Goal: Task Accomplishment & Management: Complete application form

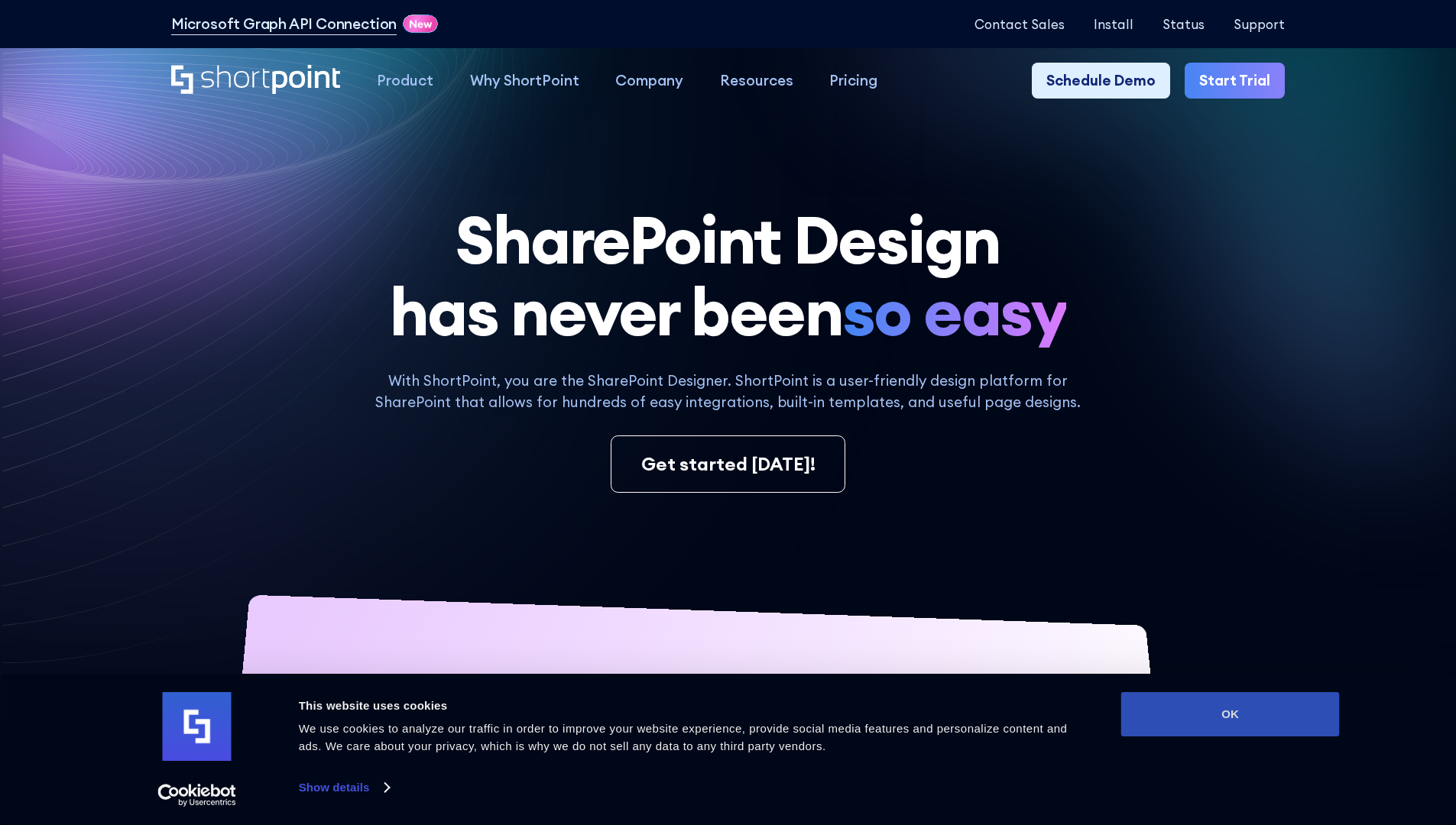
click at [1229, 714] on button "OK" at bounding box center [1230, 714] width 218 height 44
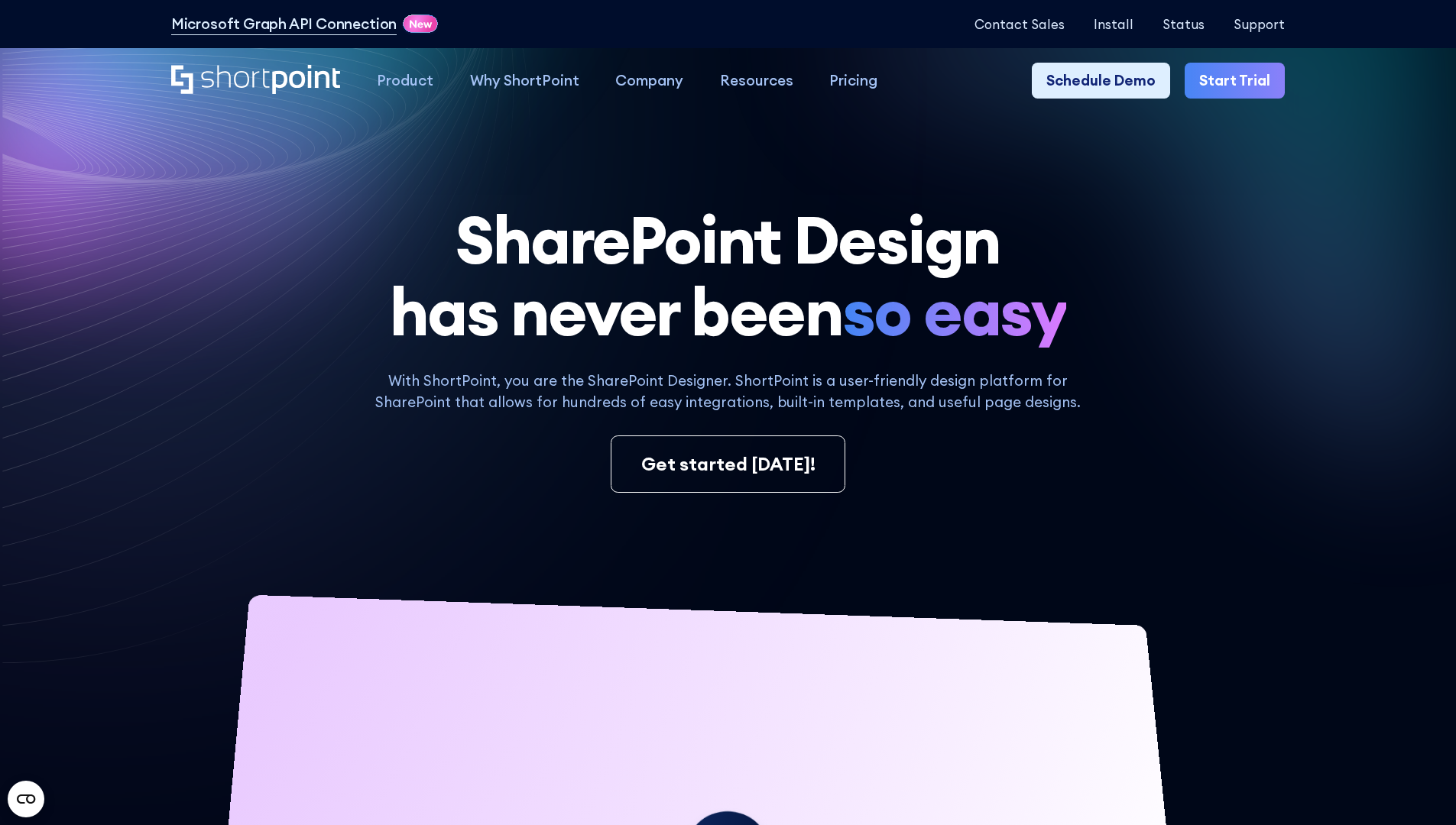
click at [1239, 81] on link "Start Trial" at bounding box center [1234, 81] width 100 height 37
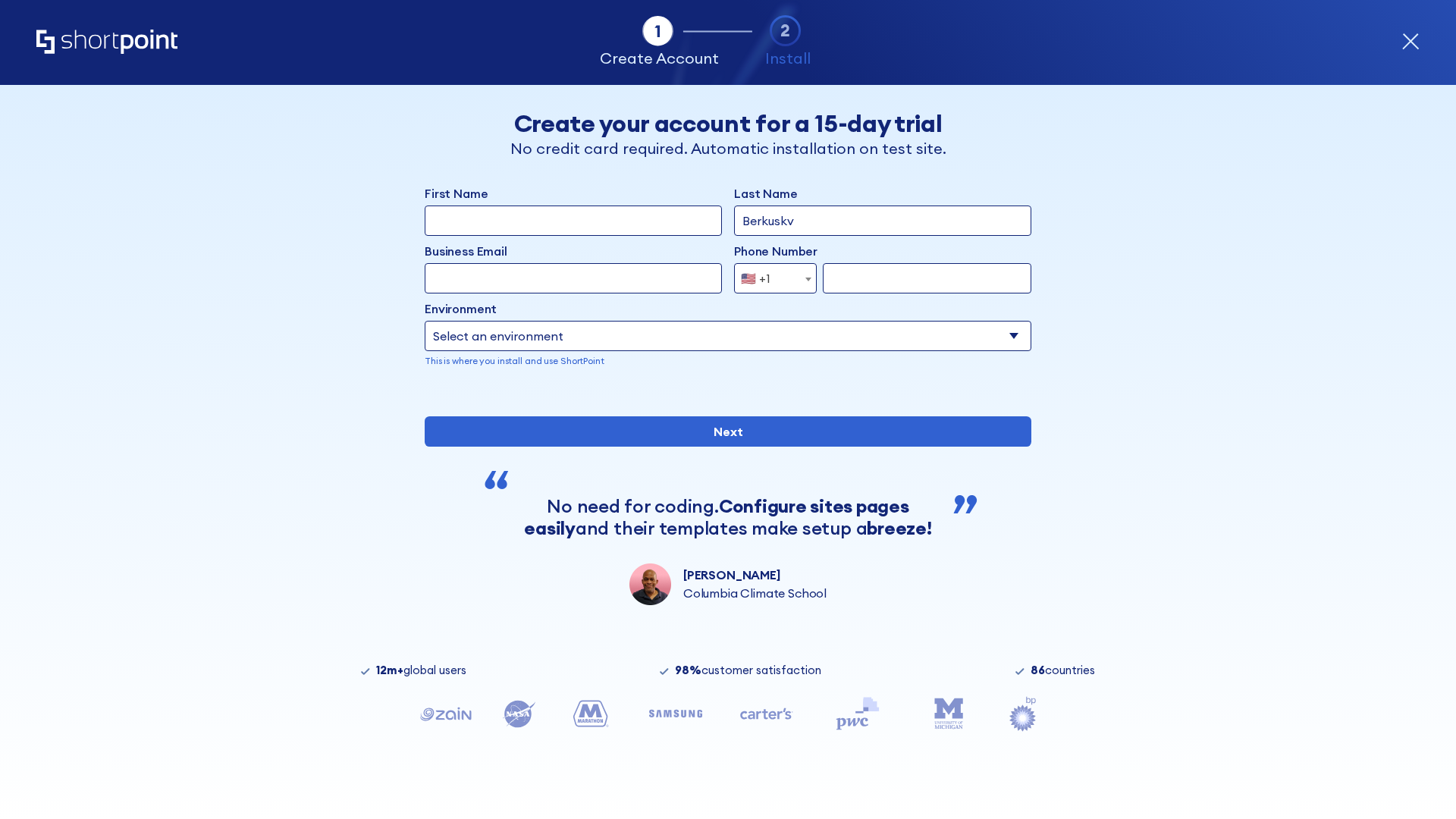
type input "Berkuskv"
type input "test@shortpoint.com"
type input "2125556789"
select select "Microsoft 365"
type input "2125556789"
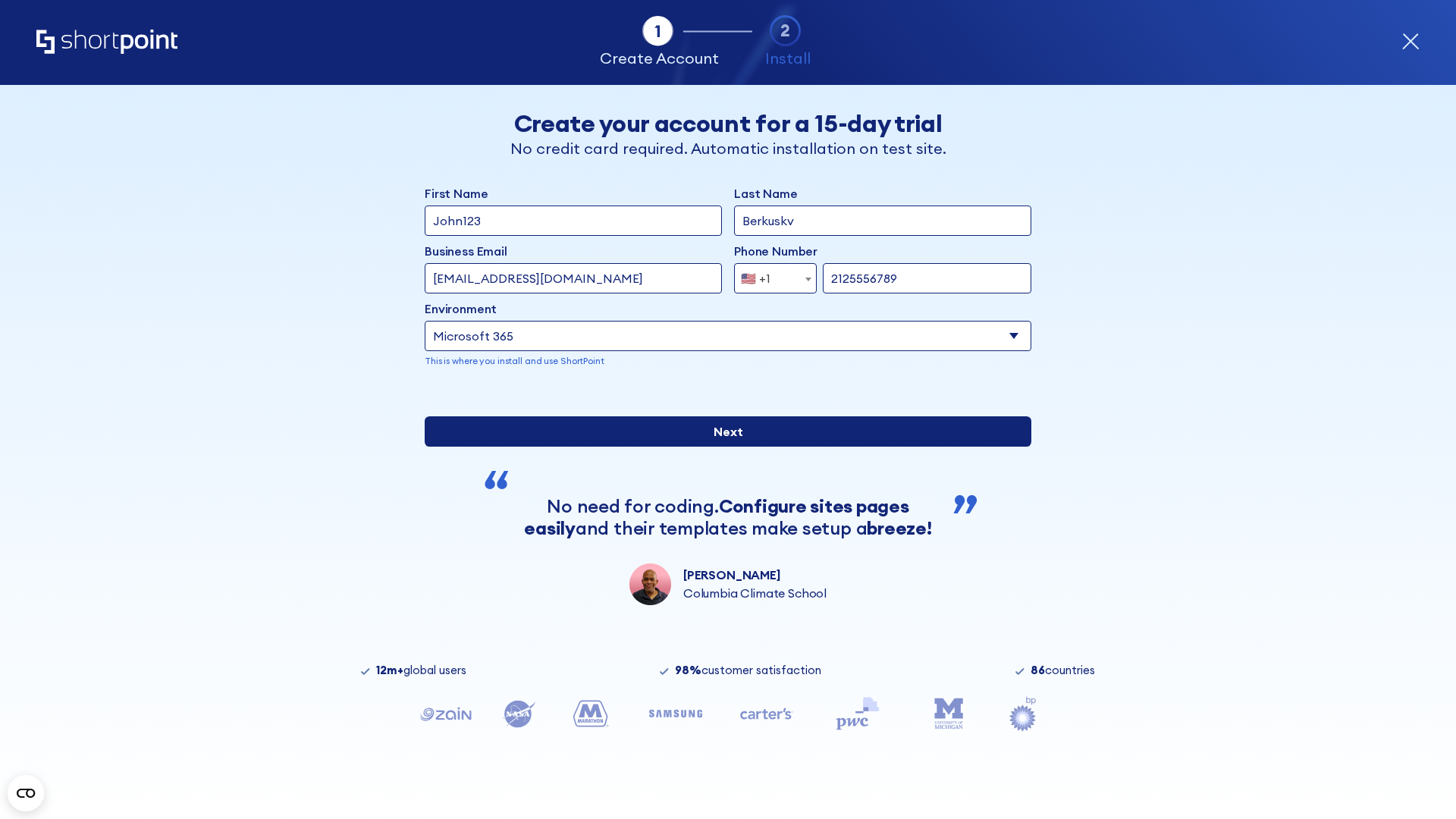
scroll to position [3, 0]
click at [722, 447] on input "Next" at bounding box center [728, 430] width 607 height 30
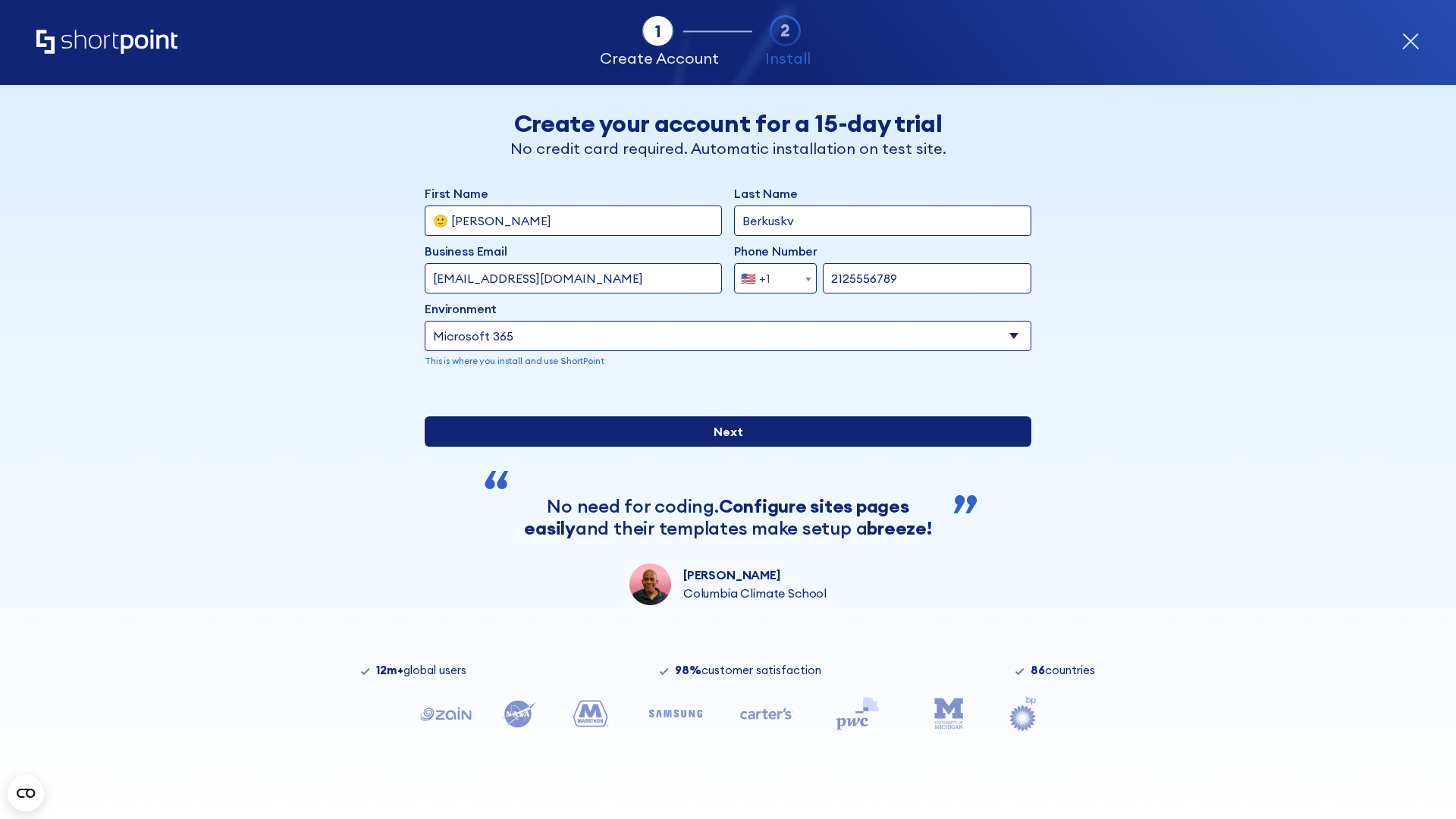
click at [722, 447] on input "Next" at bounding box center [728, 430] width 607 height 30
type input "Archebald"
click at [722, 447] on input "Next" at bounding box center [728, 430] width 607 height 30
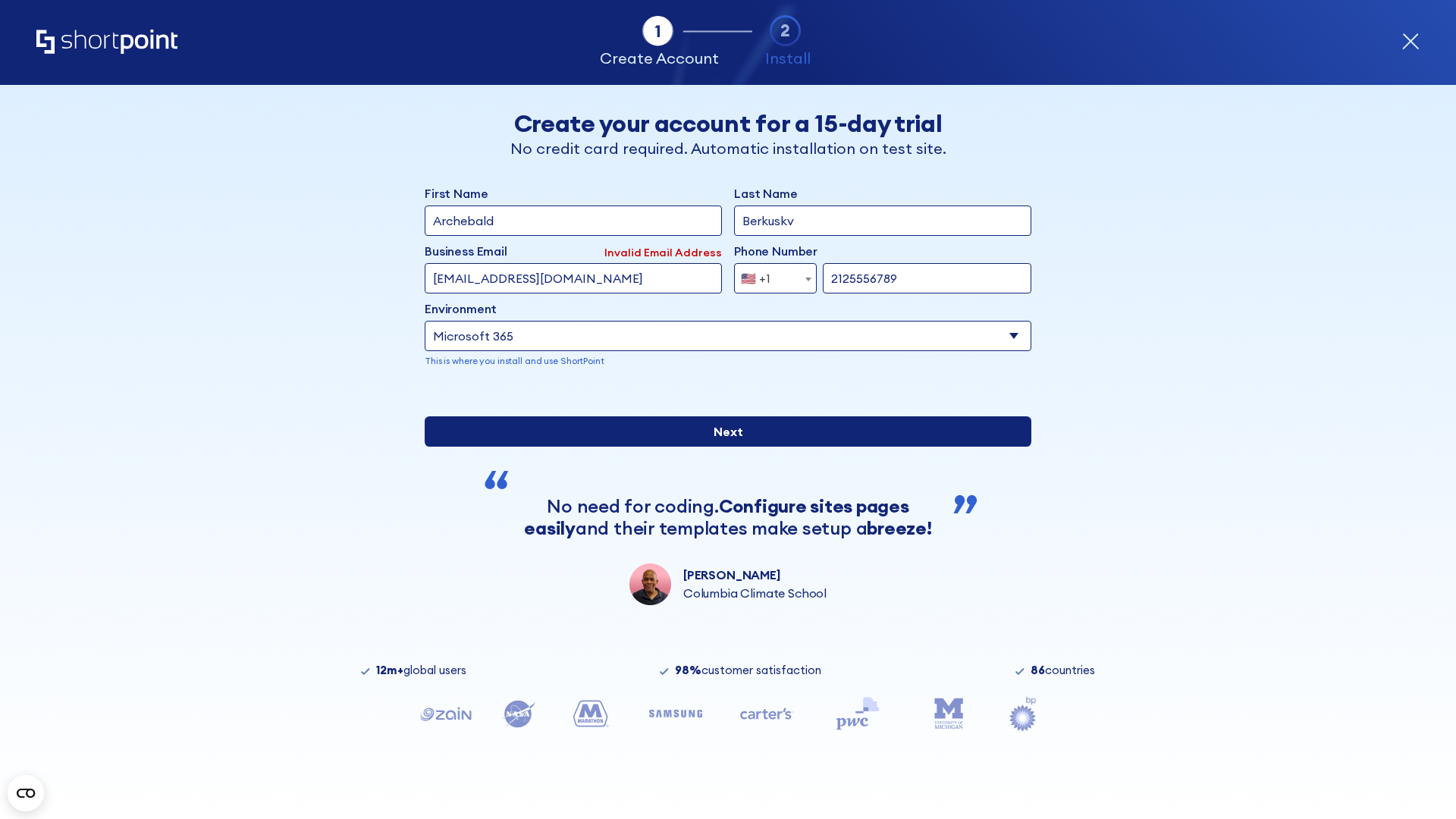
click at [722, 447] on input "Next" at bounding box center [728, 430] width 607 height 30
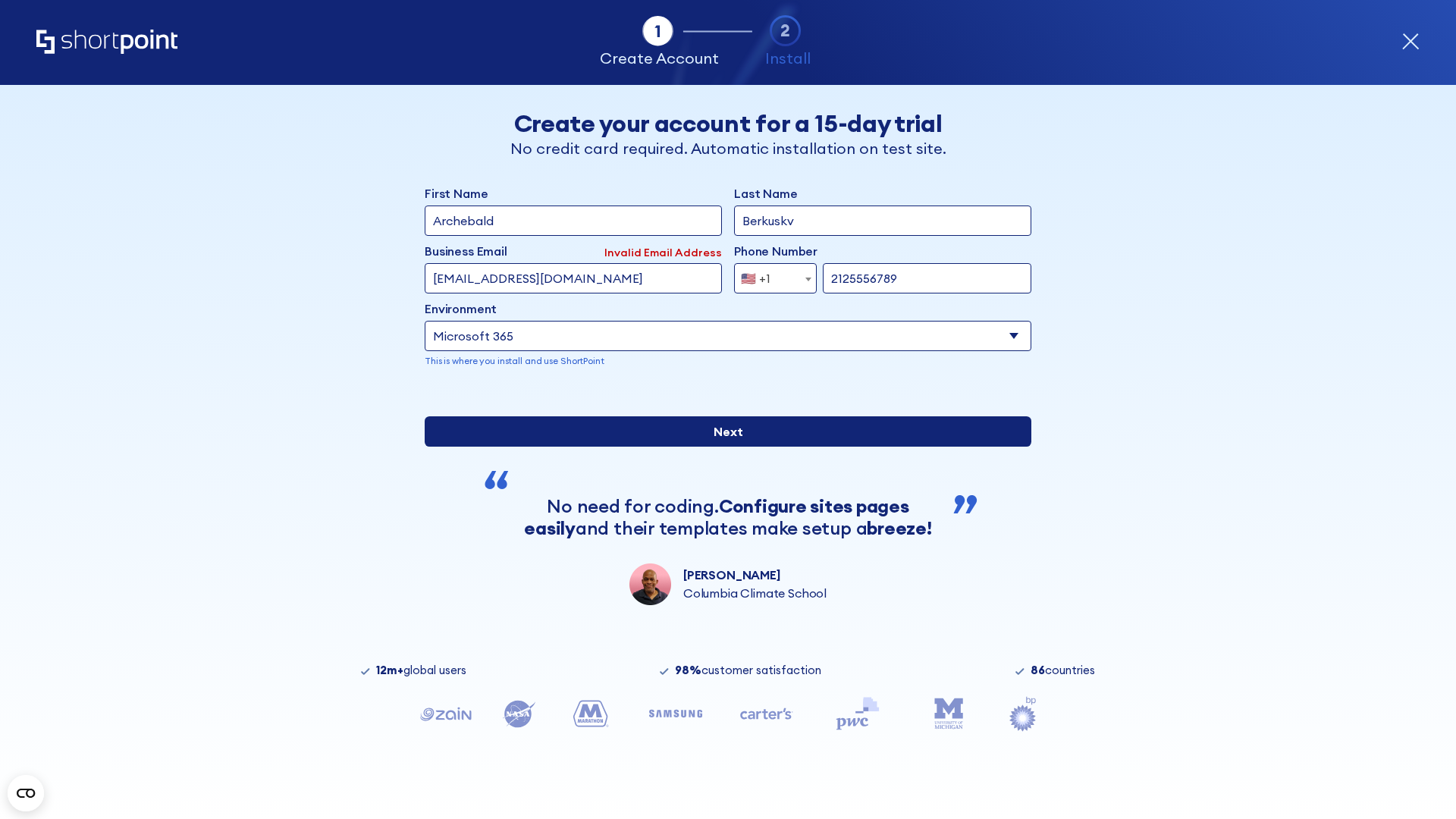
click at [722, 447] on input "Next" at bounding box center [728, 430] width 607 height 30
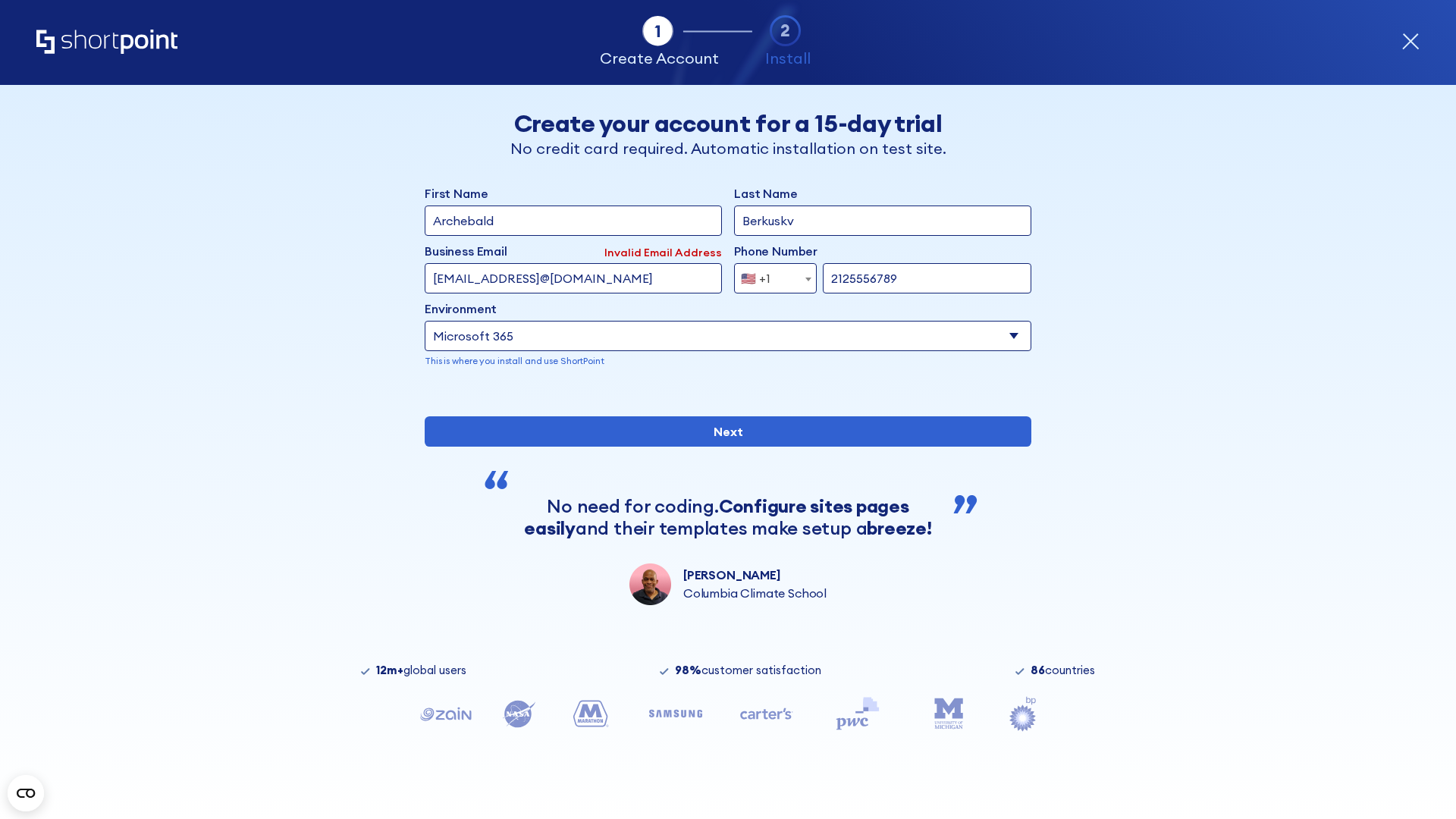
type input "testEmail@protonmail.comtest@shortpoint.com"
click at [770, 275] on span "🇺🇸 +1" at bounding box center [759, 277] width 51 height 30
select select "+966"
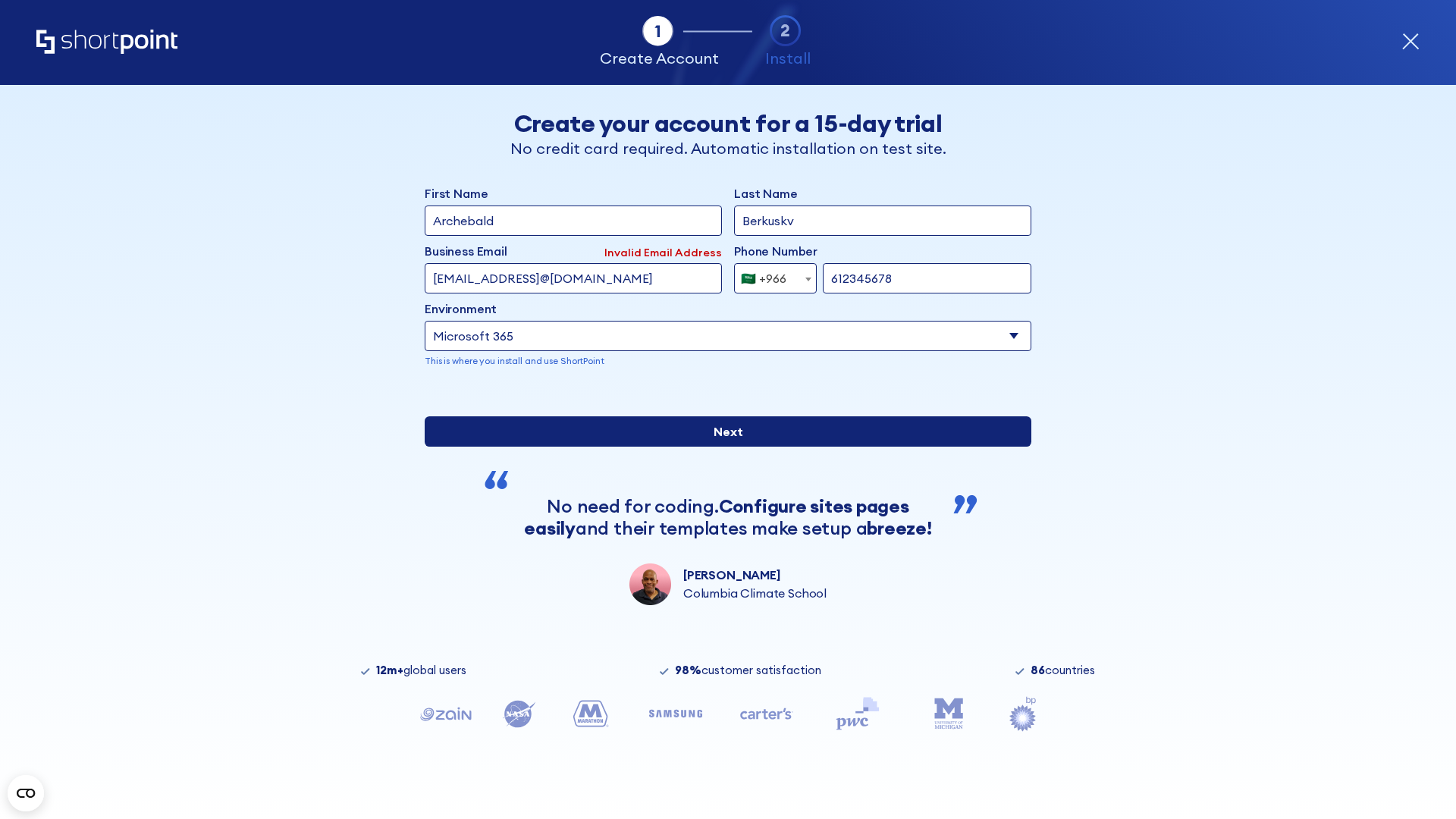
type input "612345678"
click at [722, 447] on input "Next" at bounding box center [728, 430] width 607 height 30
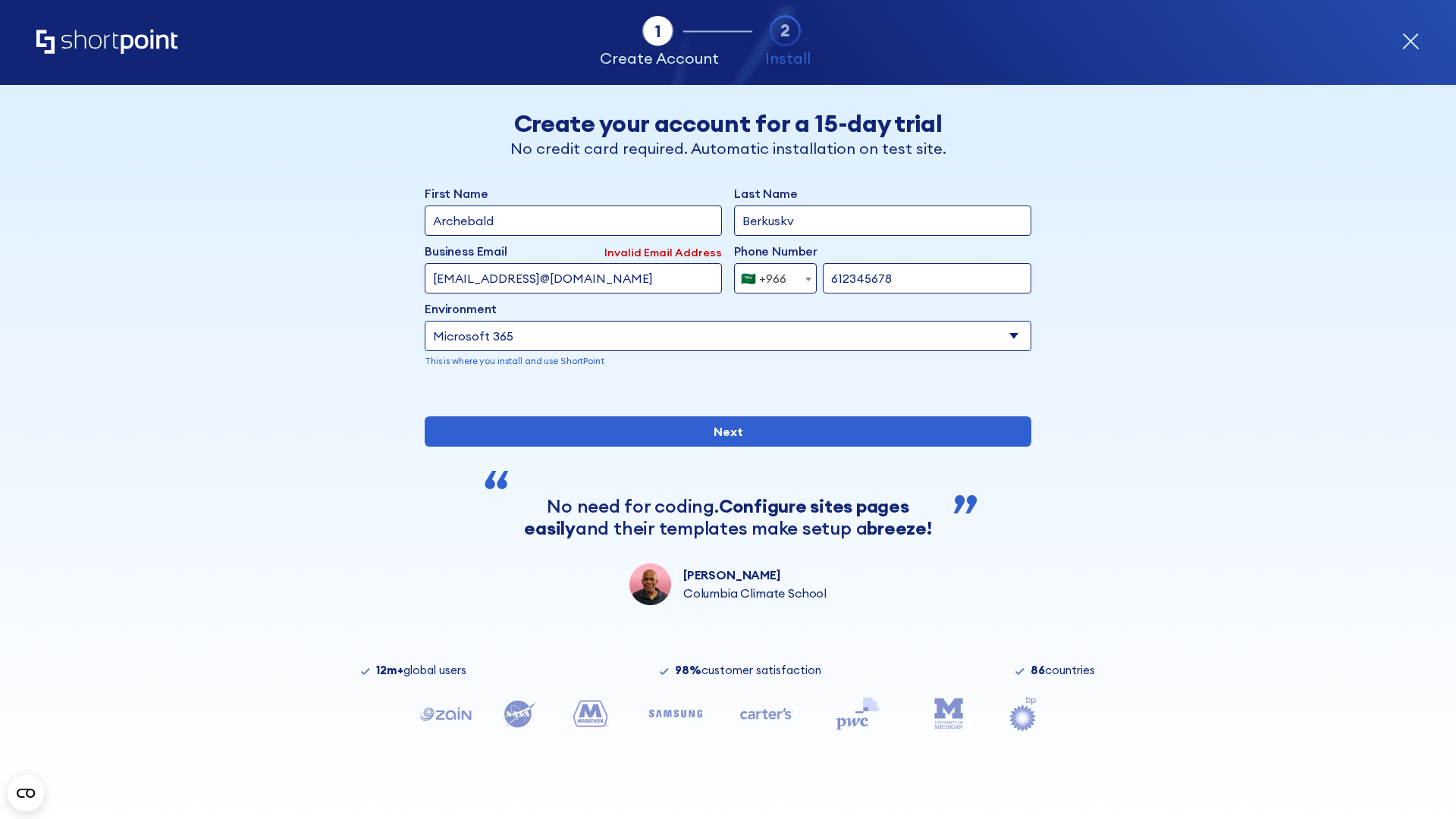
click at [770, 275] on div "🇸🇦 +966" at bounding box center [763, 277] width 45 height 30
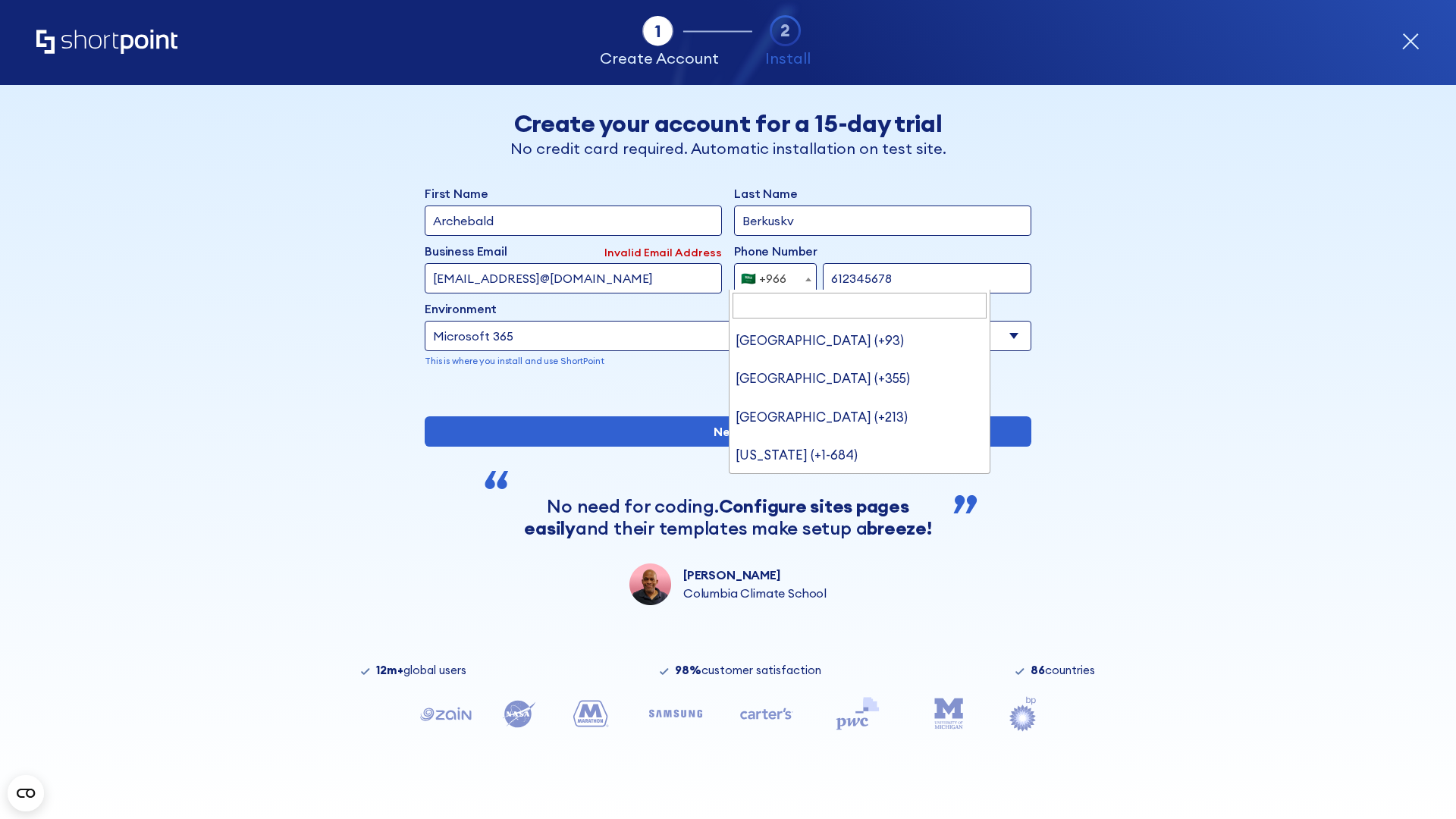
type input "United Arab Emirates (+971)"
select select "+971"
type input "000234567"
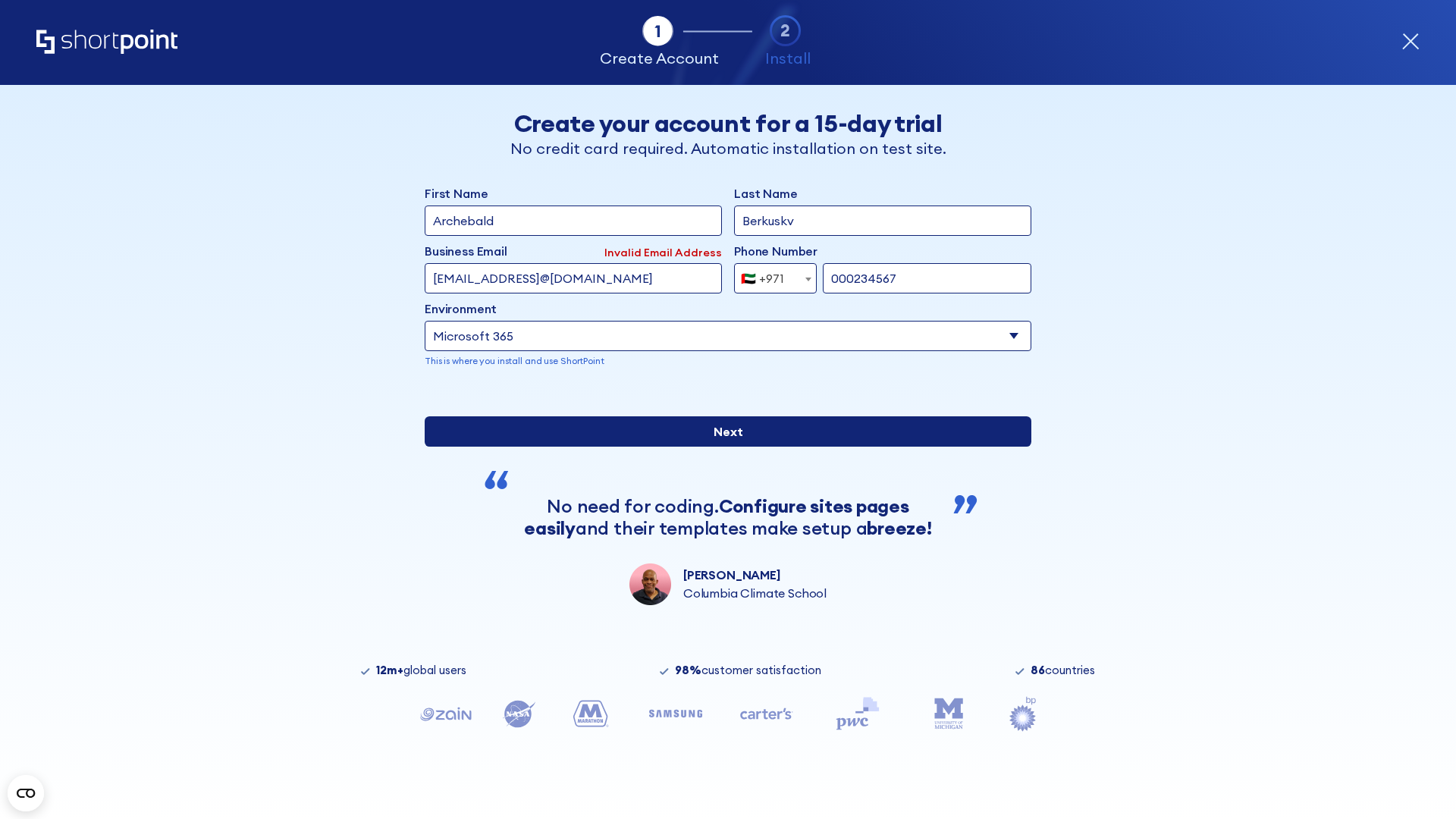
click at [722, 447] on input "Next" at bounding box center [728, 430] width 607 height 30
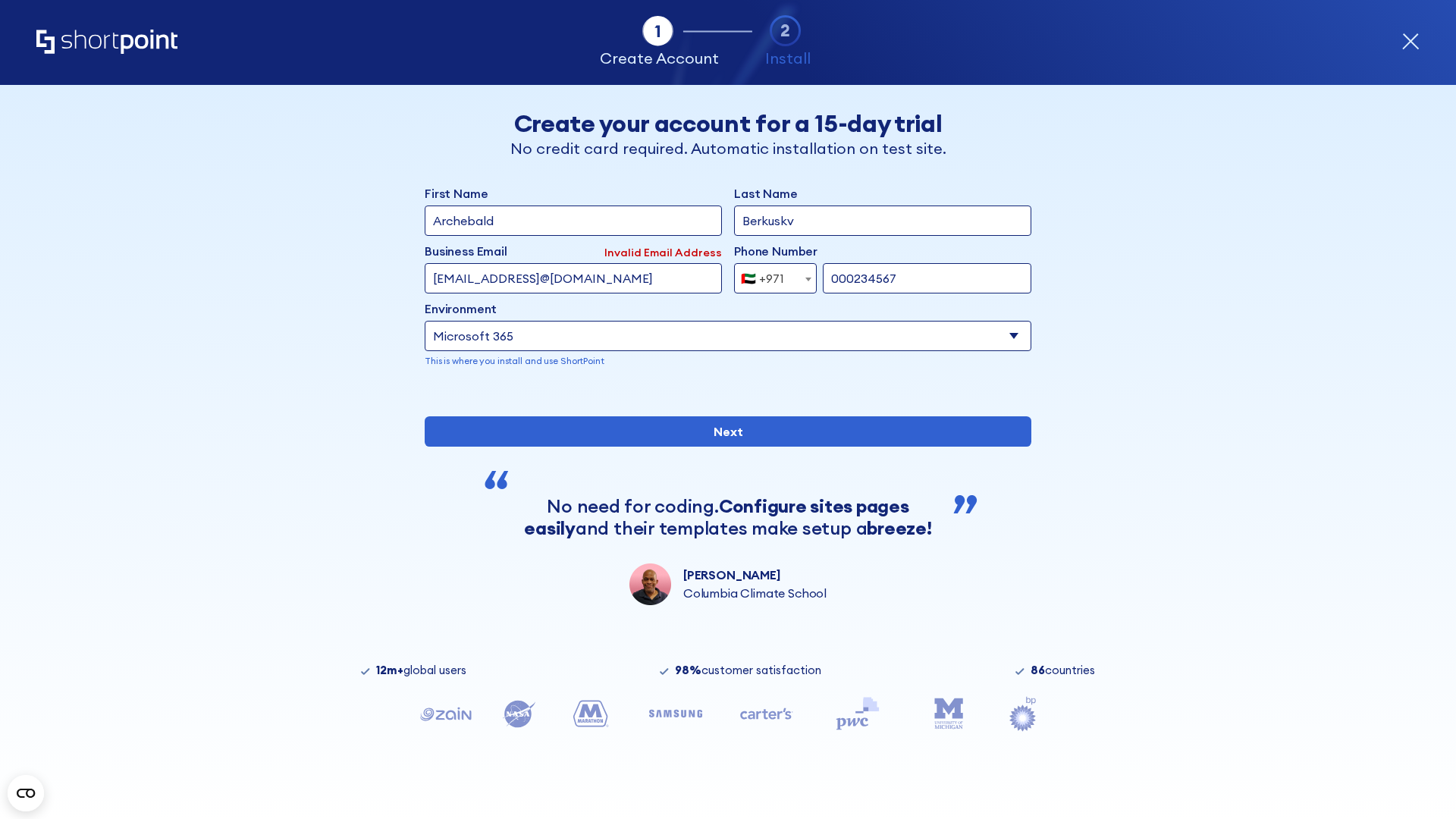
click at [770, 275] on div "🇦🇪 +971" at bounding box center [762, 277] width 43 height 30
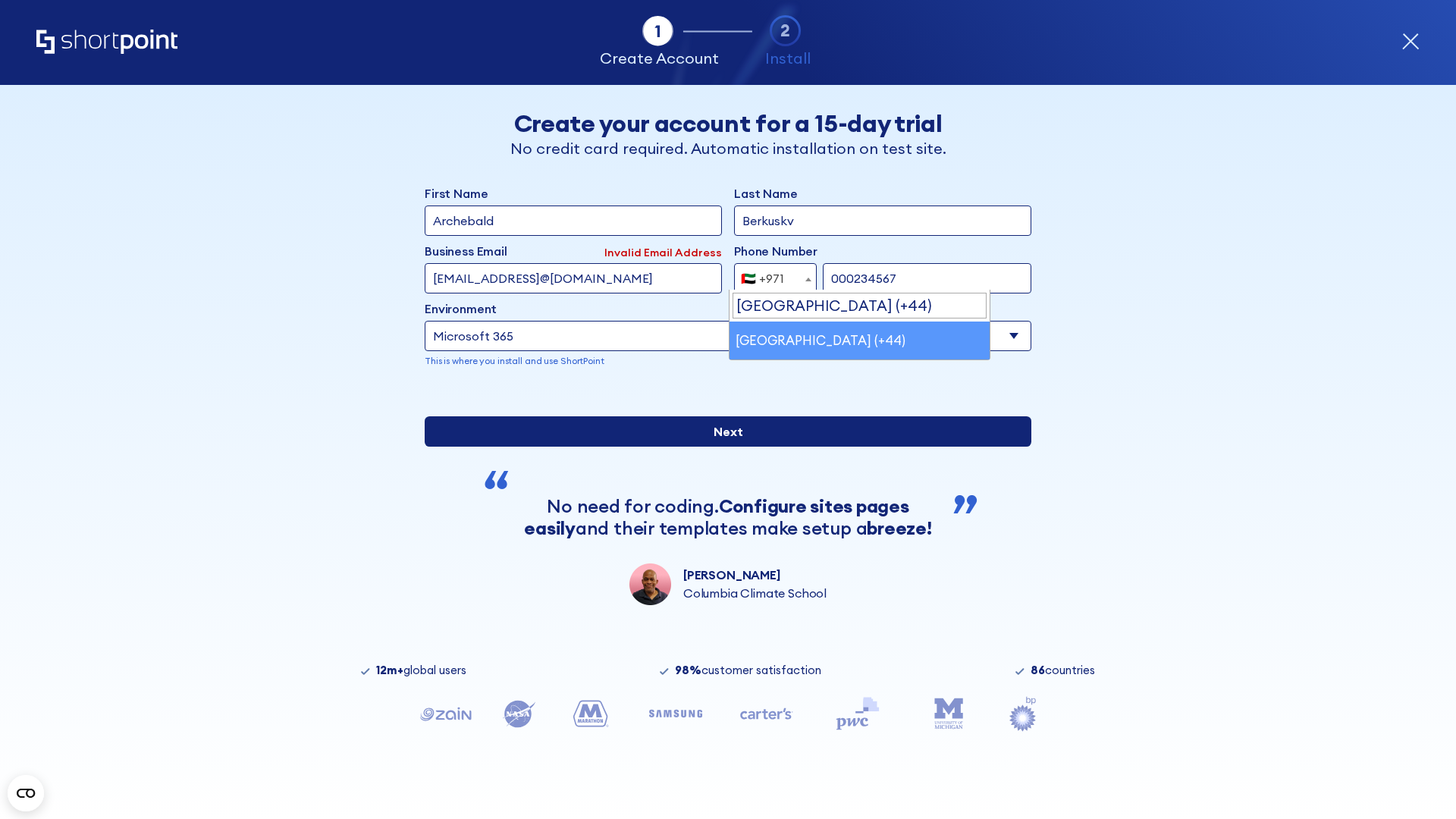
select select "+44"
type input "0012345678"
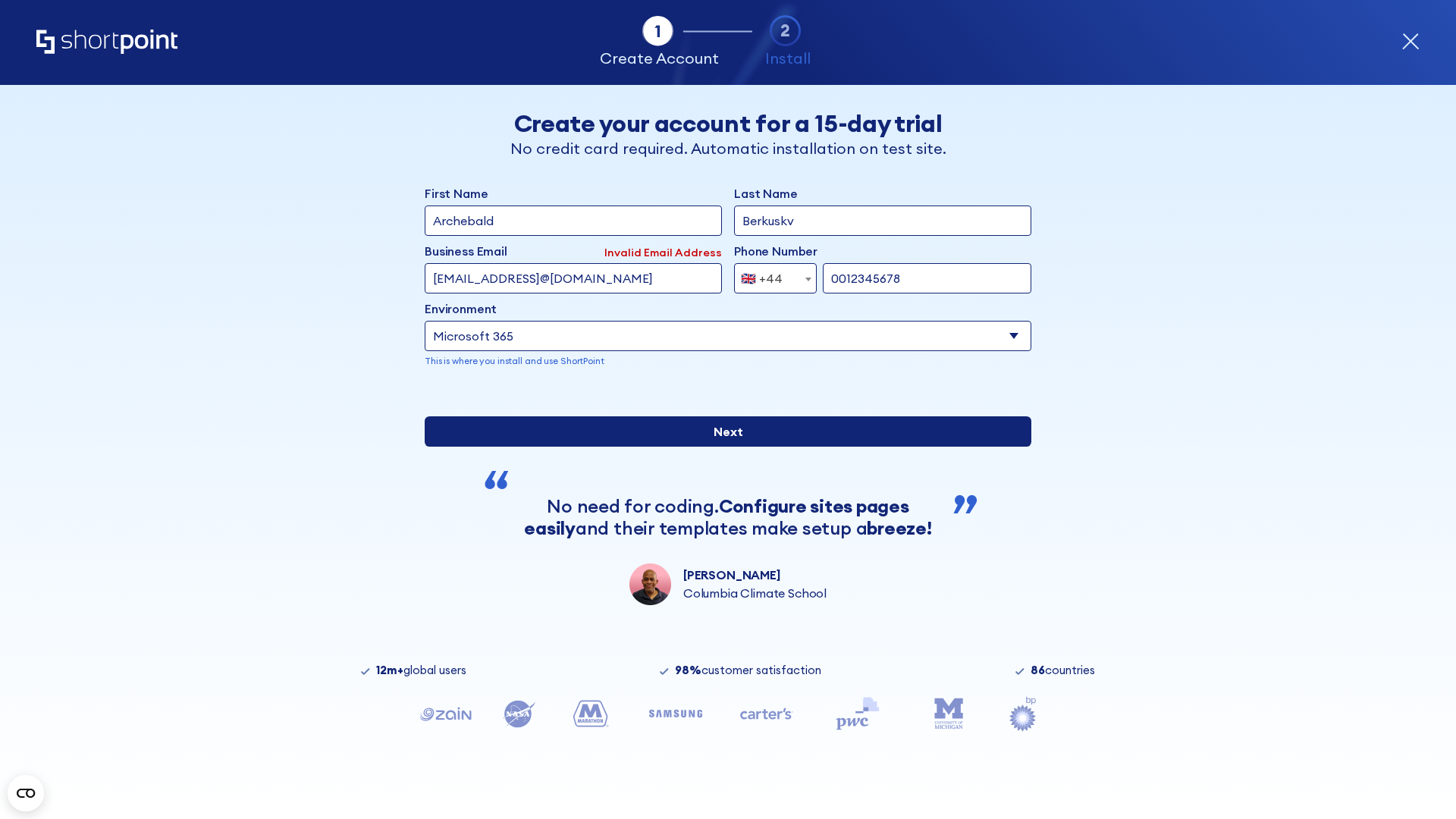
click at [722, 447] on input "Next" at bounding box center [728, 430] width 607 height 30
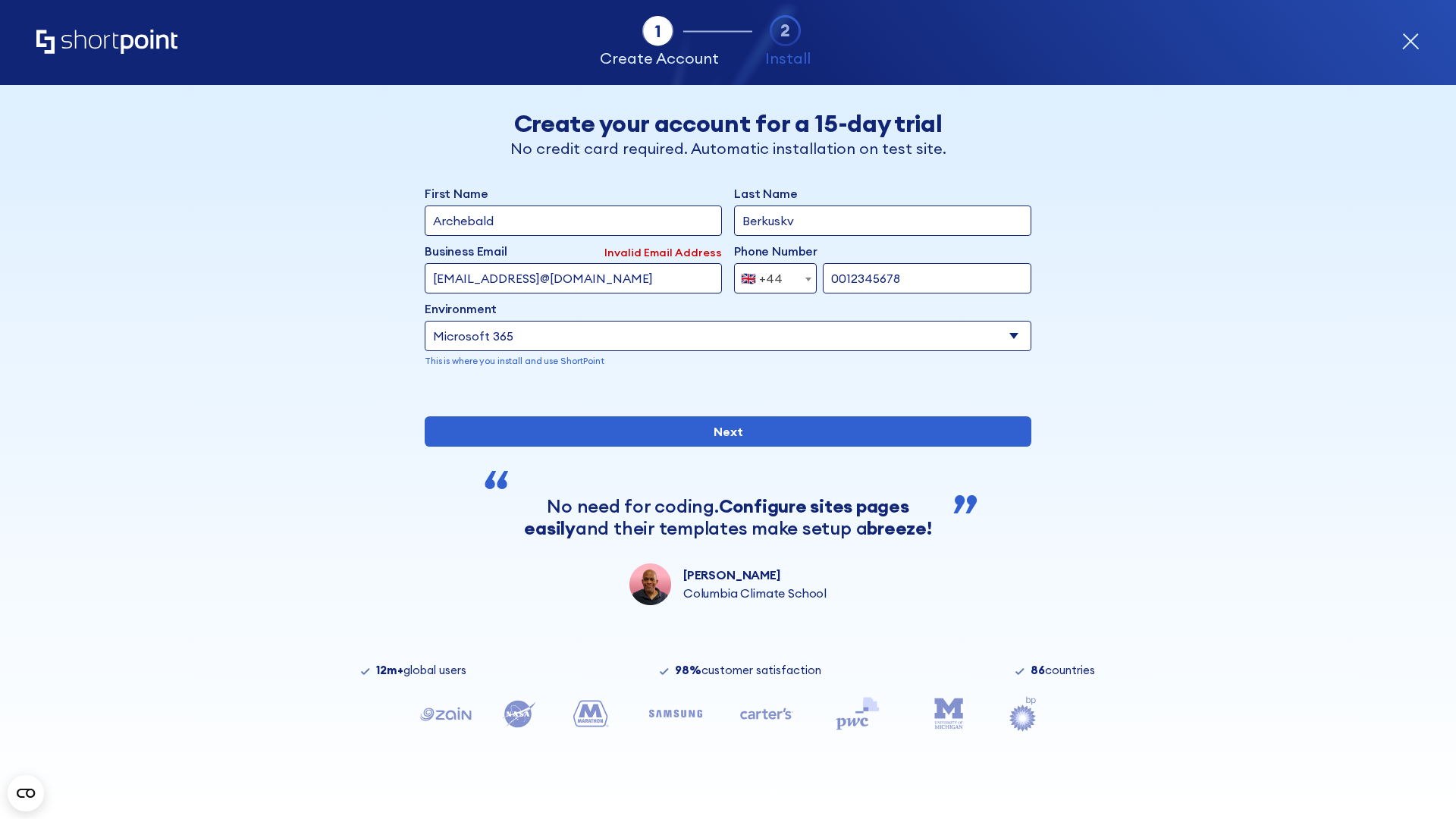
click at [770, 275] on div "🇬🇧 +44" at bounding box center [761, 277] width 42 height 30
select select "+380"
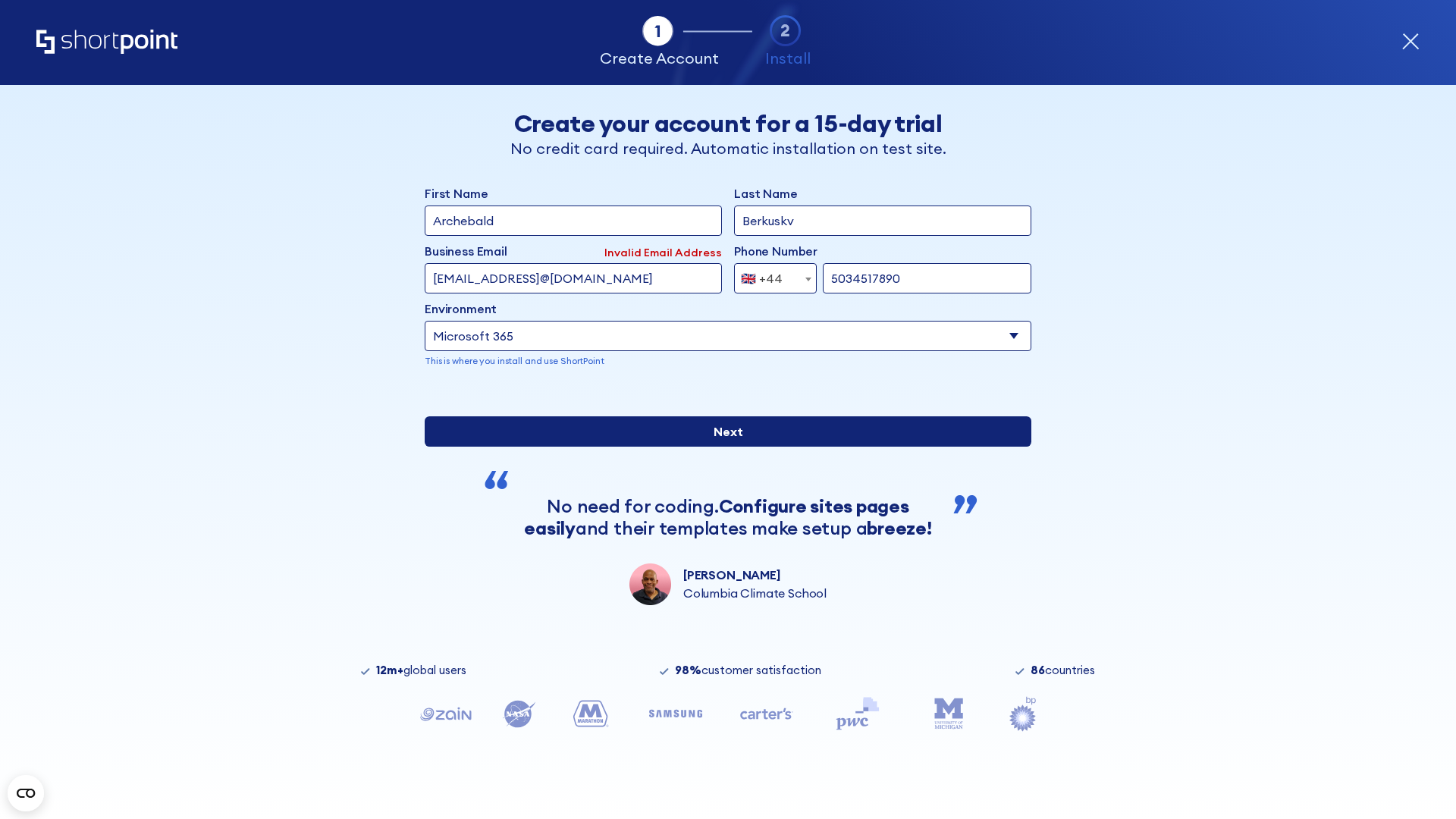
type input "5034517890"
click at [722, 447] on input "Next" at bounding box center [728, 430] width 607 height 30
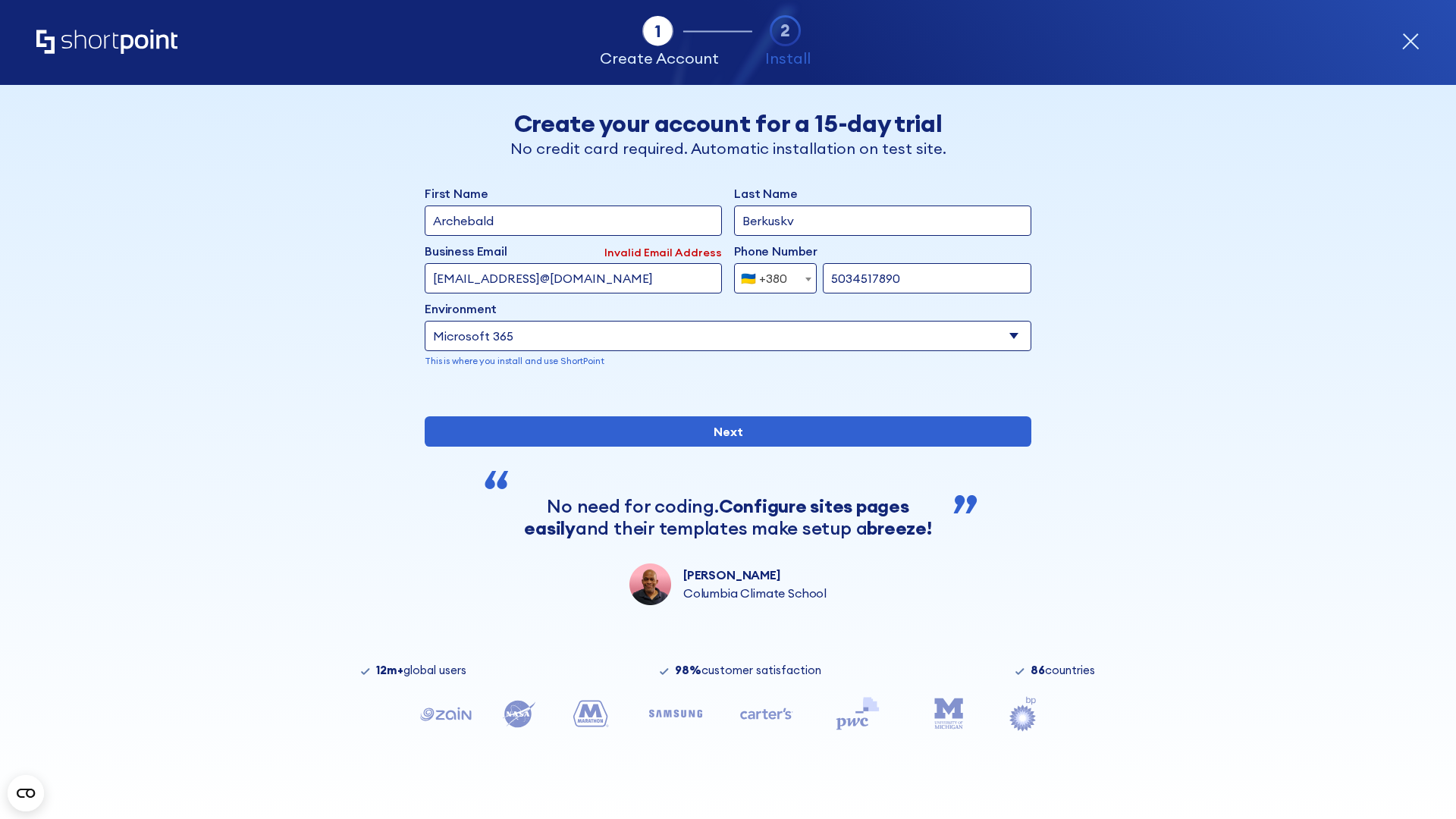
click at [770, 275] on div "🇺🇦 +380" at bounding box center [764, 277] width 46 height 30
select select "+1"
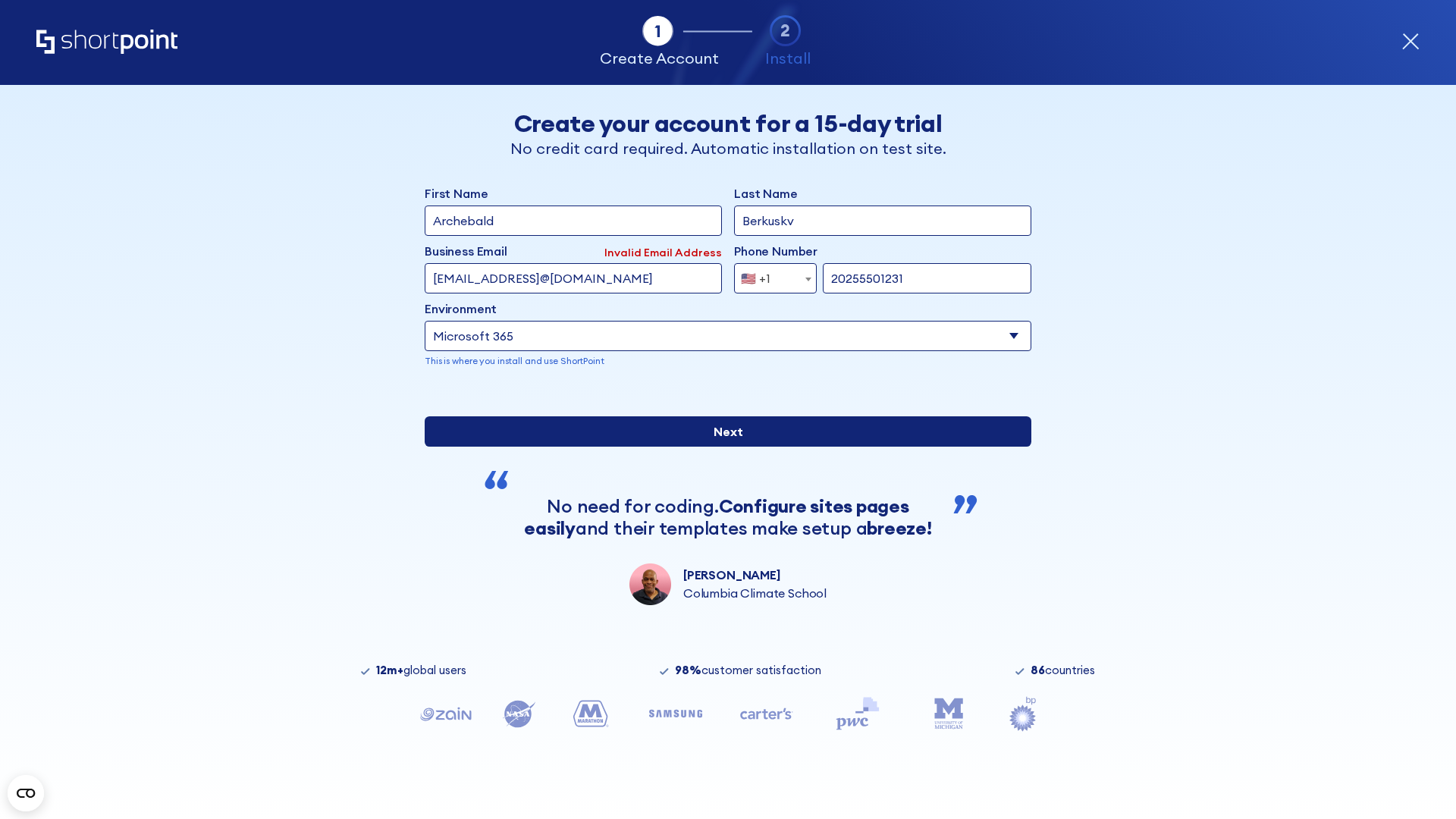
type input "20255501231"
click at [722, 447] on input "Next" at bounding box center [728, 430] width 607 height 30
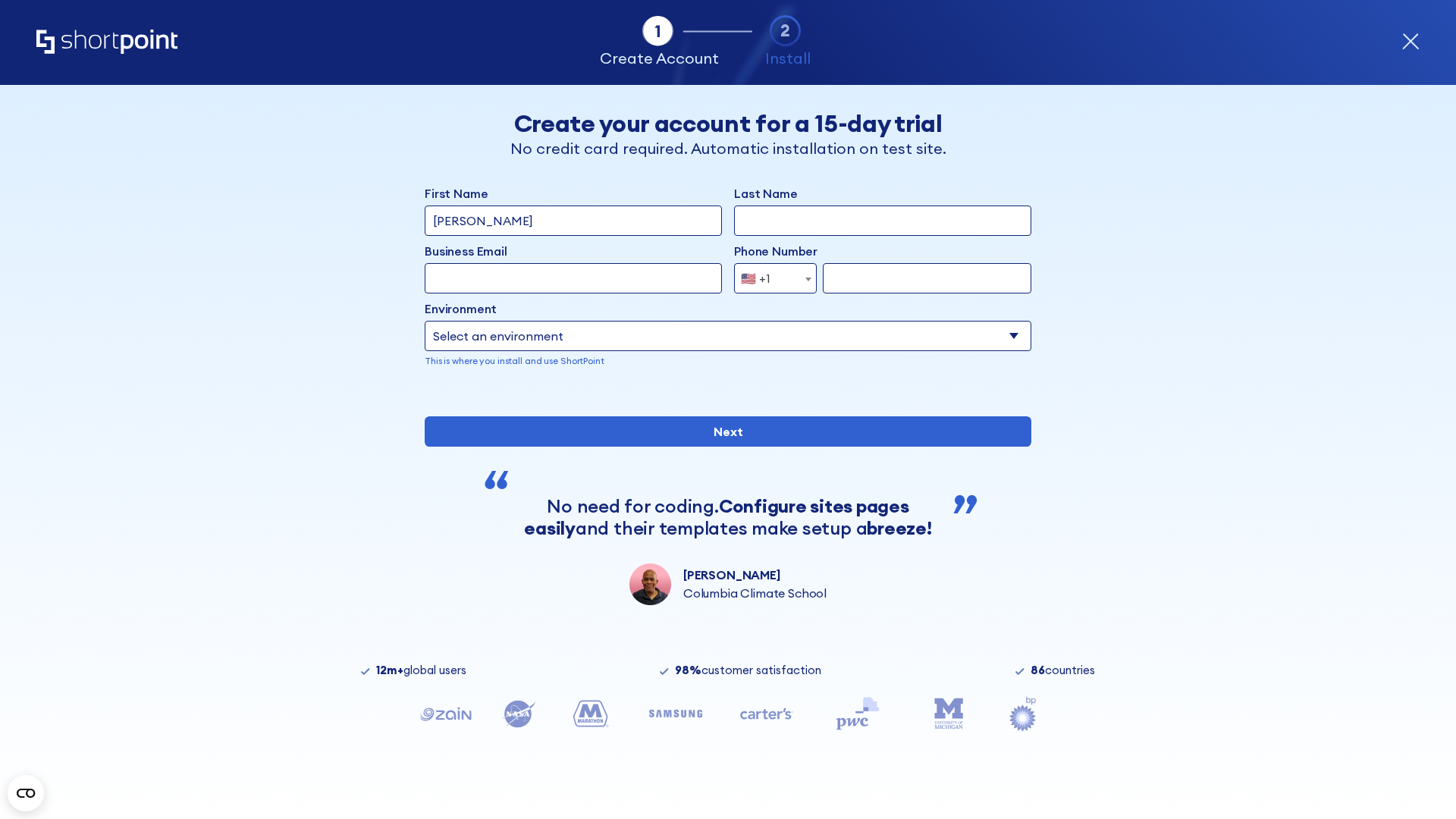
type input "[PERSON_NAME]"
type input "Berkuskv"
type input "[PERSON_NAME][EMAIL_ADDRESS][DOMAIN_NAME]"
click at [770, 278] on span "🇺🇸 +1" at bounding box center [759, 277] width 51 height 30
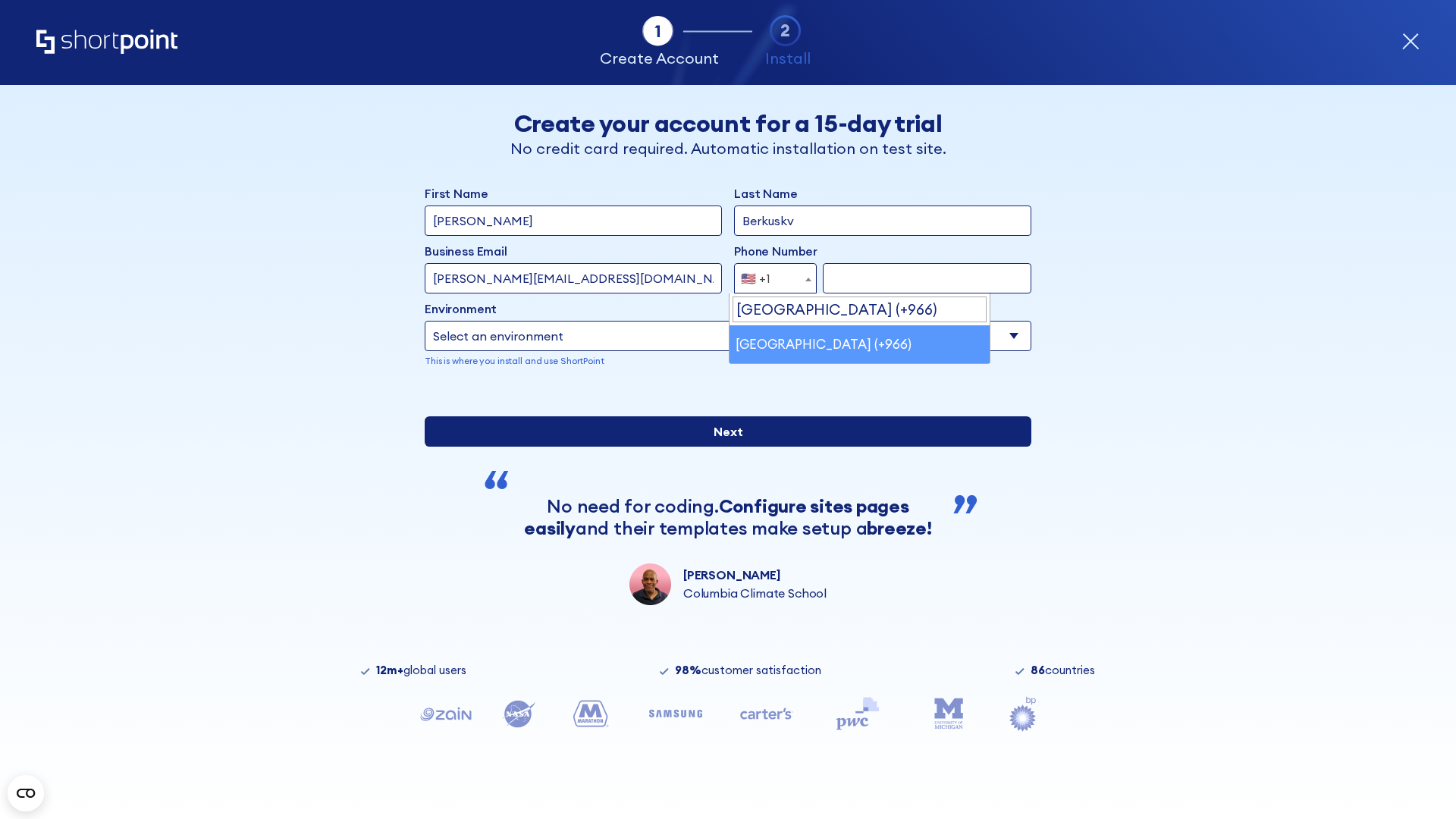
select select "+966"
type input "512345678"
select select "Microsoft 365"
type input "512345678"
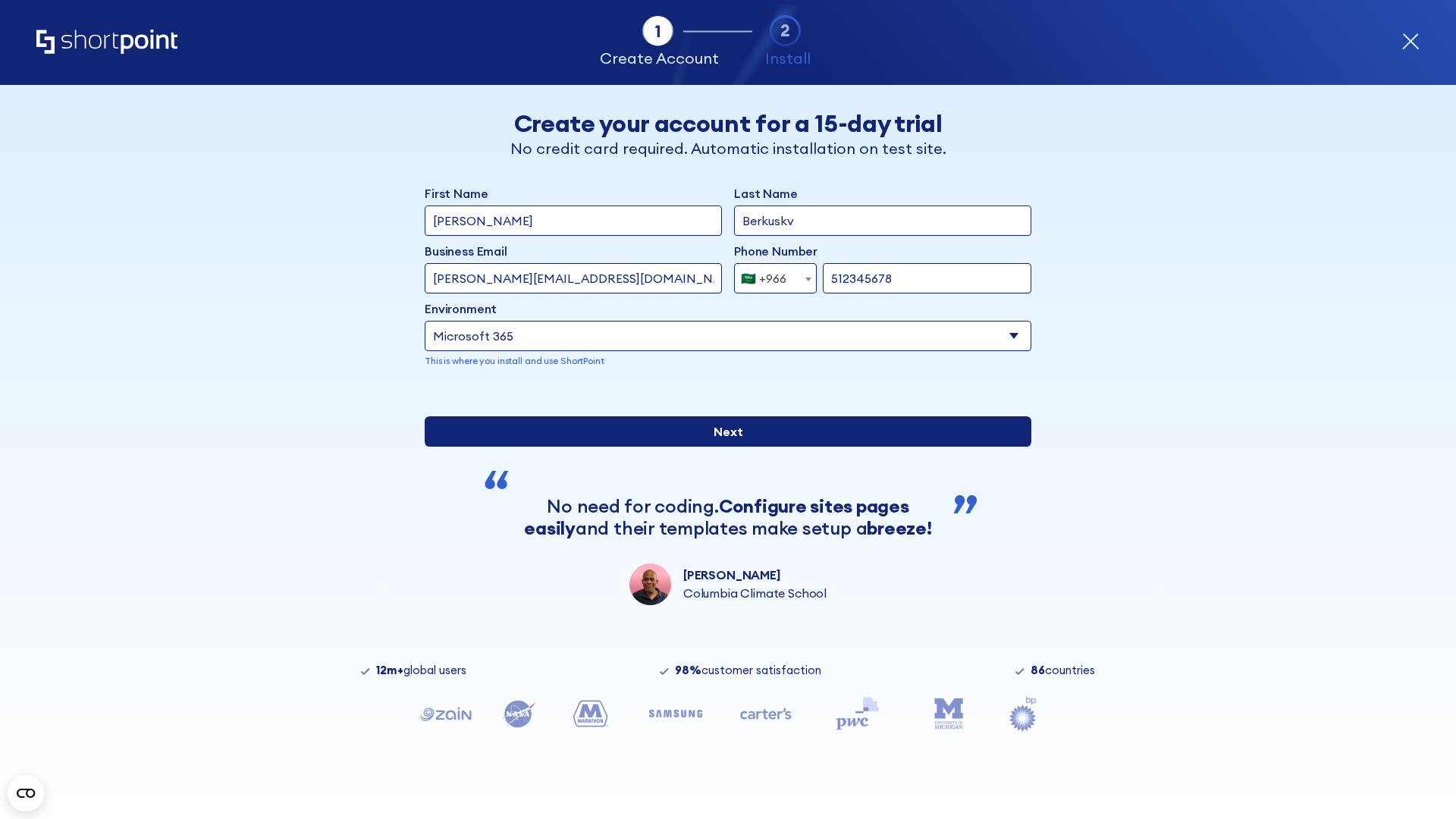
click at [722, 447] on input "Next" at bounding box center [728, 430] width 607 height 30
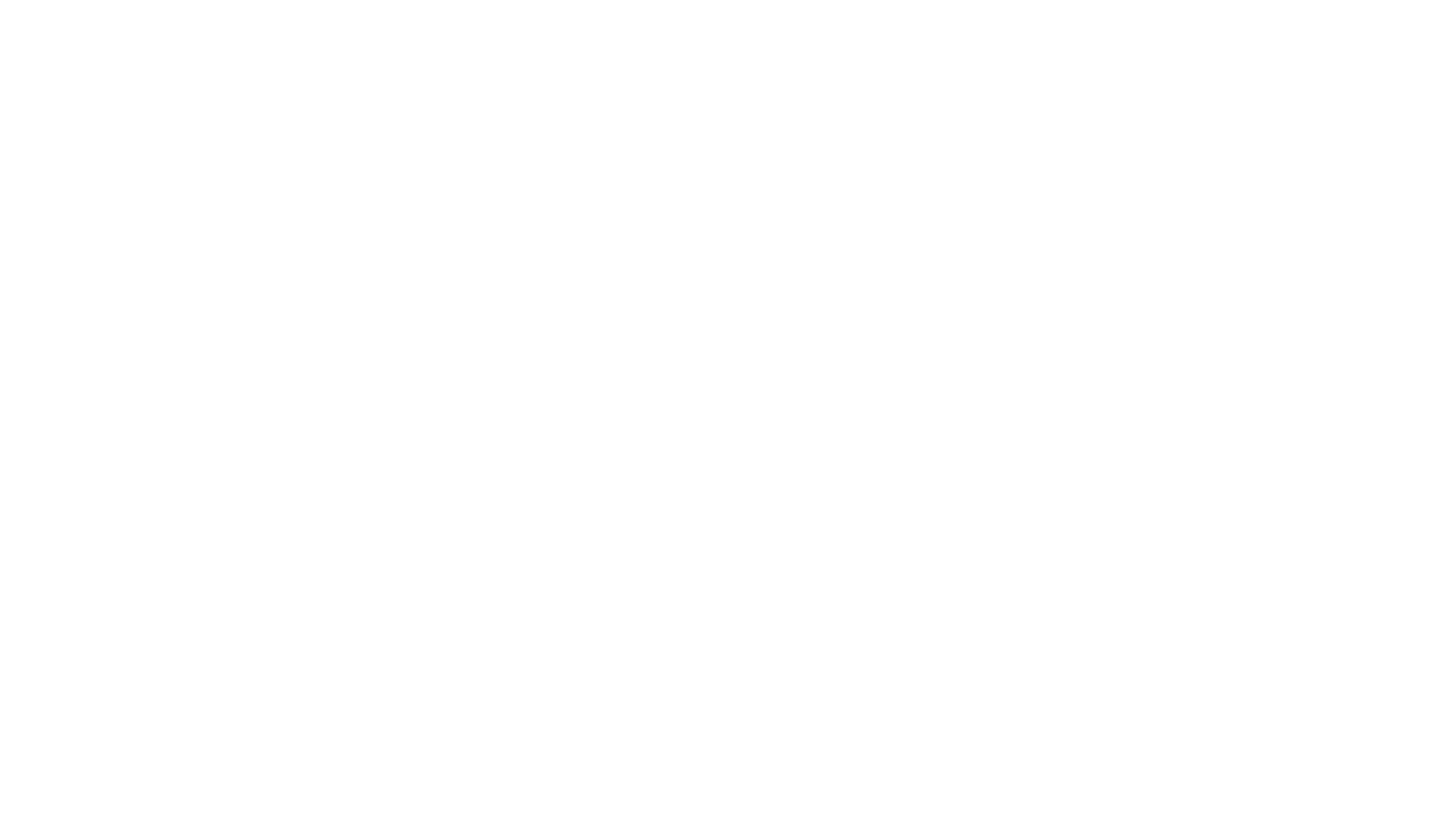
select select "+966"
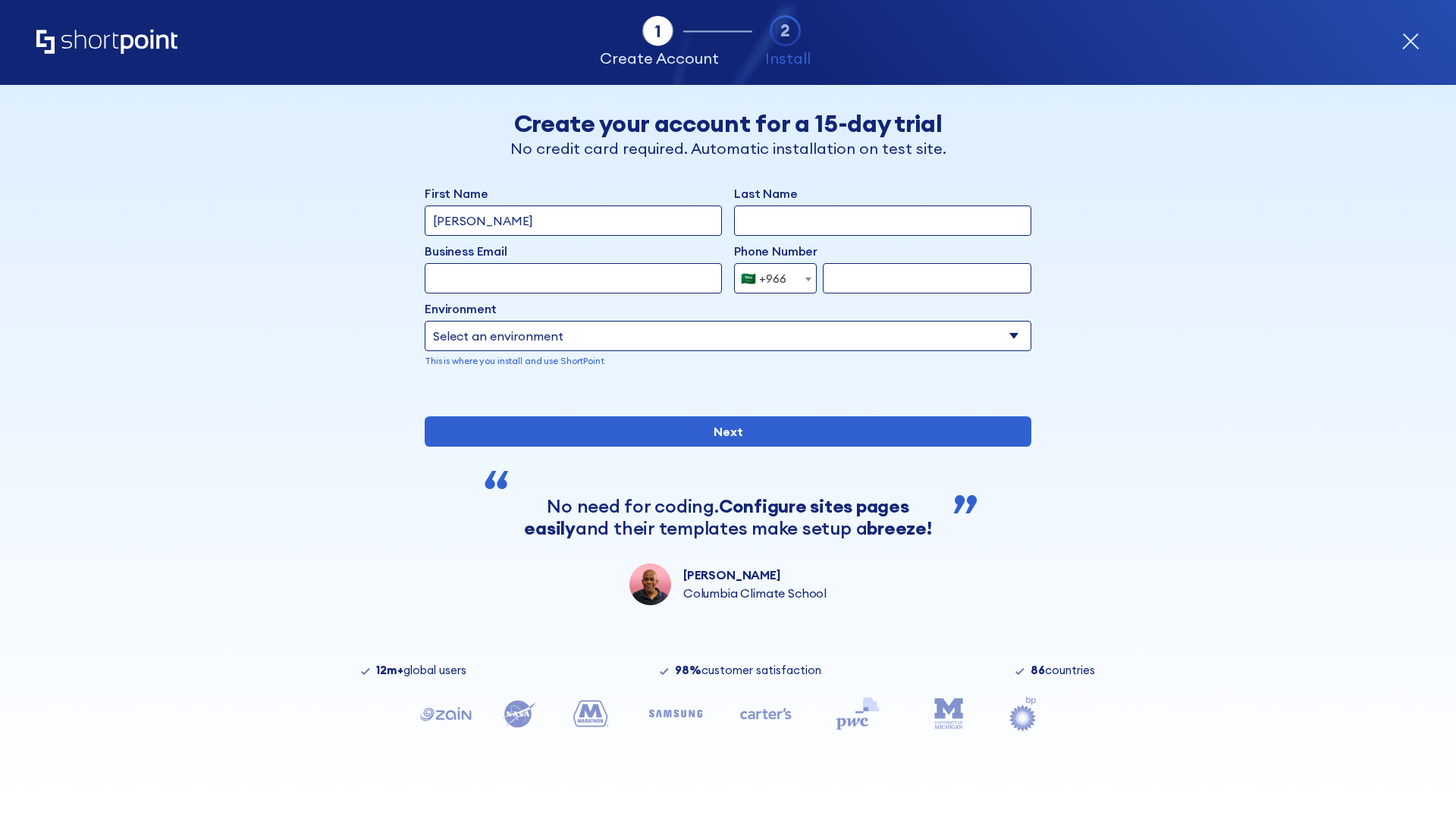
type input "D'Souza"
type input "Berkuskv"
type input "hr@mybusiness.org"
click at [770, 275] on div "🇸🇦 +966" at bounding box center [763, 277] width 45 height 30
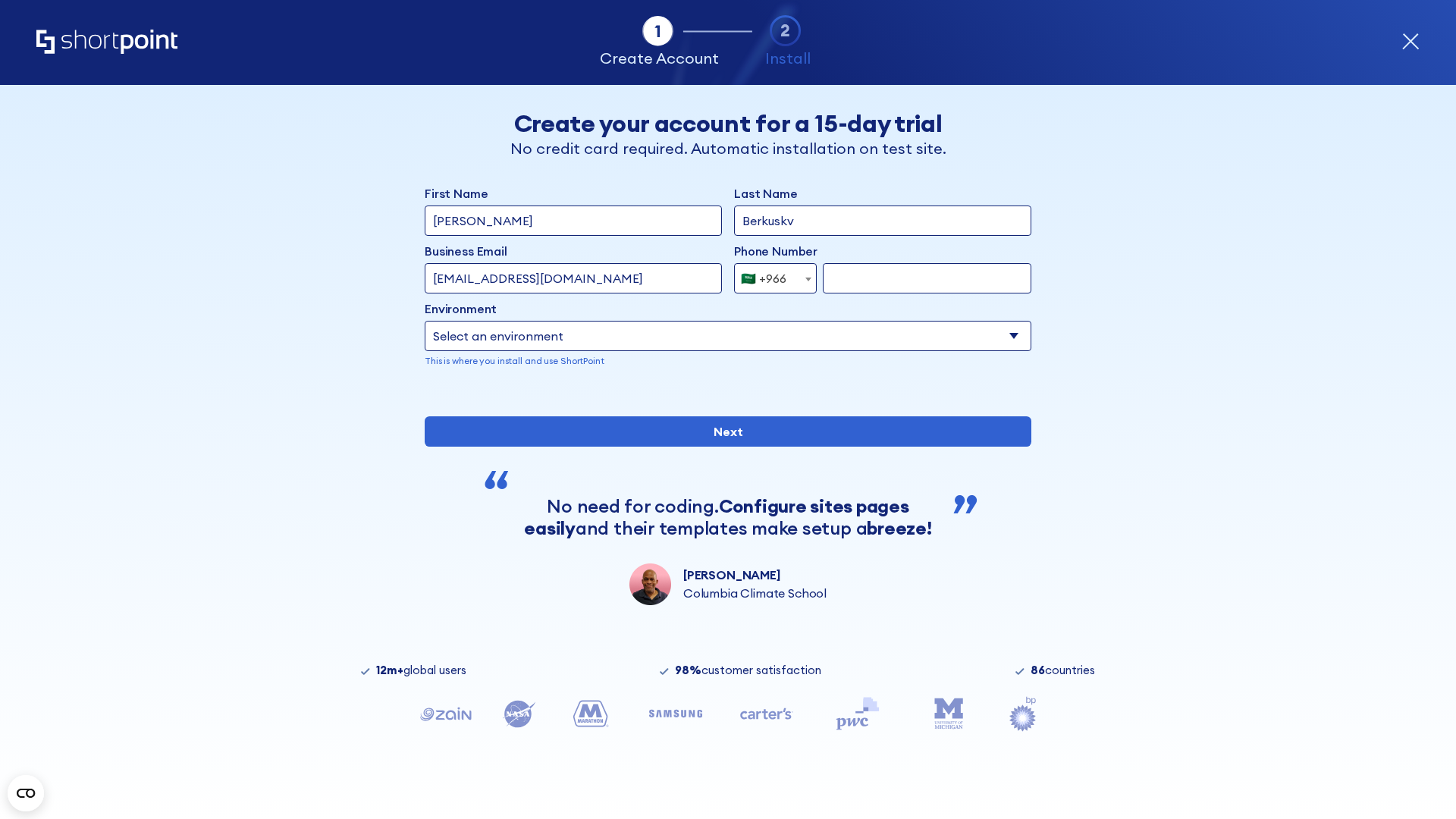
select select "+971"
type input "501234567"
select select "Microsoft 365"
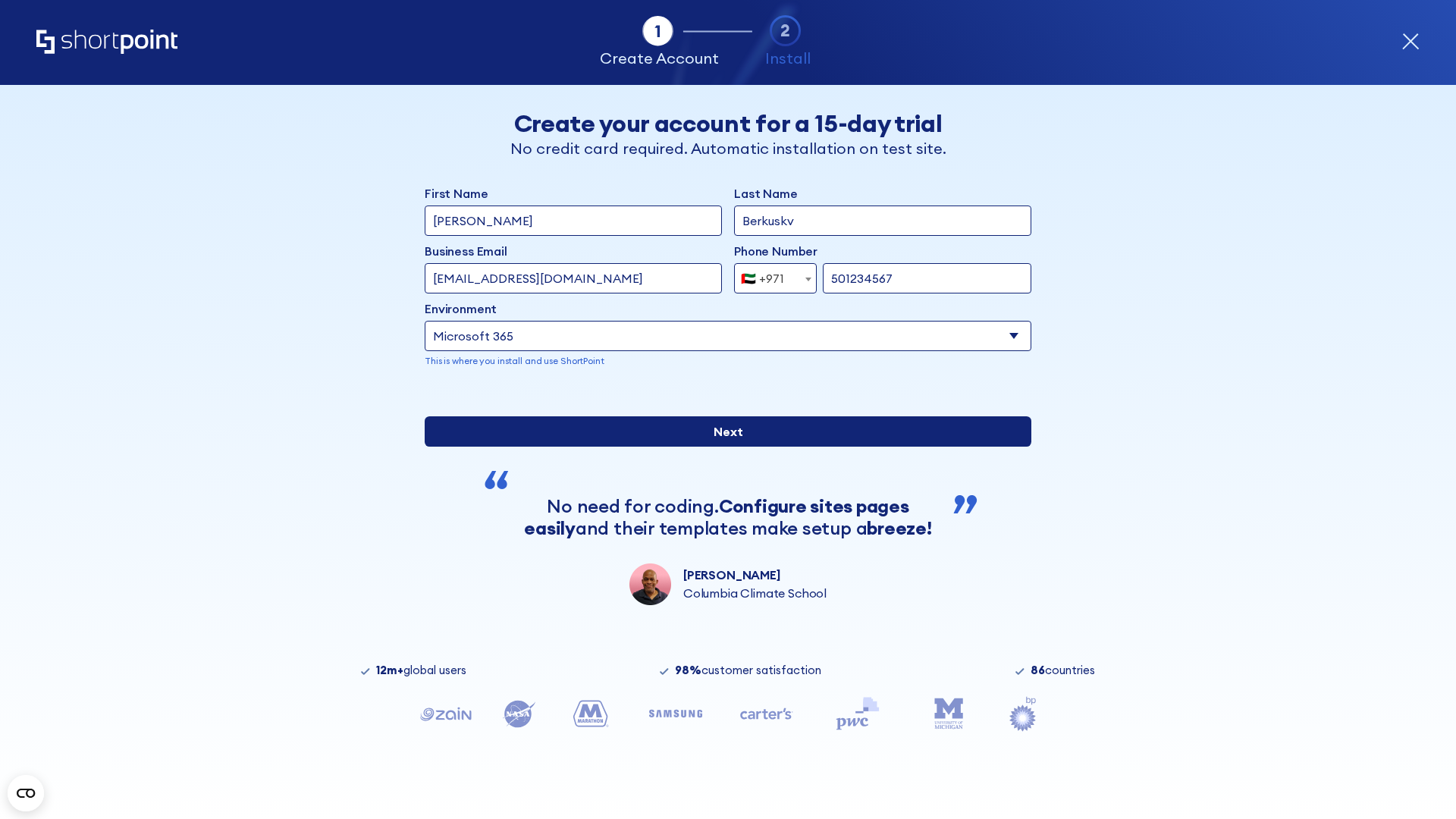
type input "501234567"
click at [722, 447] on input "Next" at bounding box center [728, 430] width 607 height 30
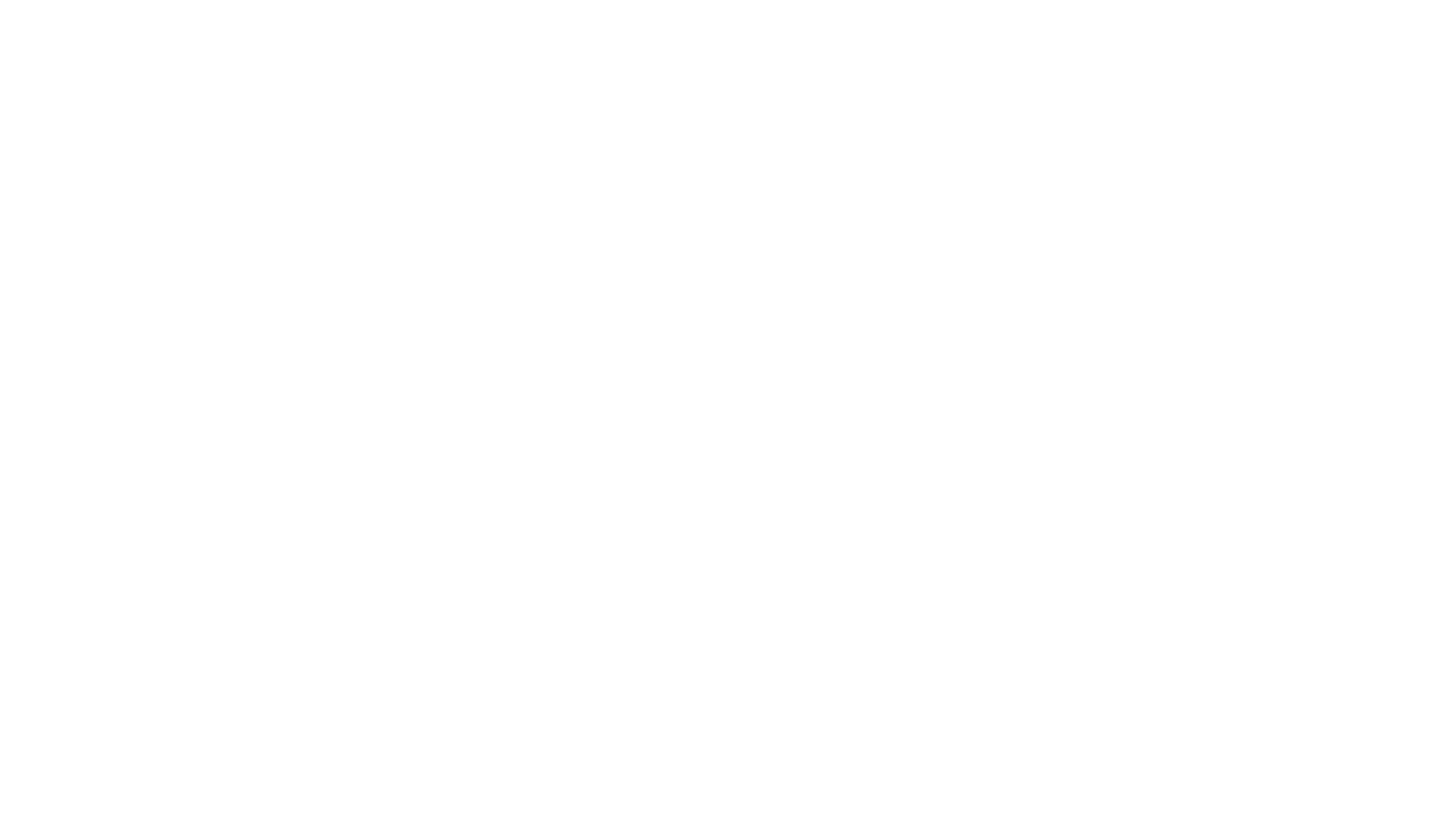
select select "+971"
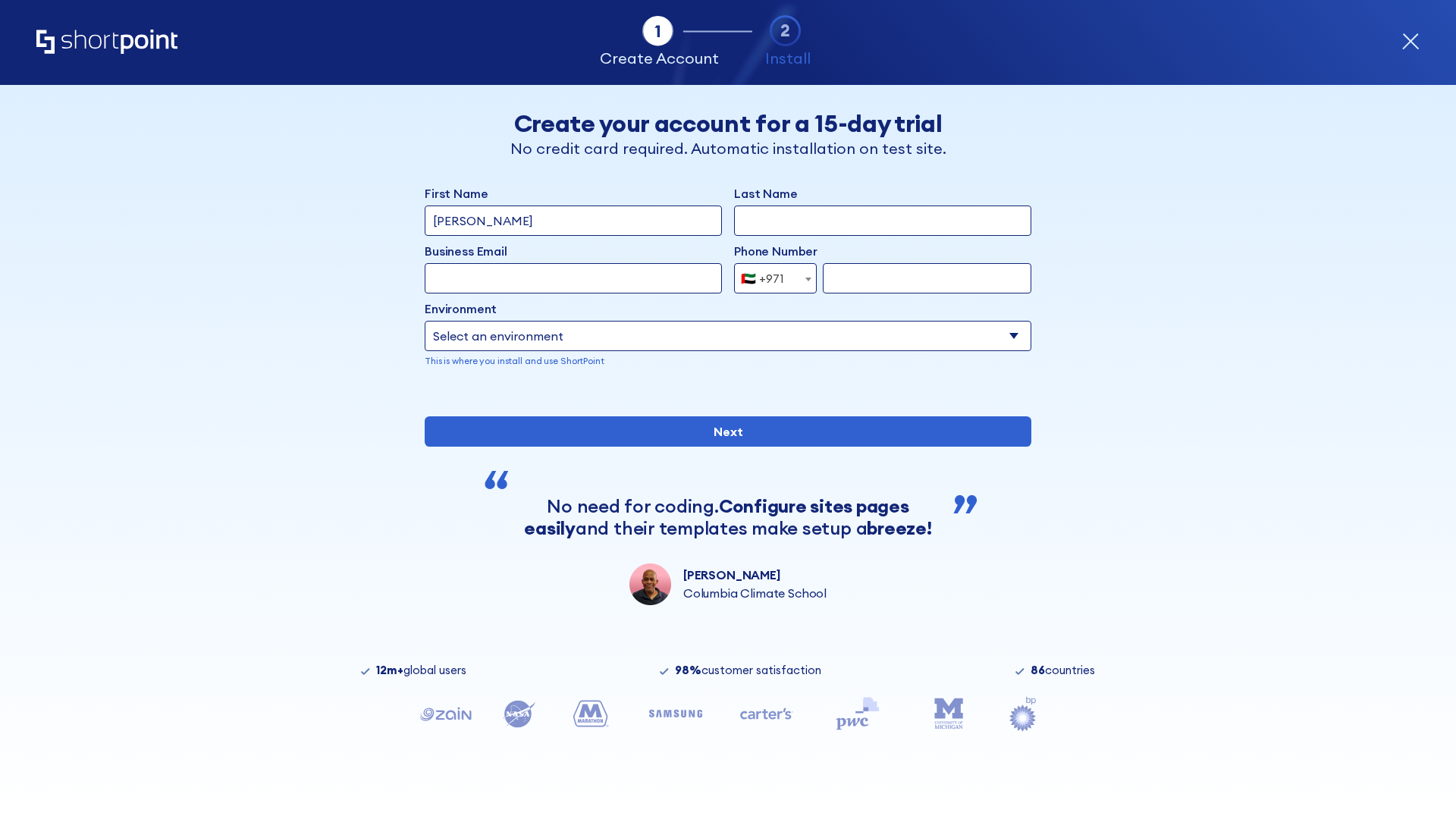
type input "[PERSON_NAME]"
type input "Berkuskv"
type input "support@university.edu"
click at [770, 275] on div "🇦🇪 +971" at bounding box center [762, 277] width 43 height 30
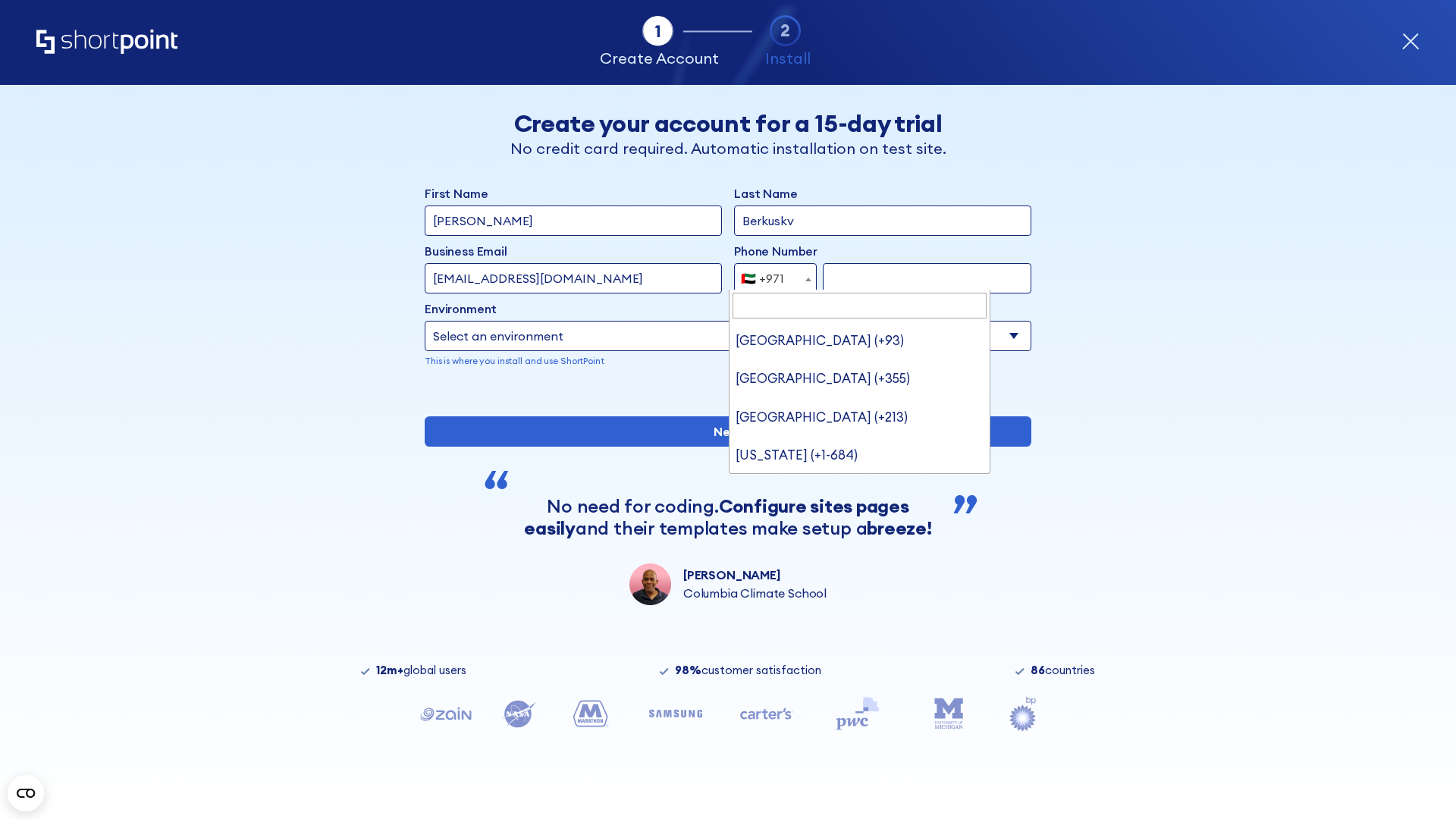
type input "[GEOGRAPHIC_DATA] (+44)"
select select "+44"
type input "7912345678"
select select "Microsoft 365"
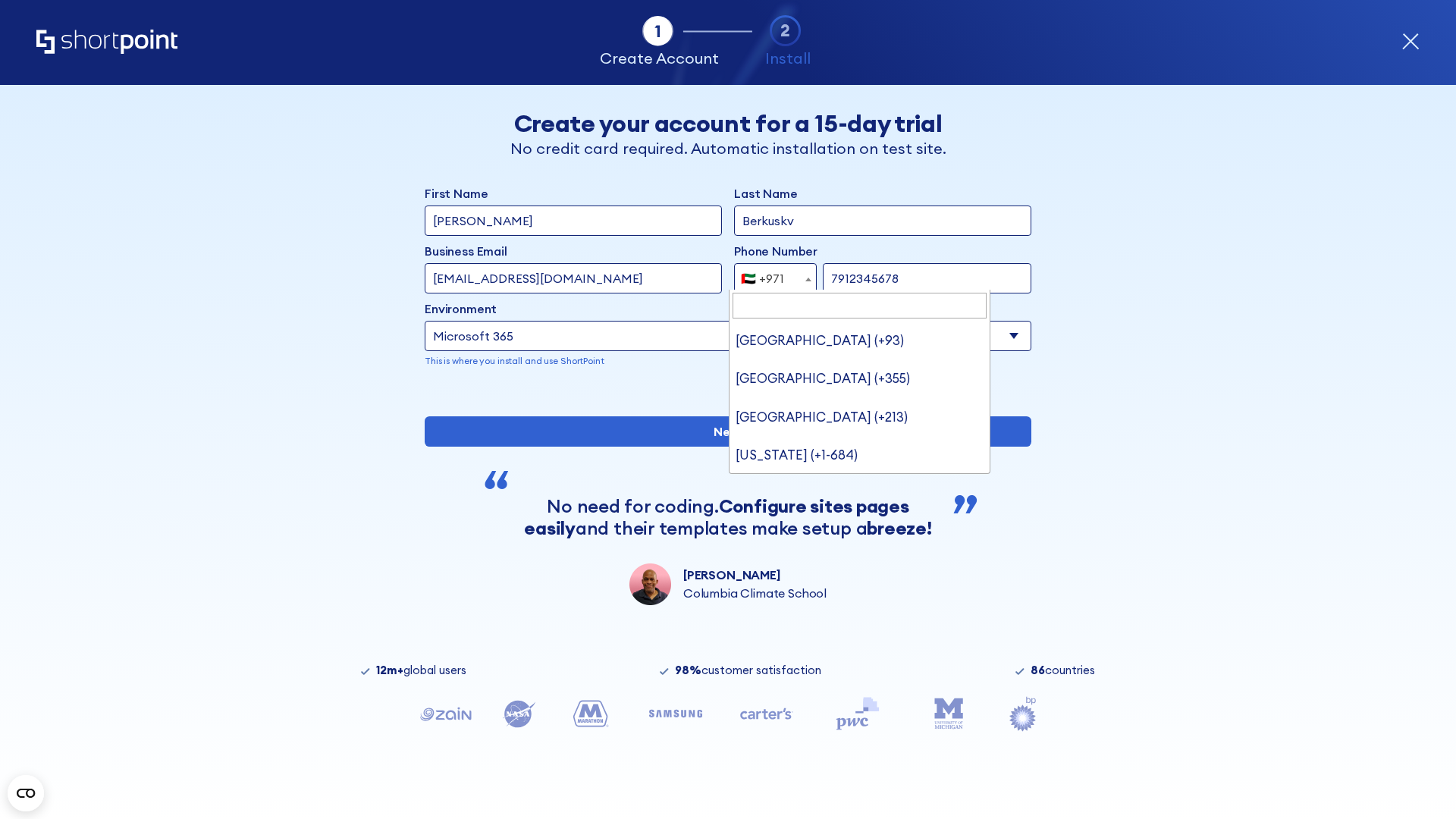
scroll to position [0, 0]
type input "7912345678"
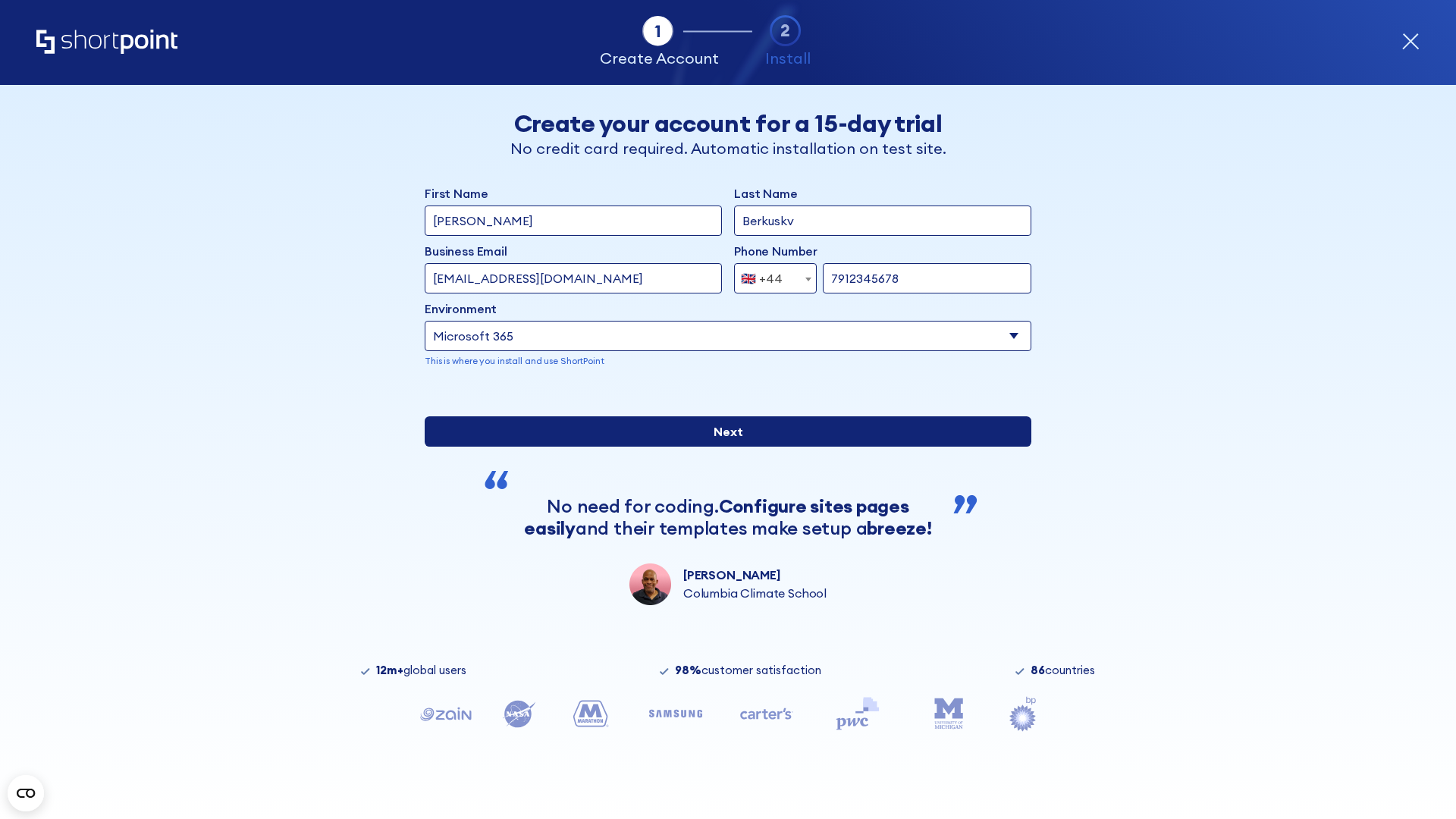
click at [722, 447] on input "Next" at bounding box center [728, 430] width 607 height 30
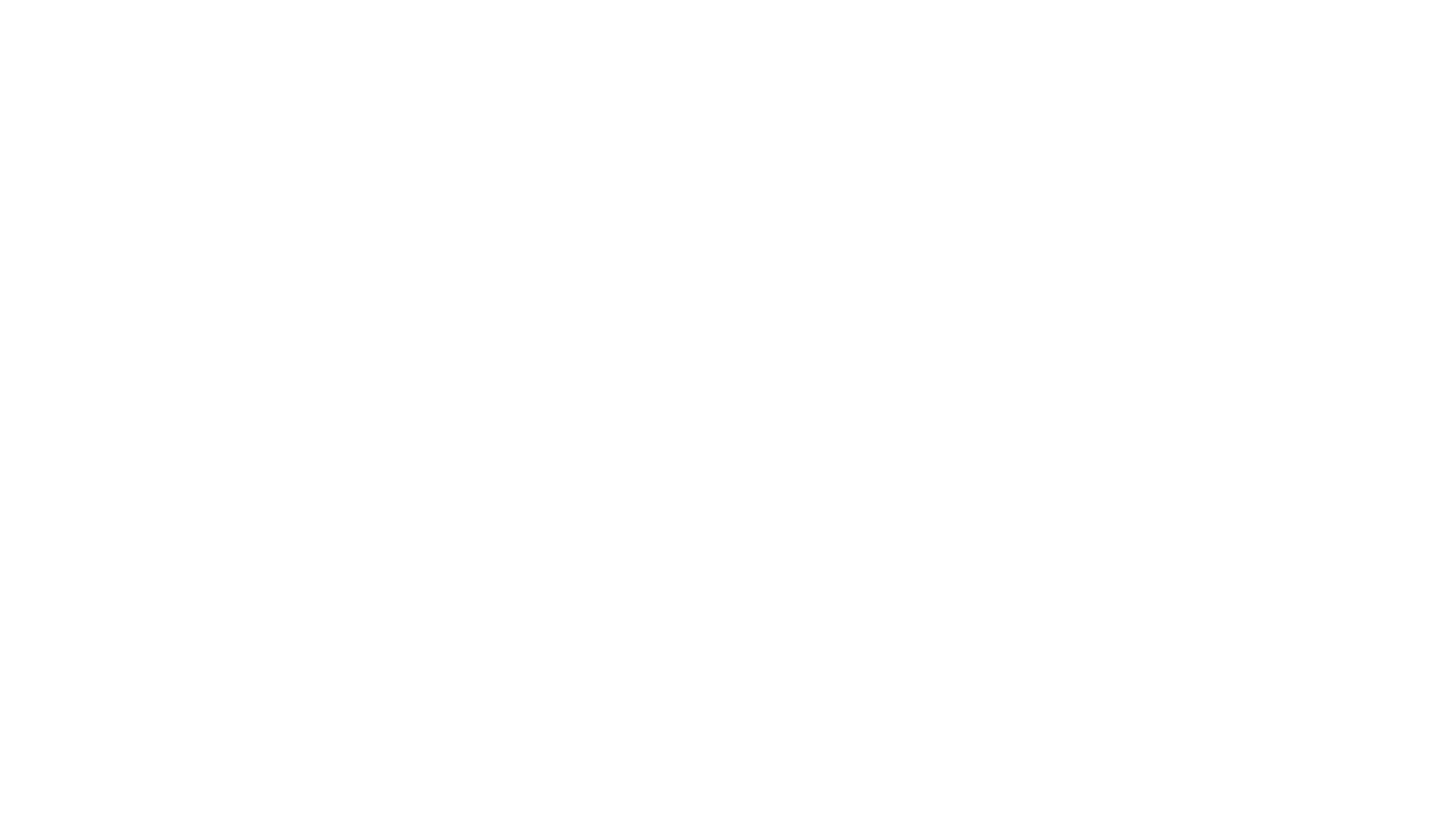
select select "+44"
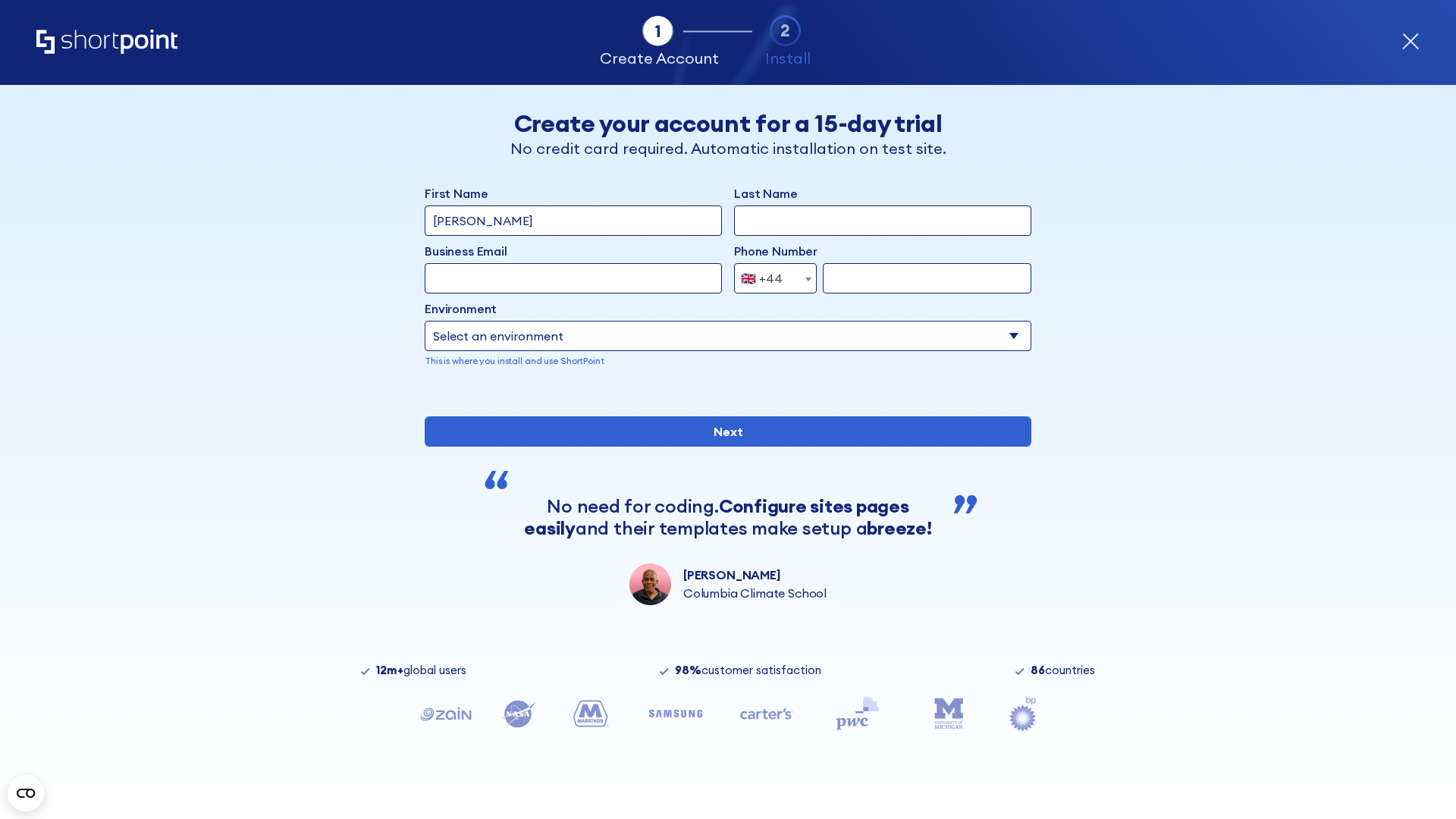
type input "JR Smith"
type input "Berkuskv"
type input "info@startup.tech"
click at [770, 278] on div "🇬🇧 +44" at bounding box center [761, 277] width 42 height 30
select select "+380"
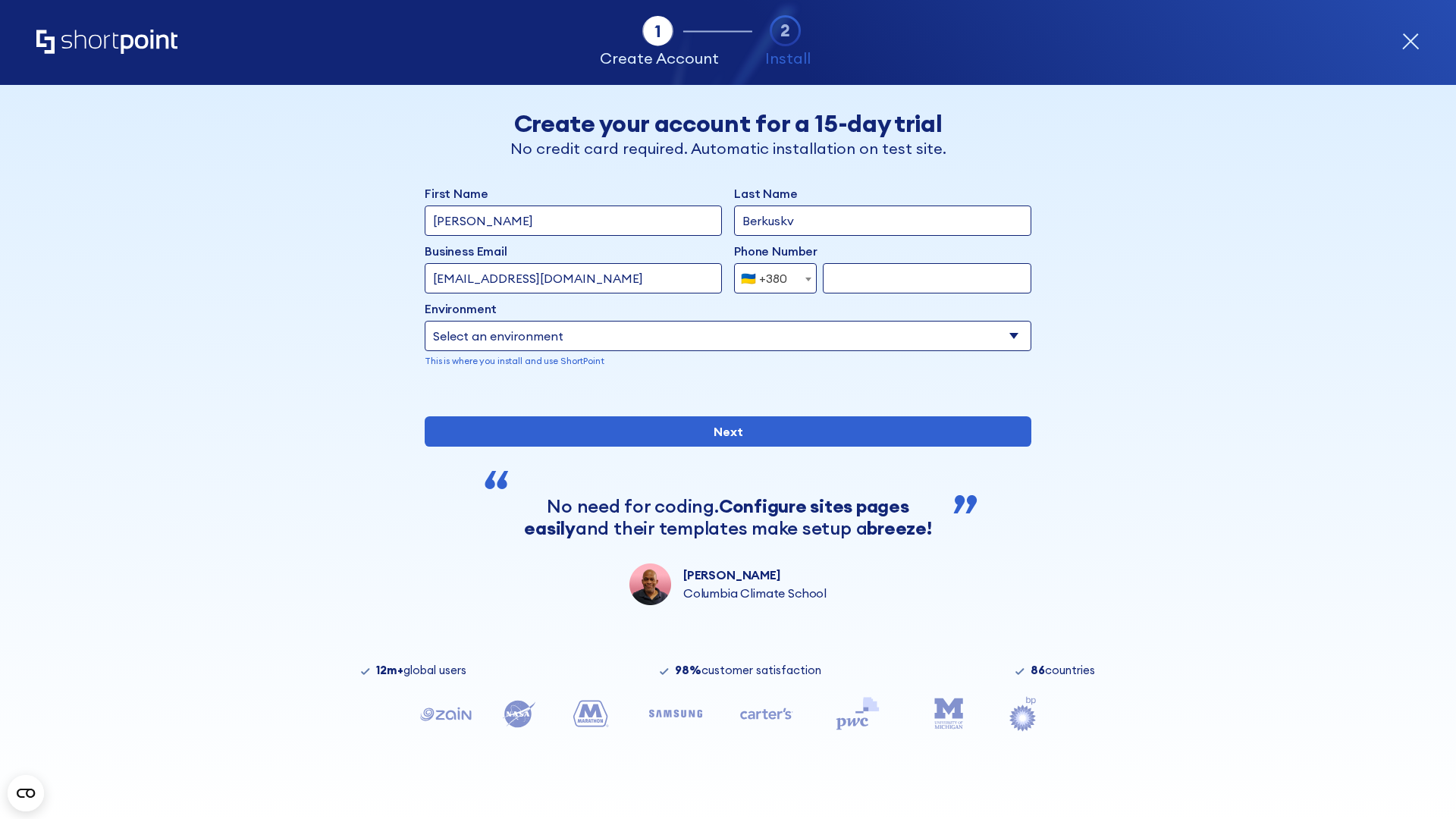
type input "663451789"
select select "Microsoft 365"
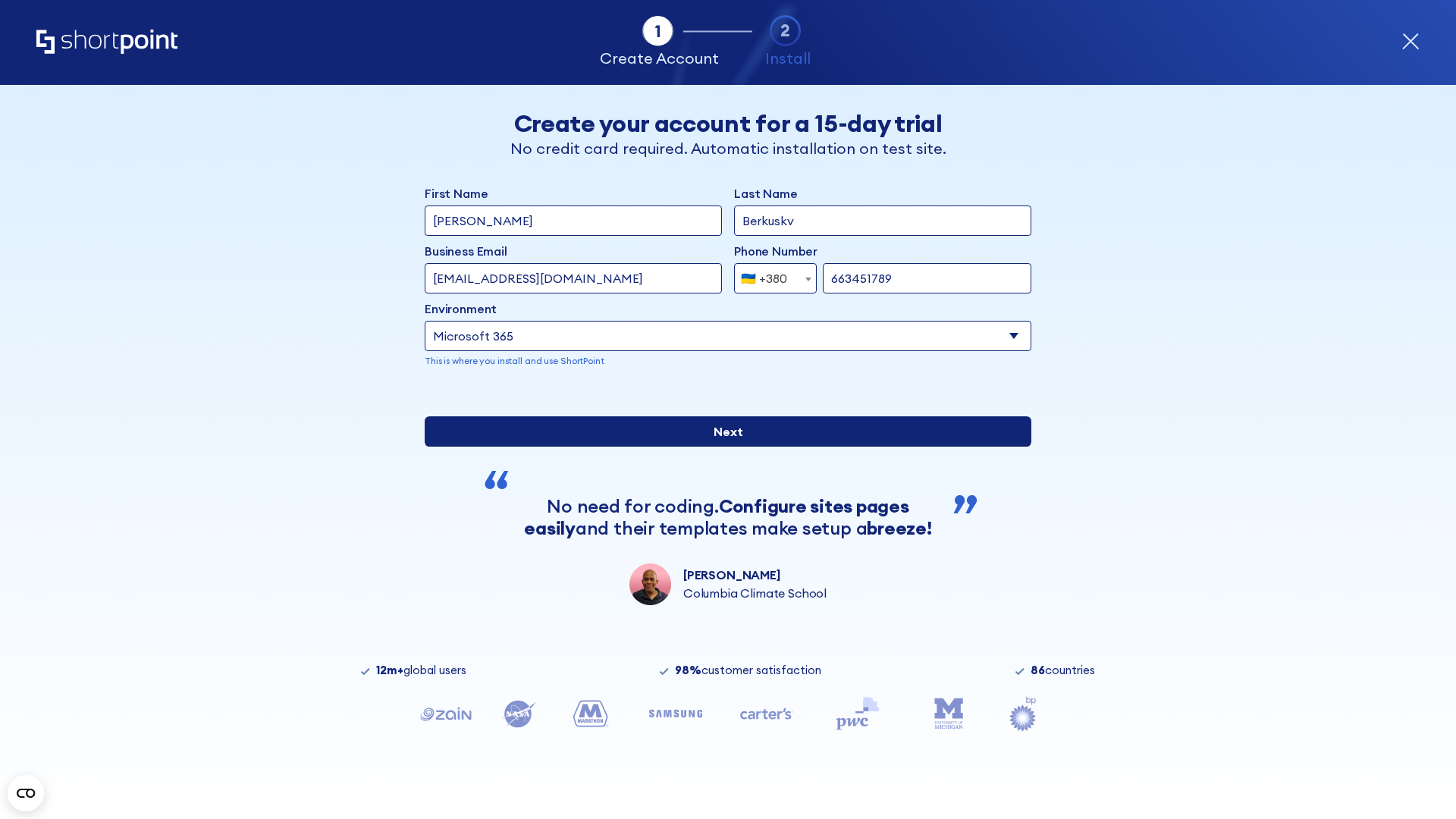
type input "663451789"
click at [722, 447] on input "Next" at bounding box center [728, 430] width 607 height 30
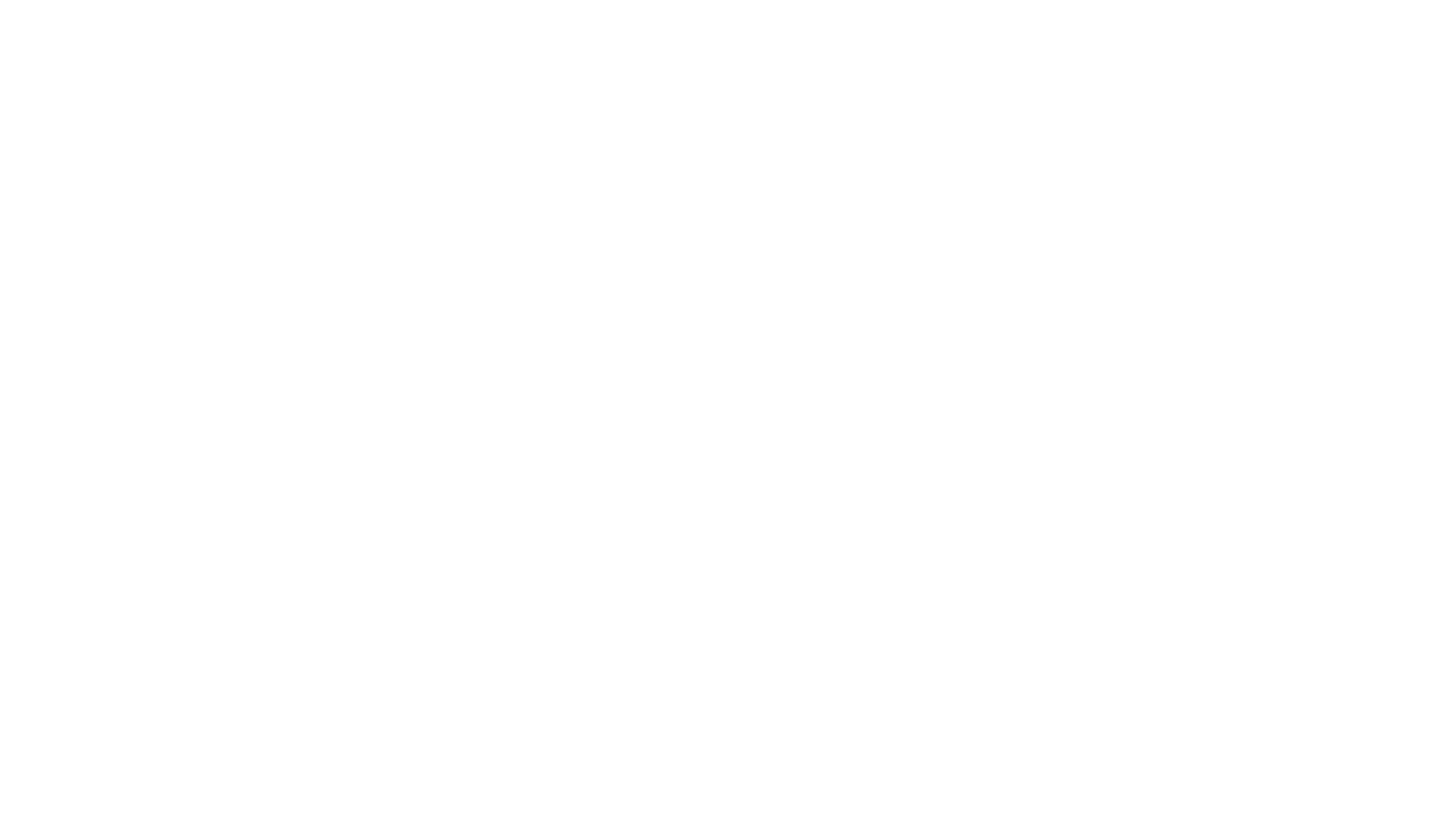
select select "+380"
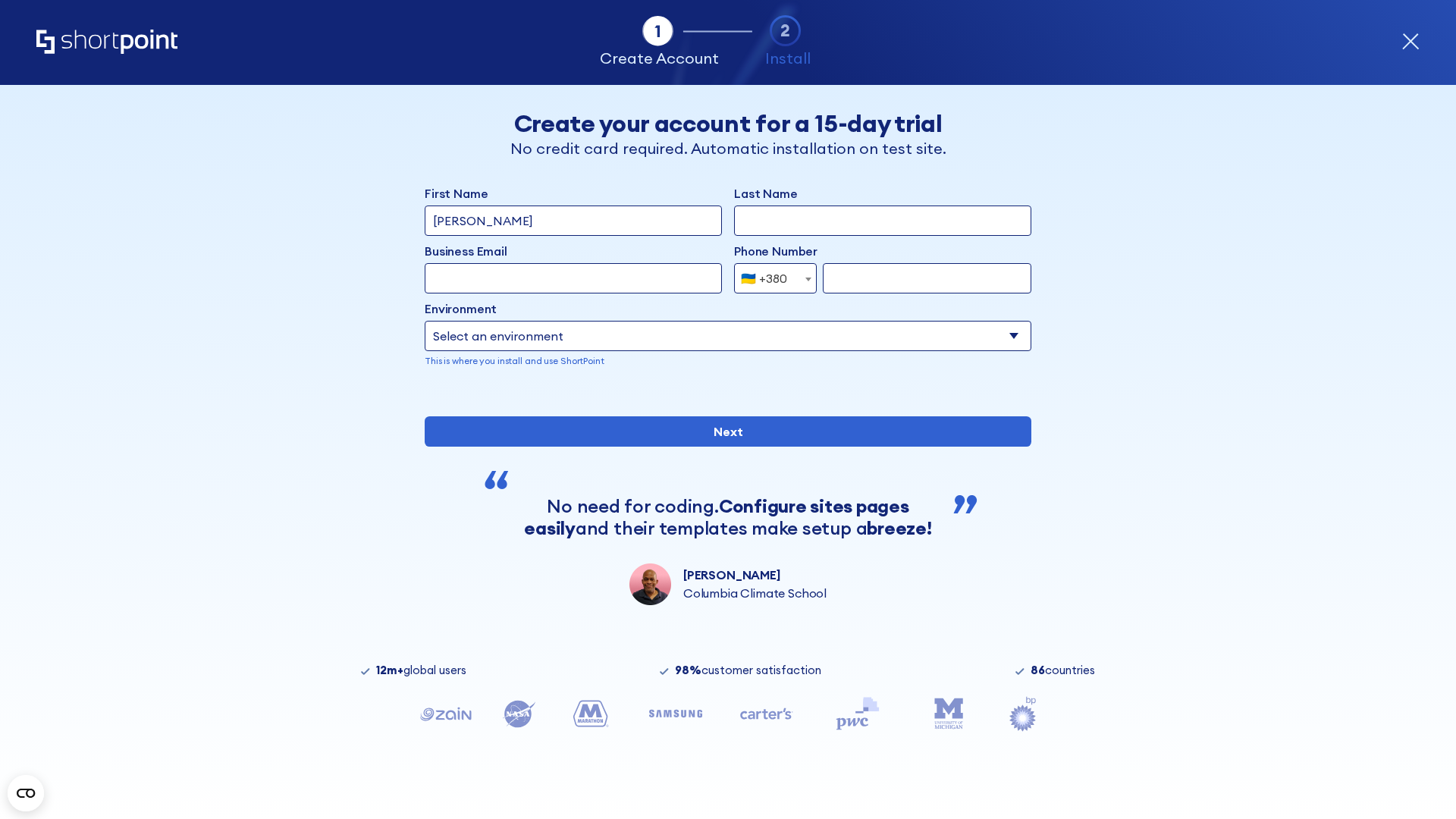
type input "[PERSON_NAME]"
type input "Berkuskv"
type input "[EMAIL_ADDRESS][DOMAIN_NAME]"
click at [770, 278] on div "🇺🇦 +380" at bounding box center [764, 277] width 46 height 30
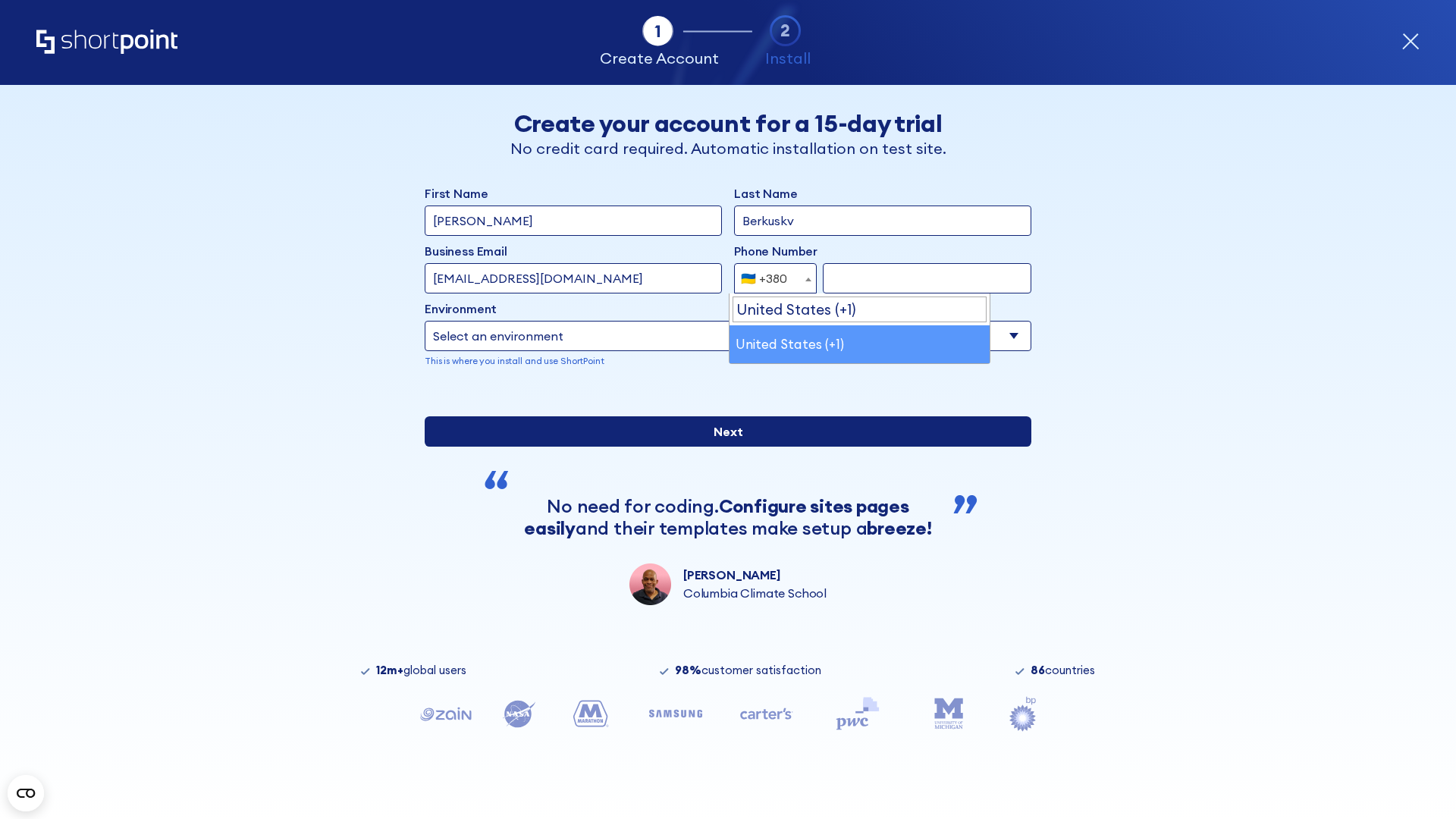
select select "+1"
type input "2025550123"
select select "Microsoft 365"
type input "2025550123"
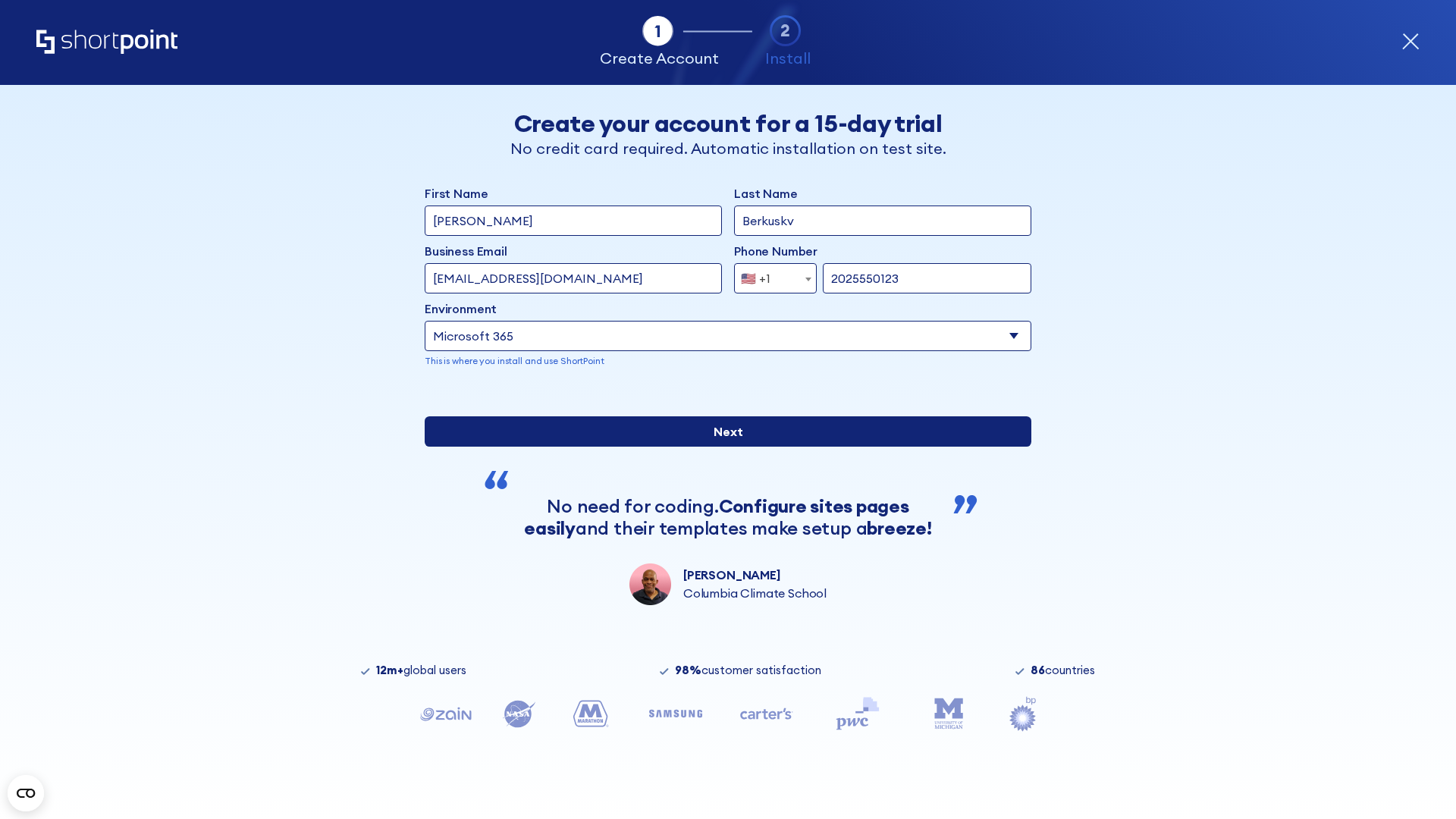
click at [722, 447] on input "Next" at bounding box center [728, 430] width 607 height 30
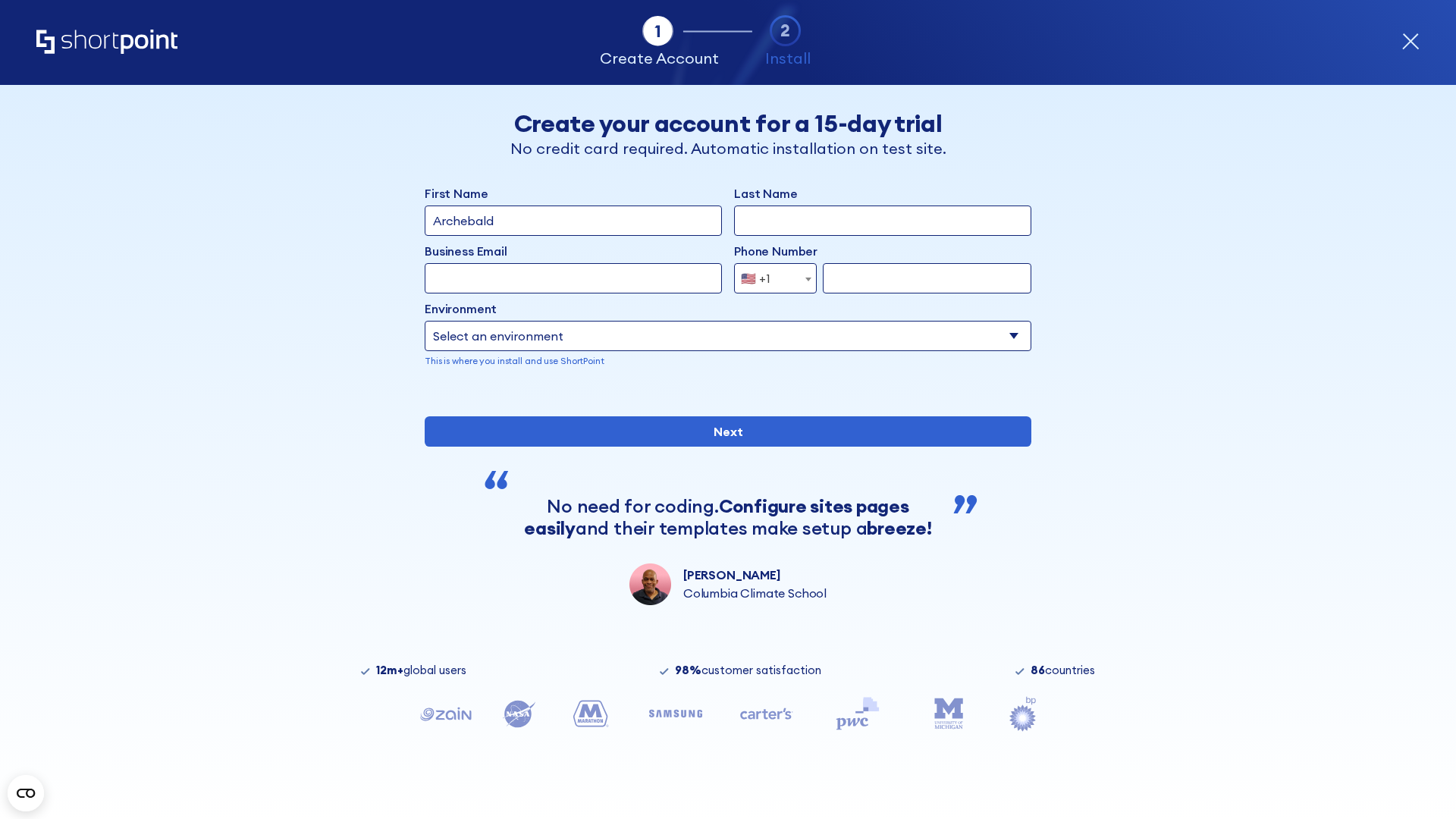
type input "Archebald"
type input "Berkuskv"
type input "[EMAIL_ADDRESS][DOMAIN_NAME]"
type input "2125556789"
select select "SharePoint 2019 (On-Premise)"
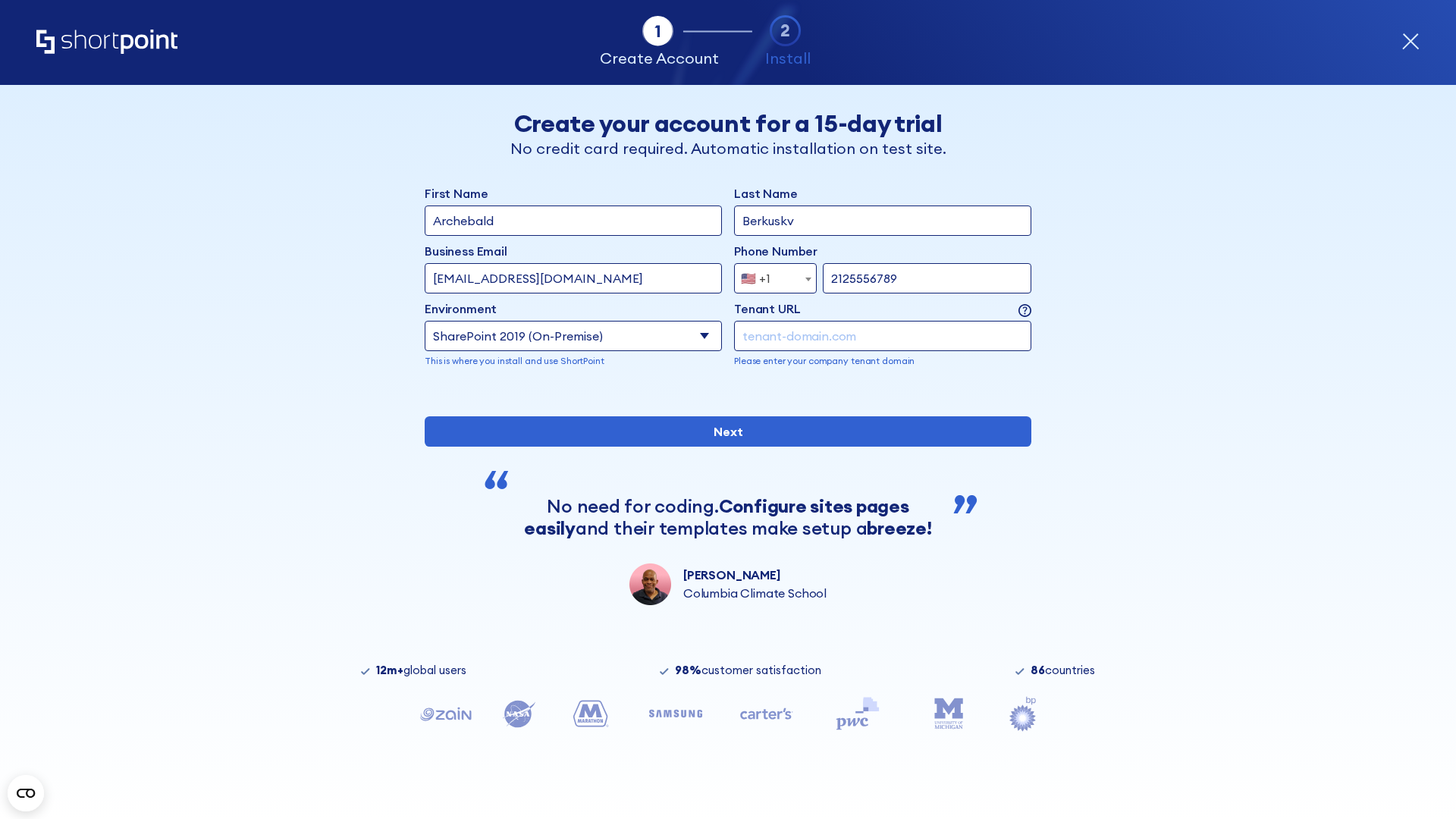
type input "2125556789"
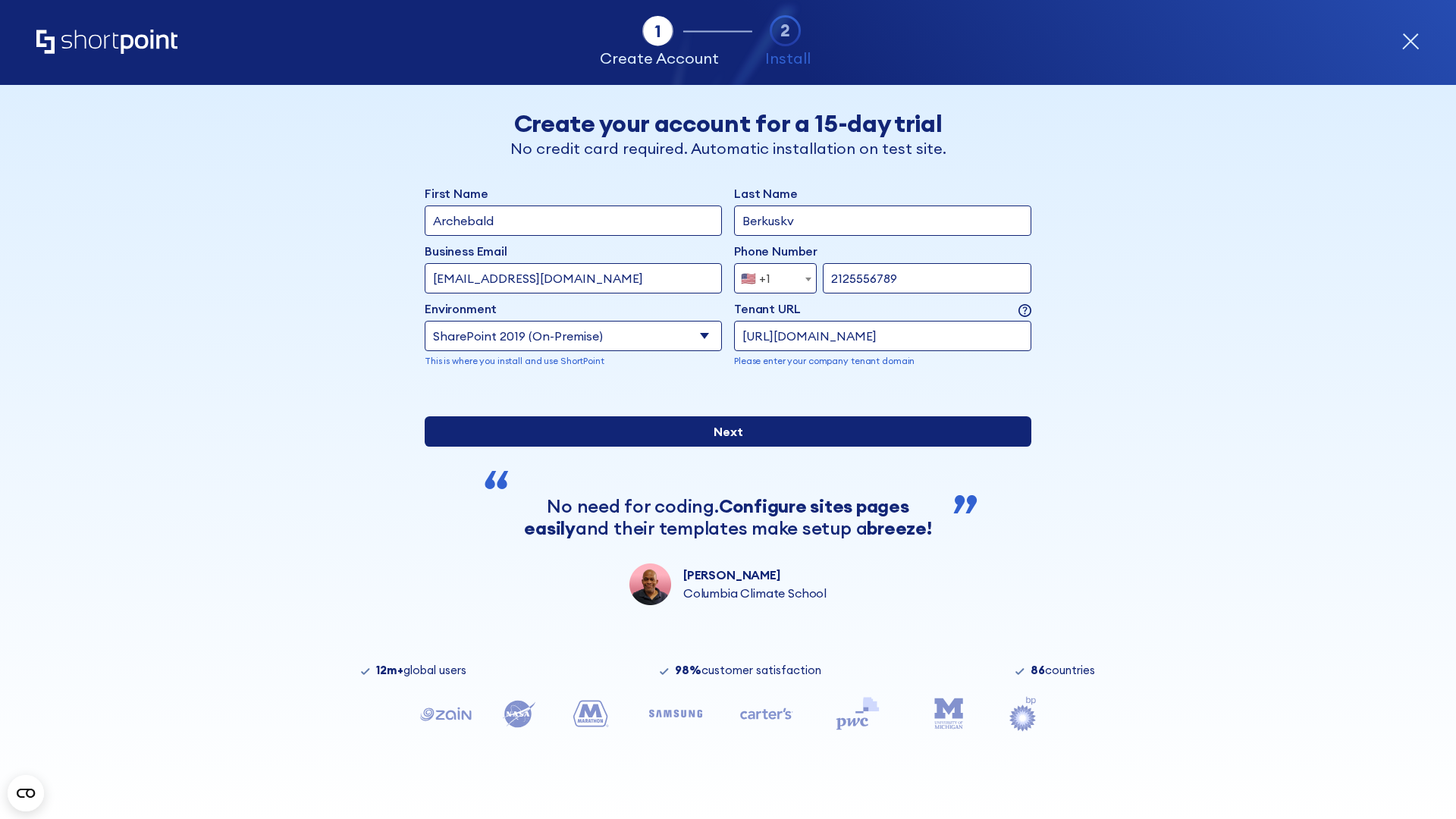
type input "https://contoso.sharepoint.xyz"
click at [722, 447] on input "Next" at bounding box center [728, 430] width 607 height 30
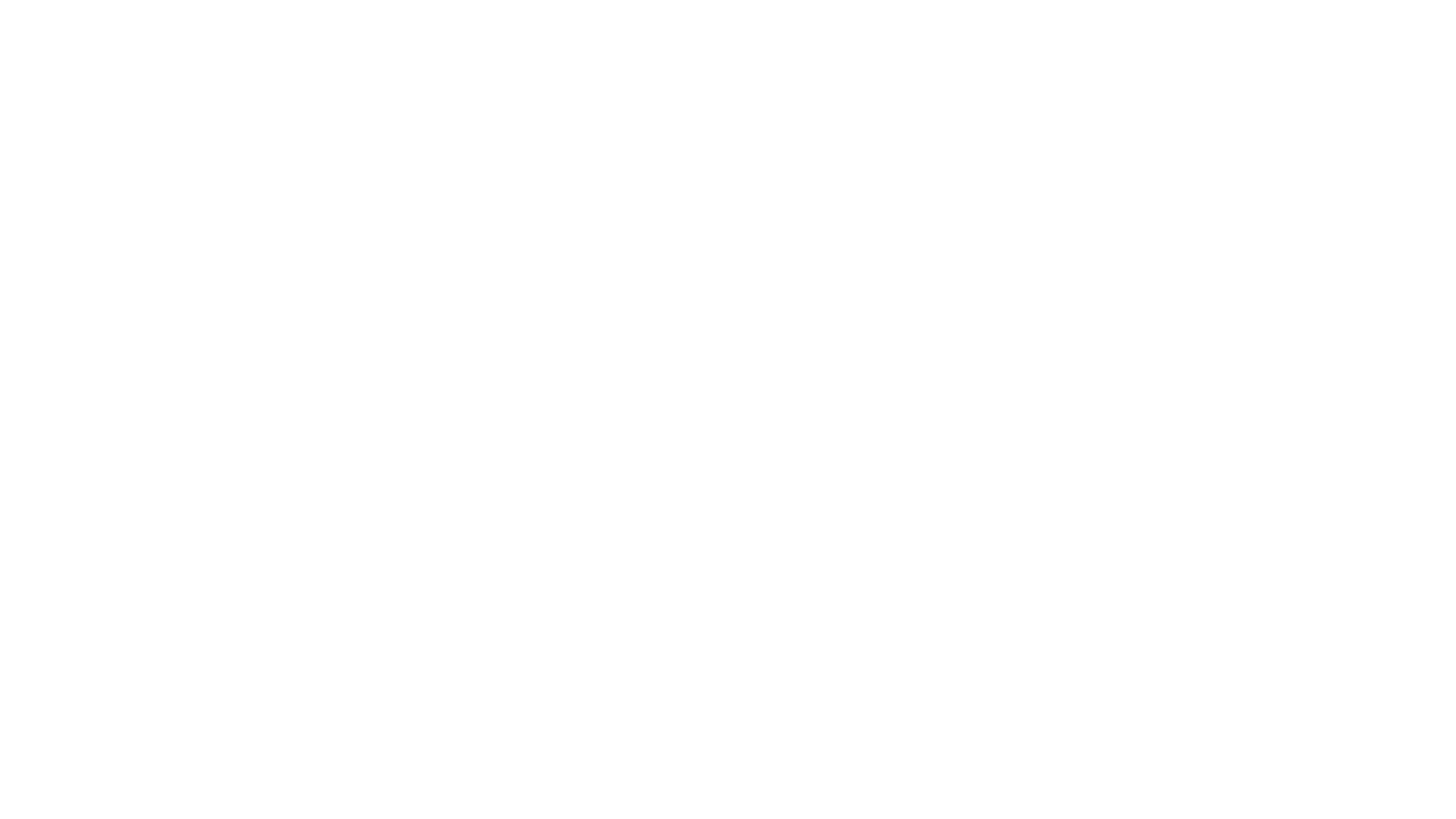
type input "Archebald"
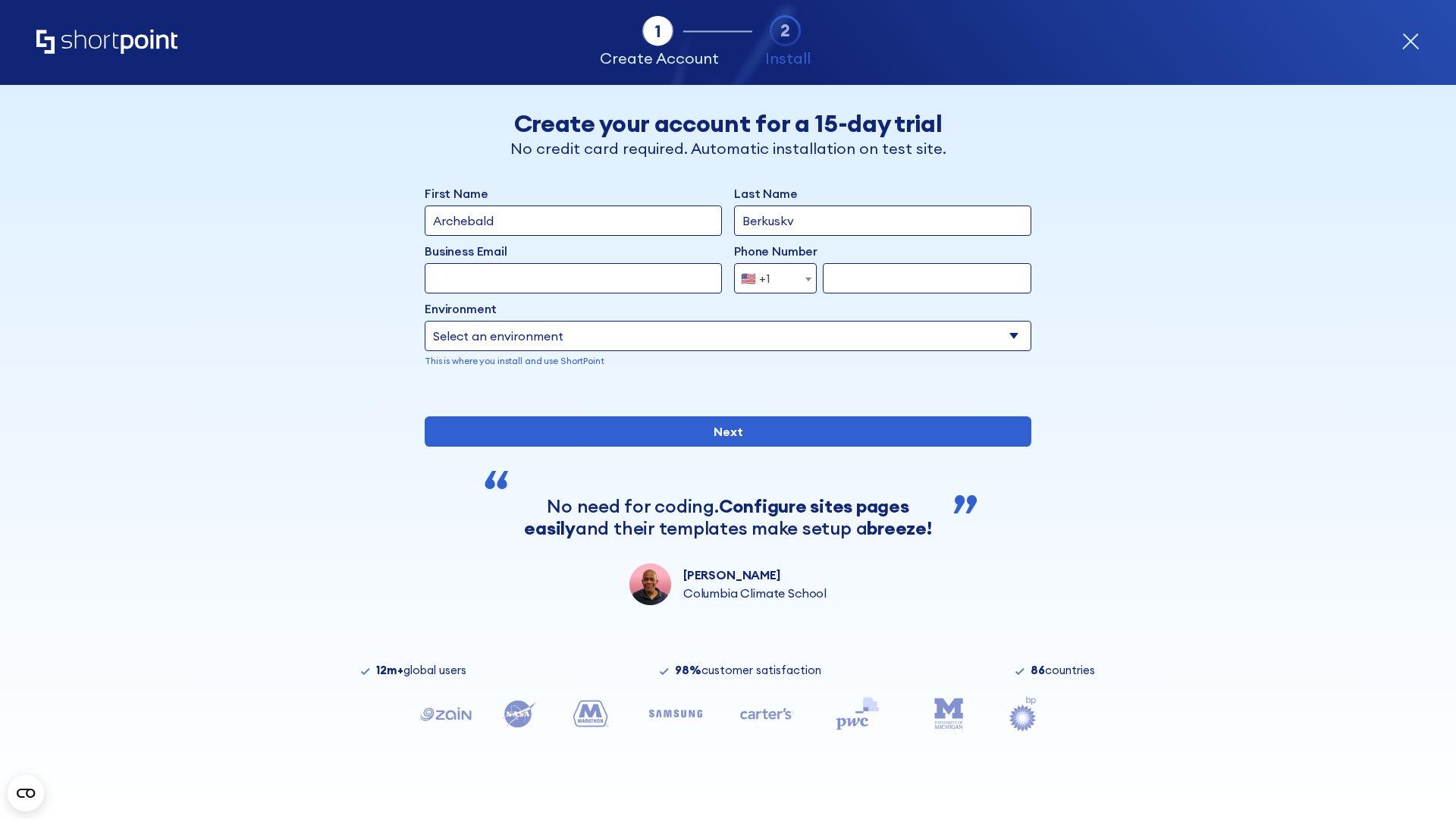
type input "Berkuskv"
type input "[EMAIL_ADDRESS][DOMAIN_NAME]"
type input "2125556789"
select select "SharePoint 2019 (On-Premise)"
type input "2125556789"
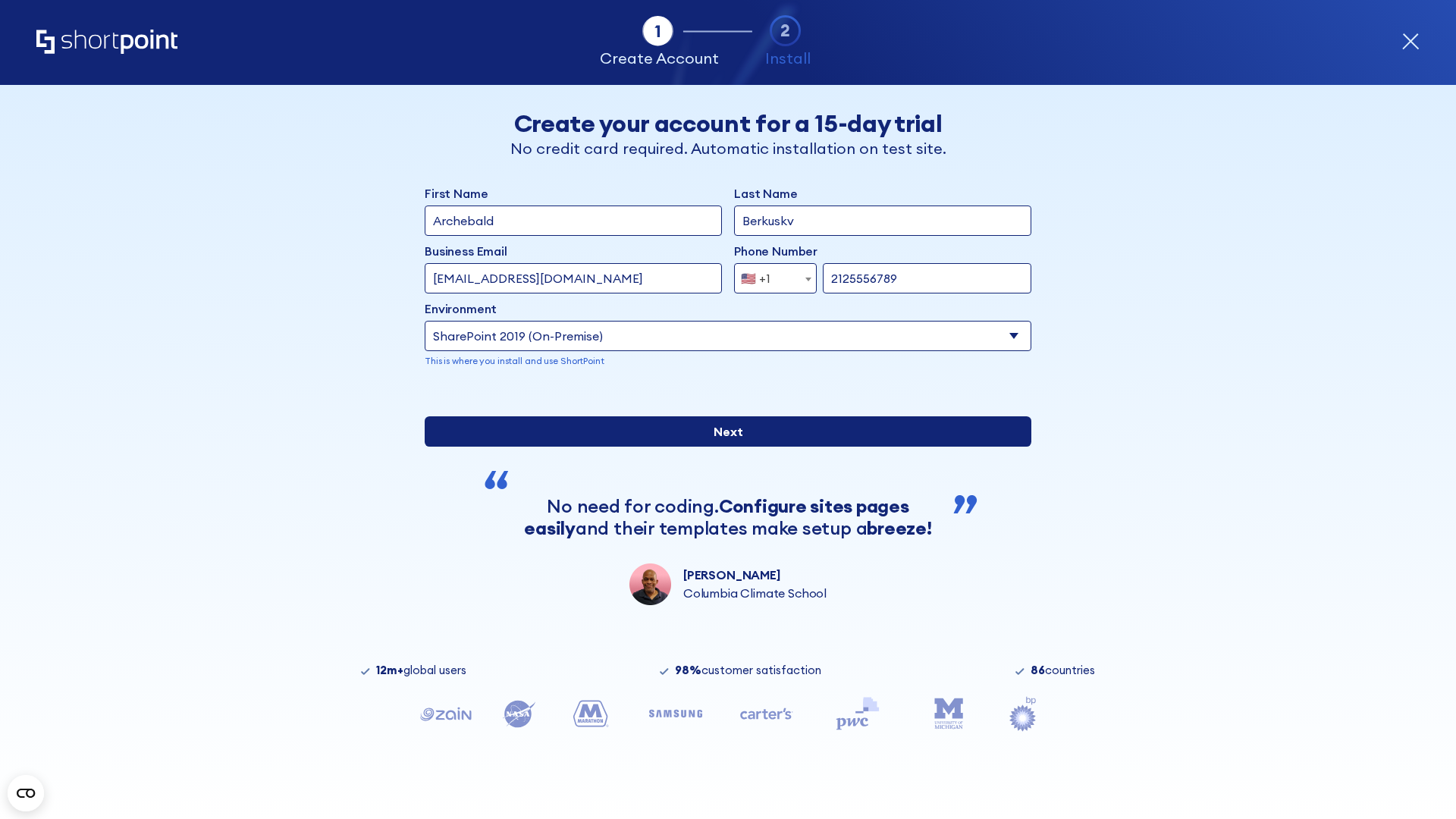
type input "[URL][DOMAIN_NAME][DOMAIN_NAME]"
click at [722, 508] on div "First Name Archebald Last Name Berkuskv Business Email Invalid Email Address te…" at bounding box center [728, 395] width 607 height 421
click at [722, 447] on input "Next" at bounding box center [728, 430] width 607 height 30
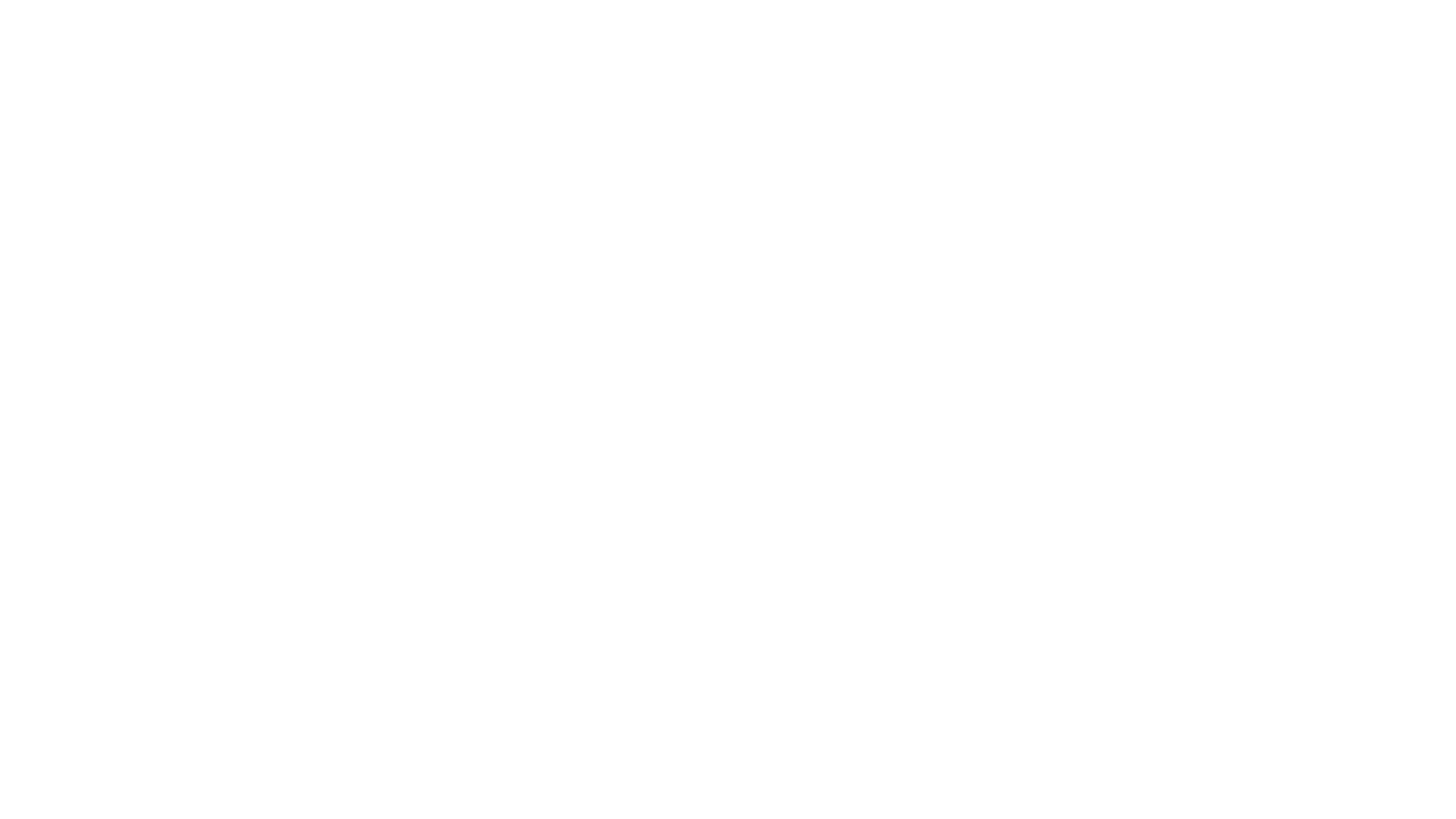
type input "Archebald"
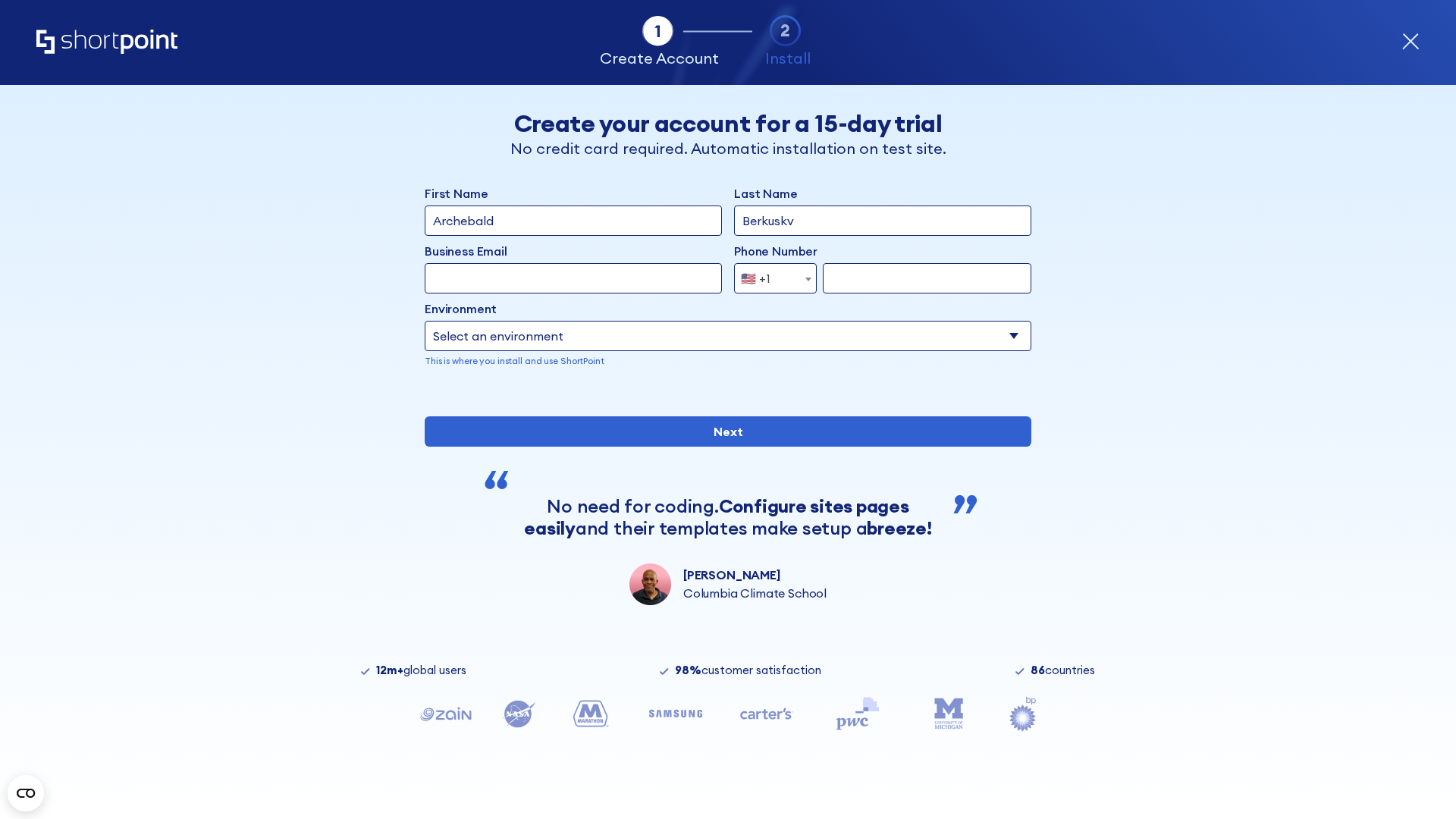
type input "Berkuskv"
type input "[EMAIL_ADDRESS][DOMAIN_NAME]"
type input "2125556789"
select select "SharePoint 2019 (On-Premise)"
type input "2125556789"
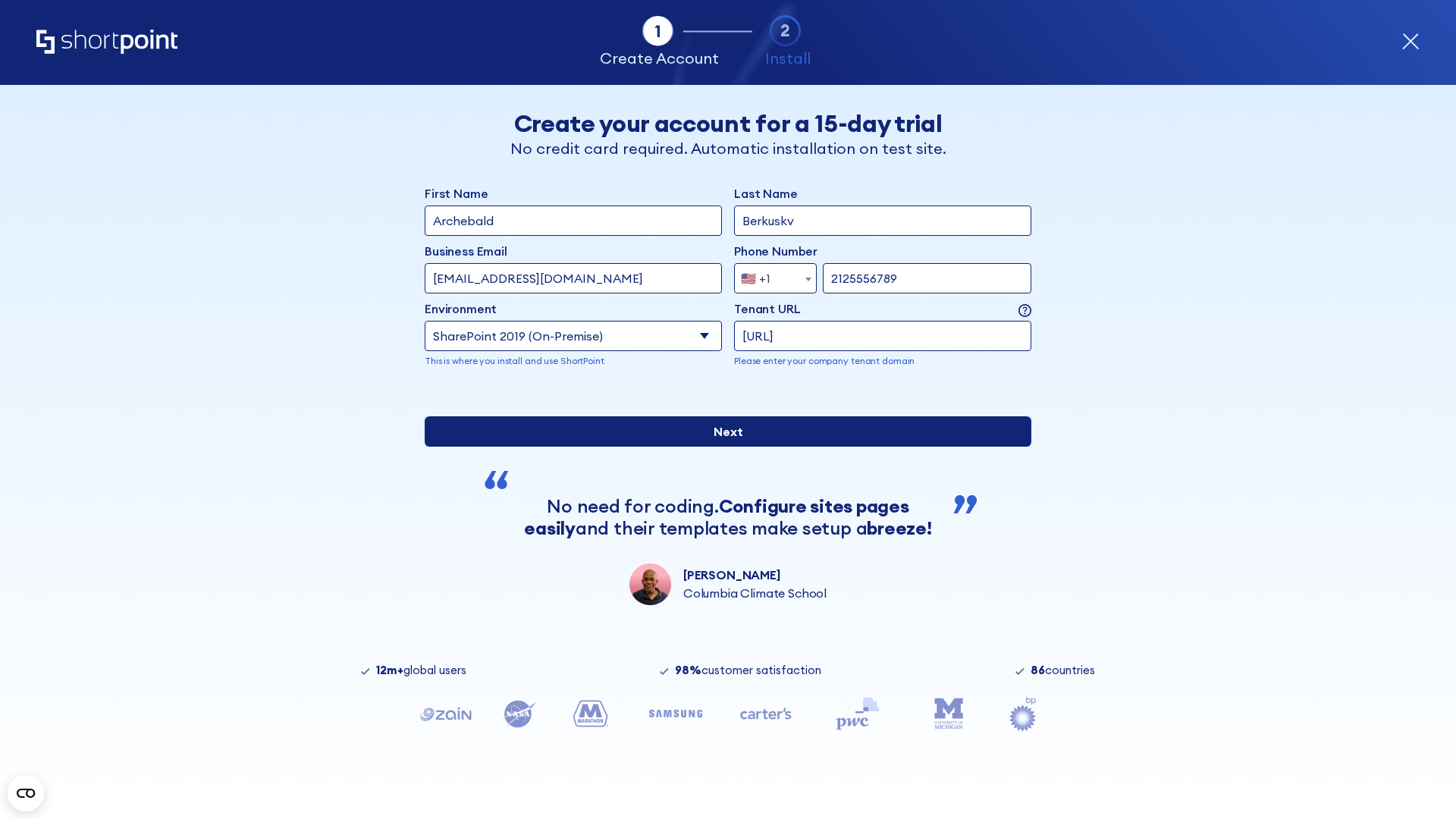
type input "ftp://site.sharepoint.dem"
click at [722, 506] on div "First Name Archebald Last Name Berkuskv Business Email Invalid Email Address [E…" at bounding box center [728, 395] width 607 height 421
click at [722, 447] on input "Next" at bounding box center [728, 430] width 607 height 30
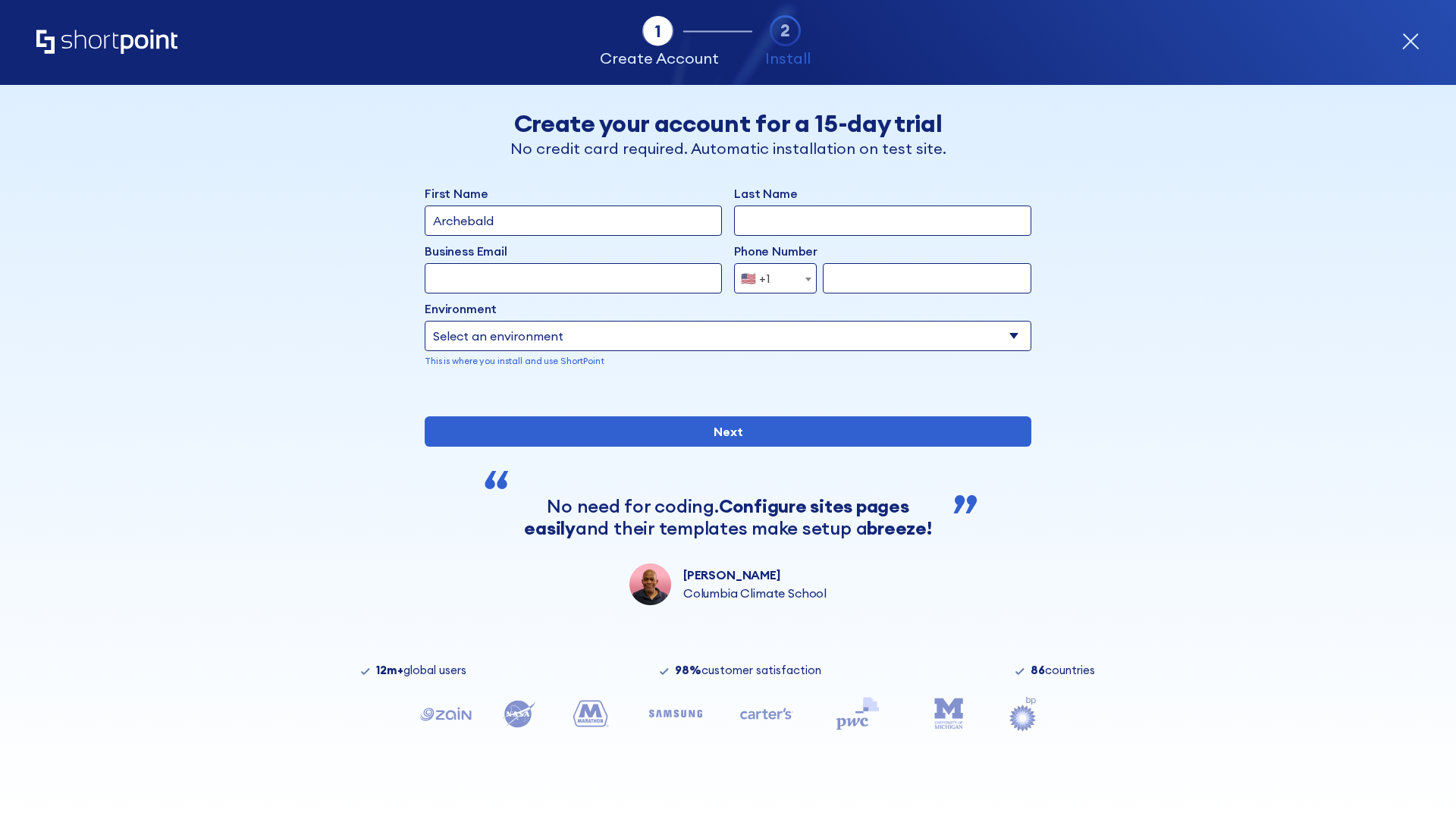
type input "Archebald"
type input "Berkuskv"
type input "[EMAIL_ADDRESS][DOMAIN_NAME]"
type input "2125556789"
select select "SharePoint 2019 (On-Premise)"
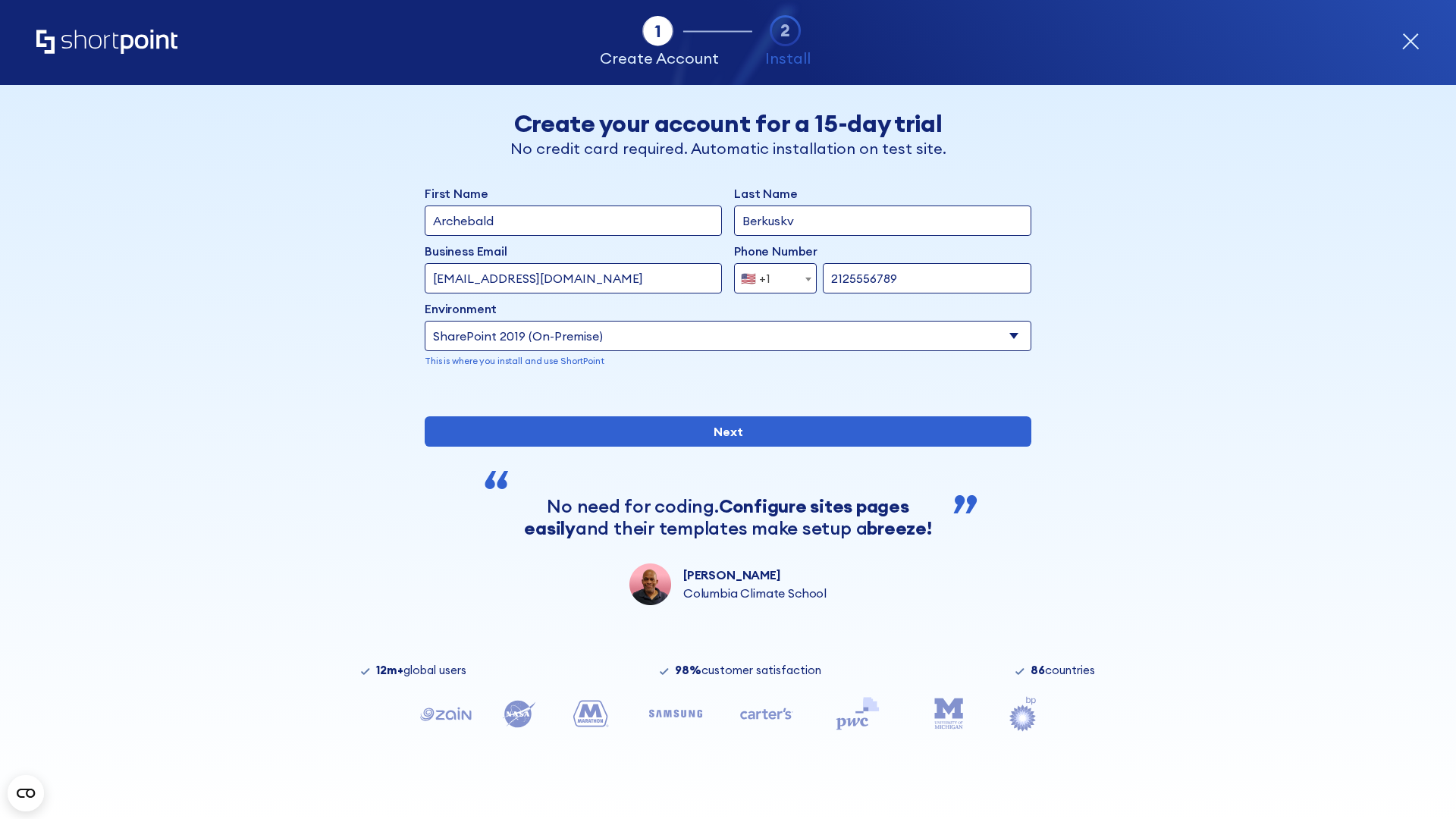
type input "2125556789"
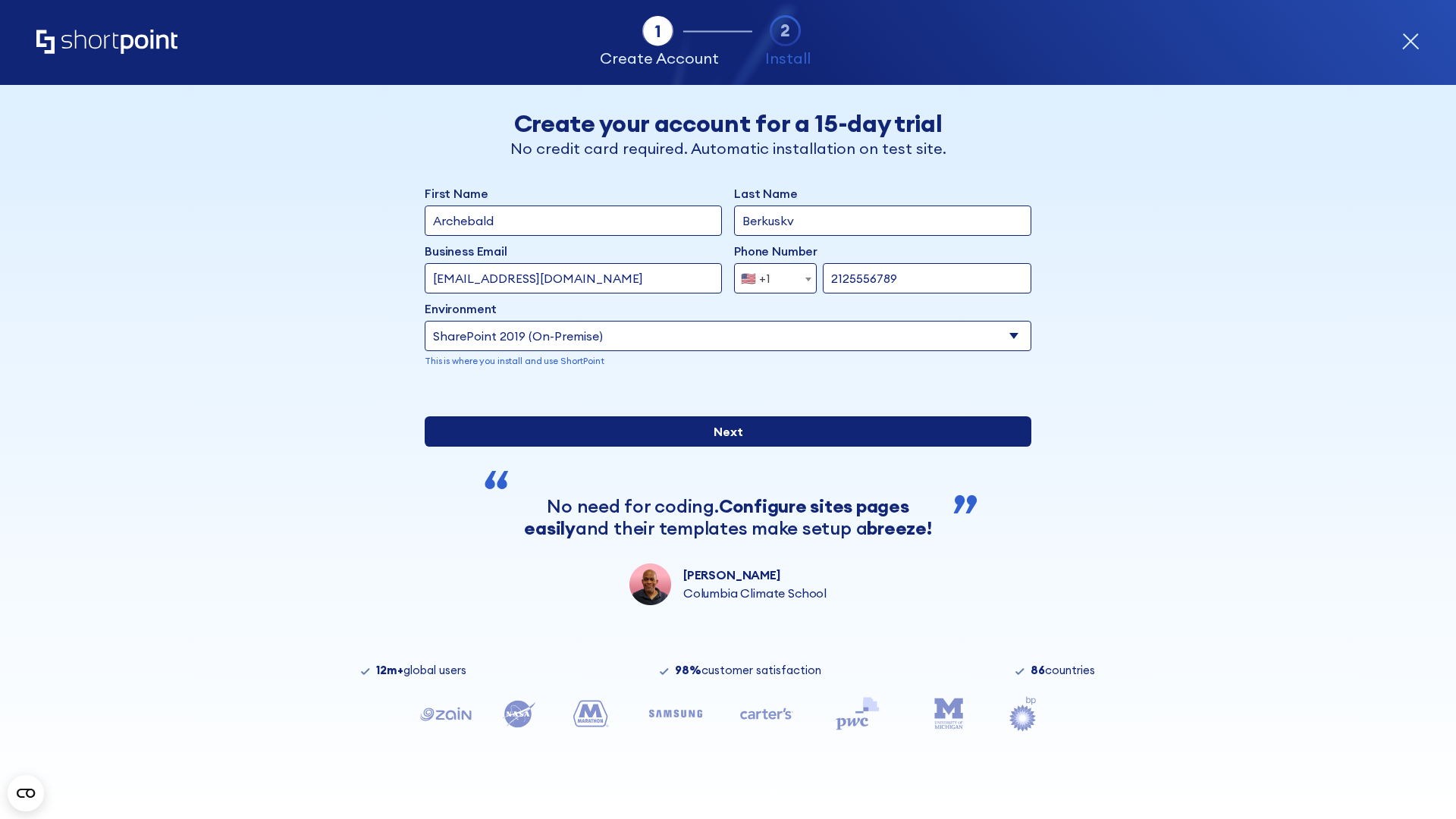
type input "[URL][DOMAIN_NAME]"
click at [722, 519] on div "First Name Archebald Last Name Berkuskv Business Email Invalid Email Address [E…" at bounding box center [728, 395] width 607 height 421
click at [722, 447] on input "Next" at bounding box center [728, 430] width 607 height 30
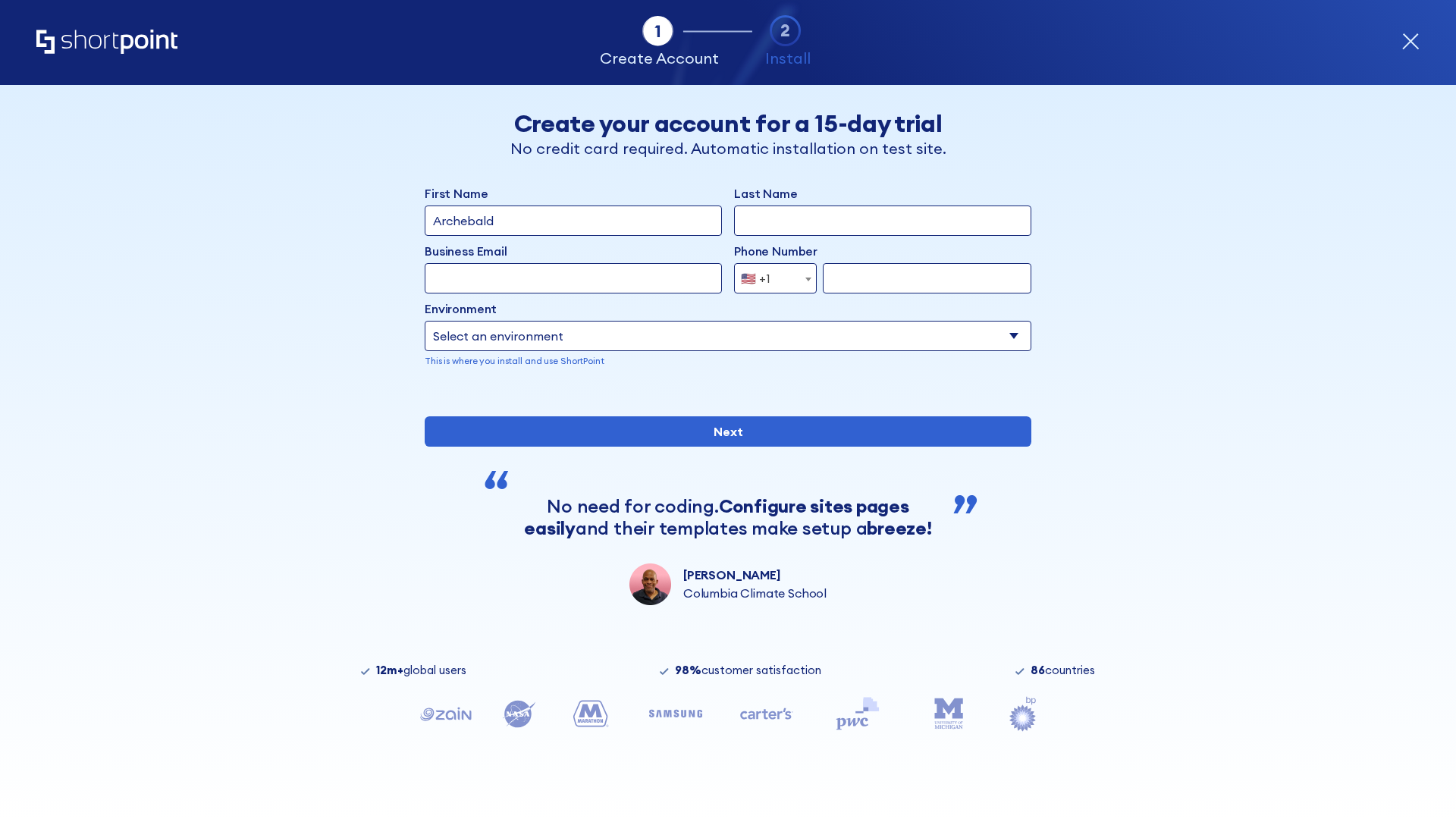
type input "Archebald"
type input "Berkuskv"
type input "[EMAIL_ADDRESS][DOMAIN_NAME]"
type input "2125556789"
select select "SharePoint 2019 (On-Premise)"
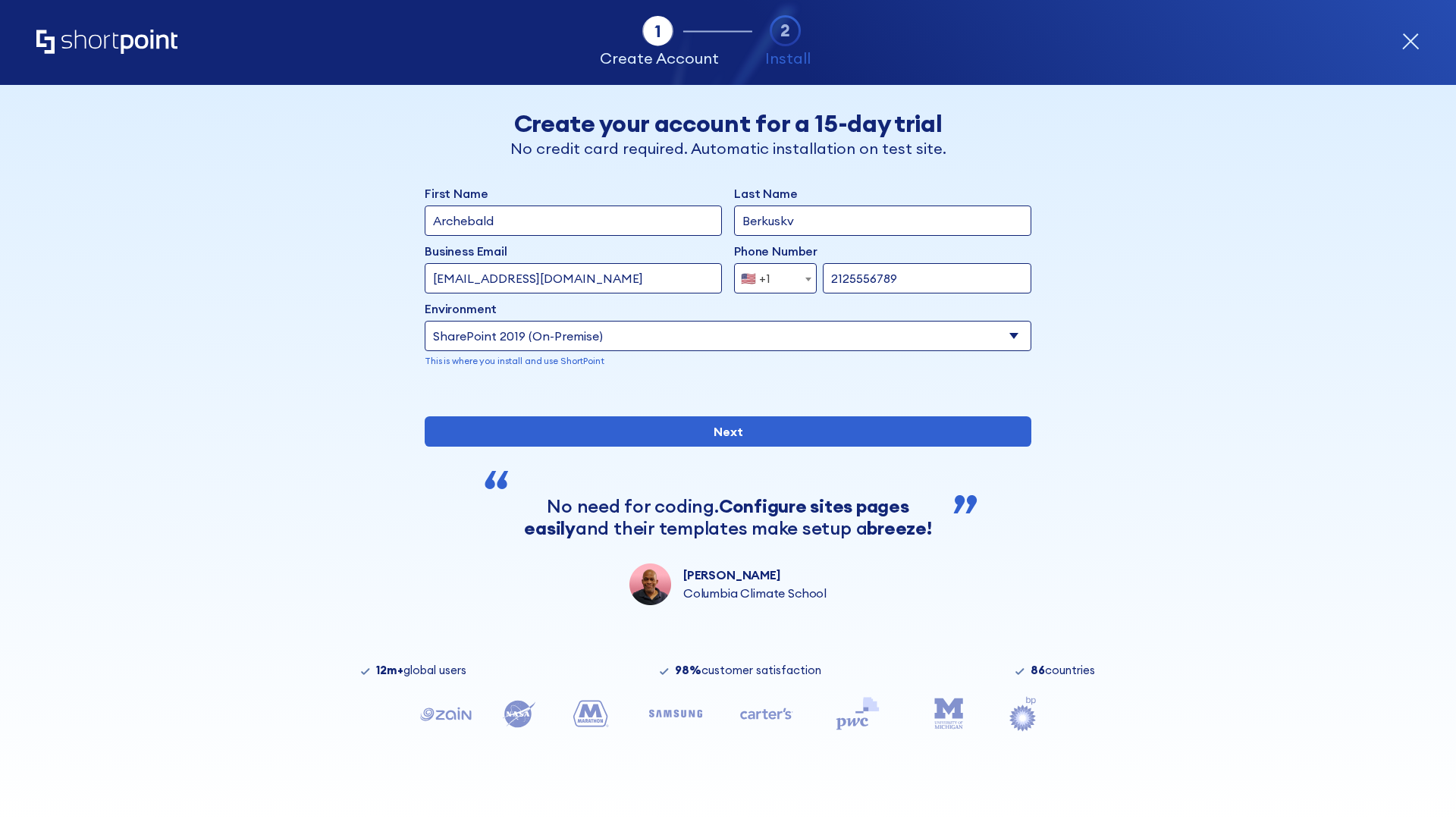
type input "2125556789"
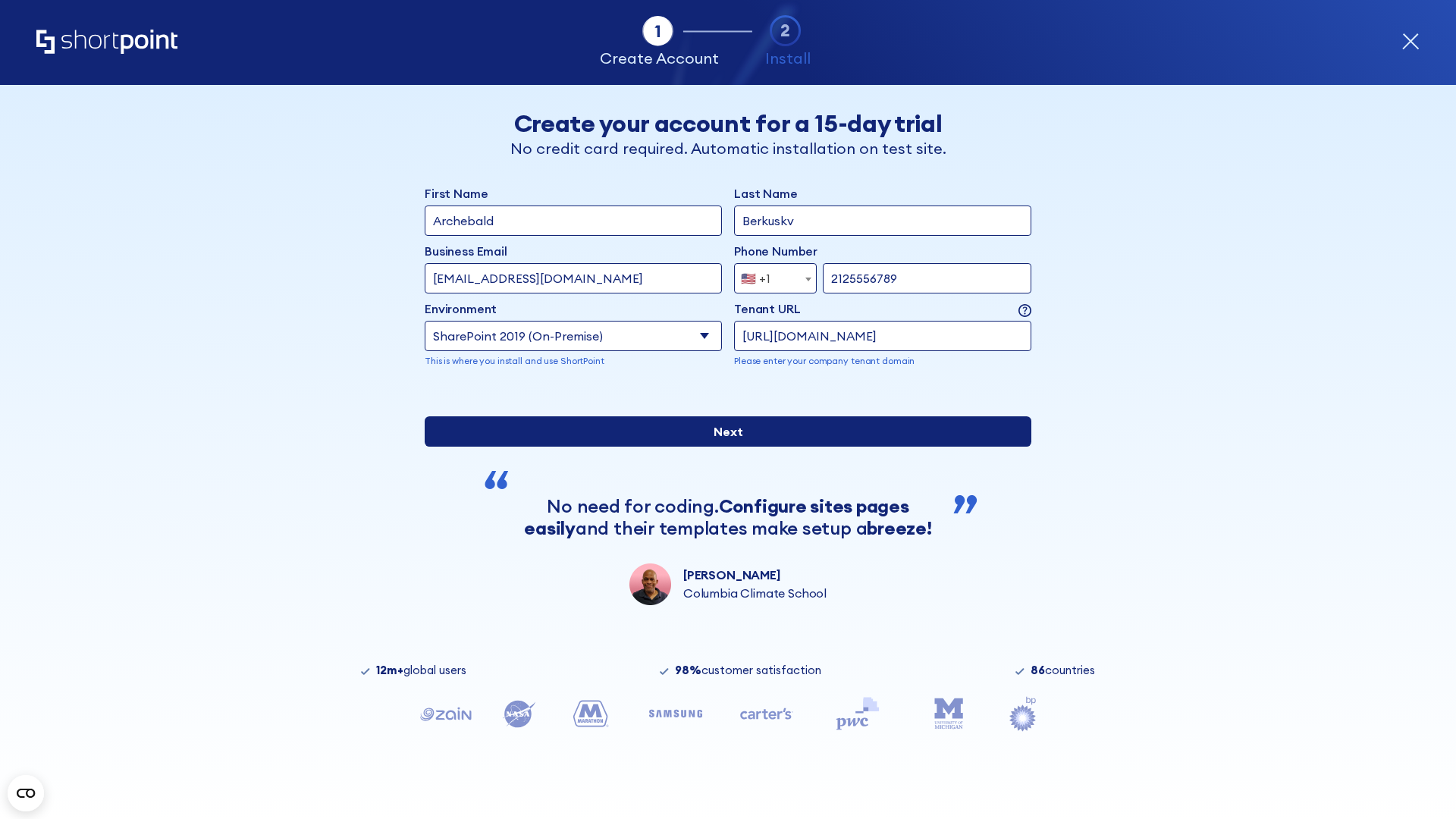
type input "https://yzrtre3nv.sharepoint.com"
click at [722, 500] on div "First Name Archebald Last Name Berkuskv Business Email Invalid Email Address te…" at bounding box center [728, 395] width 607 height 421
click at [722, 447] on input "Next" at bounding box center [728, 430] width 607 height 30
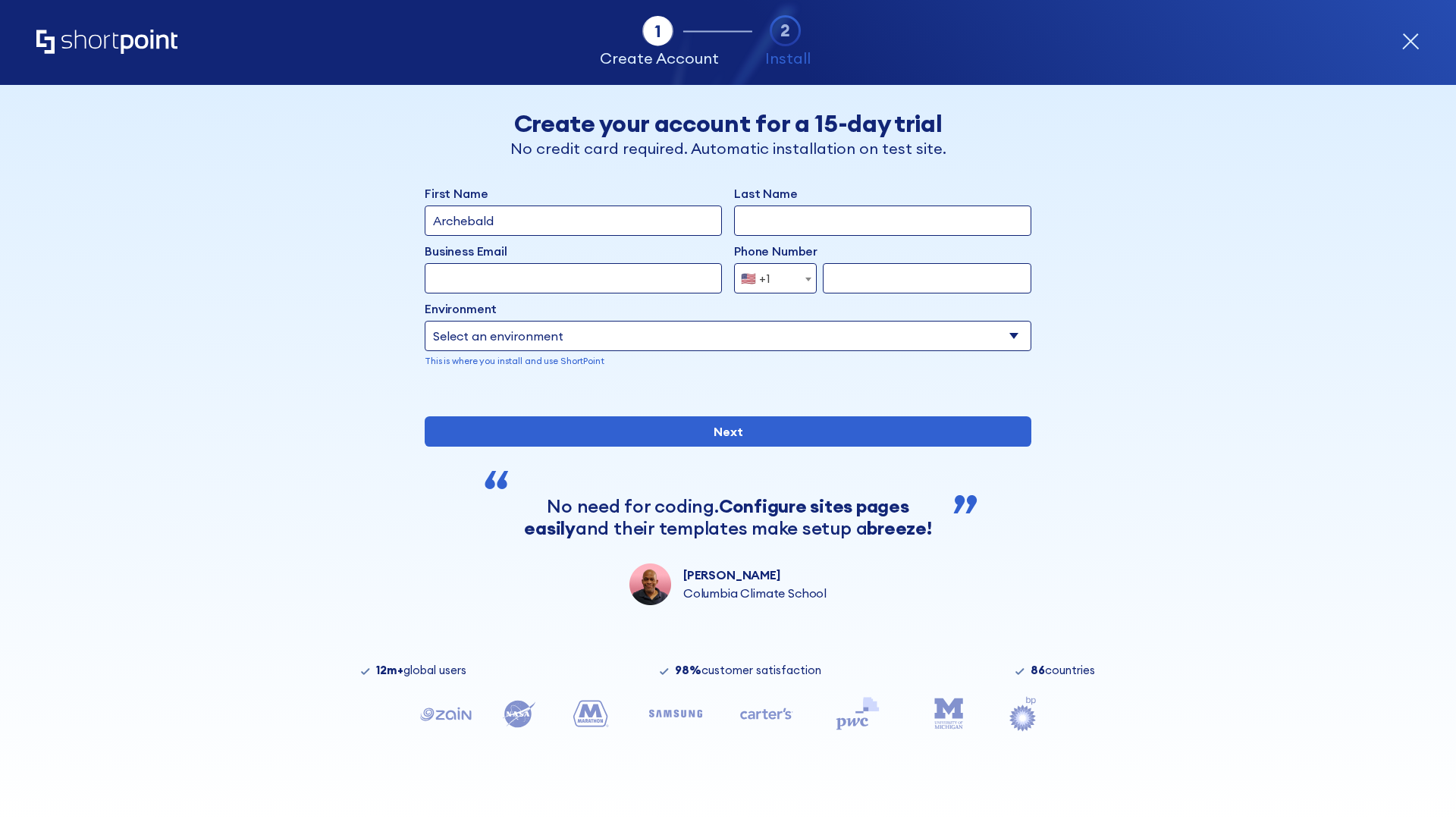
type input "Archebald"
type input "Berkuskv"
type input "[EMAIL_ADDRESS][DOMAIN_NAME]"
type input "2125556789"
select select "SharePoint 2019 (On-Premise)"
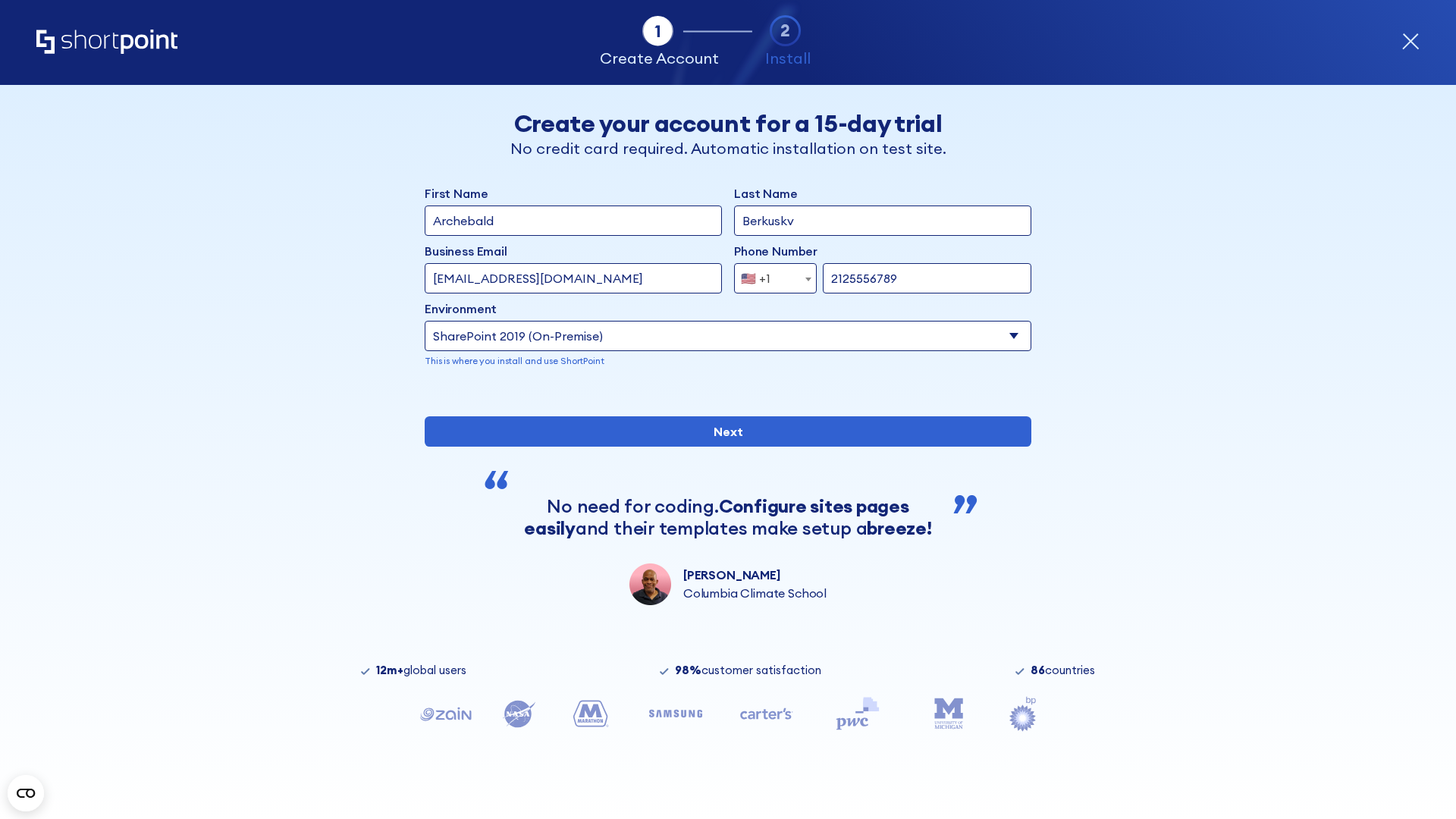
type input "2125556789"
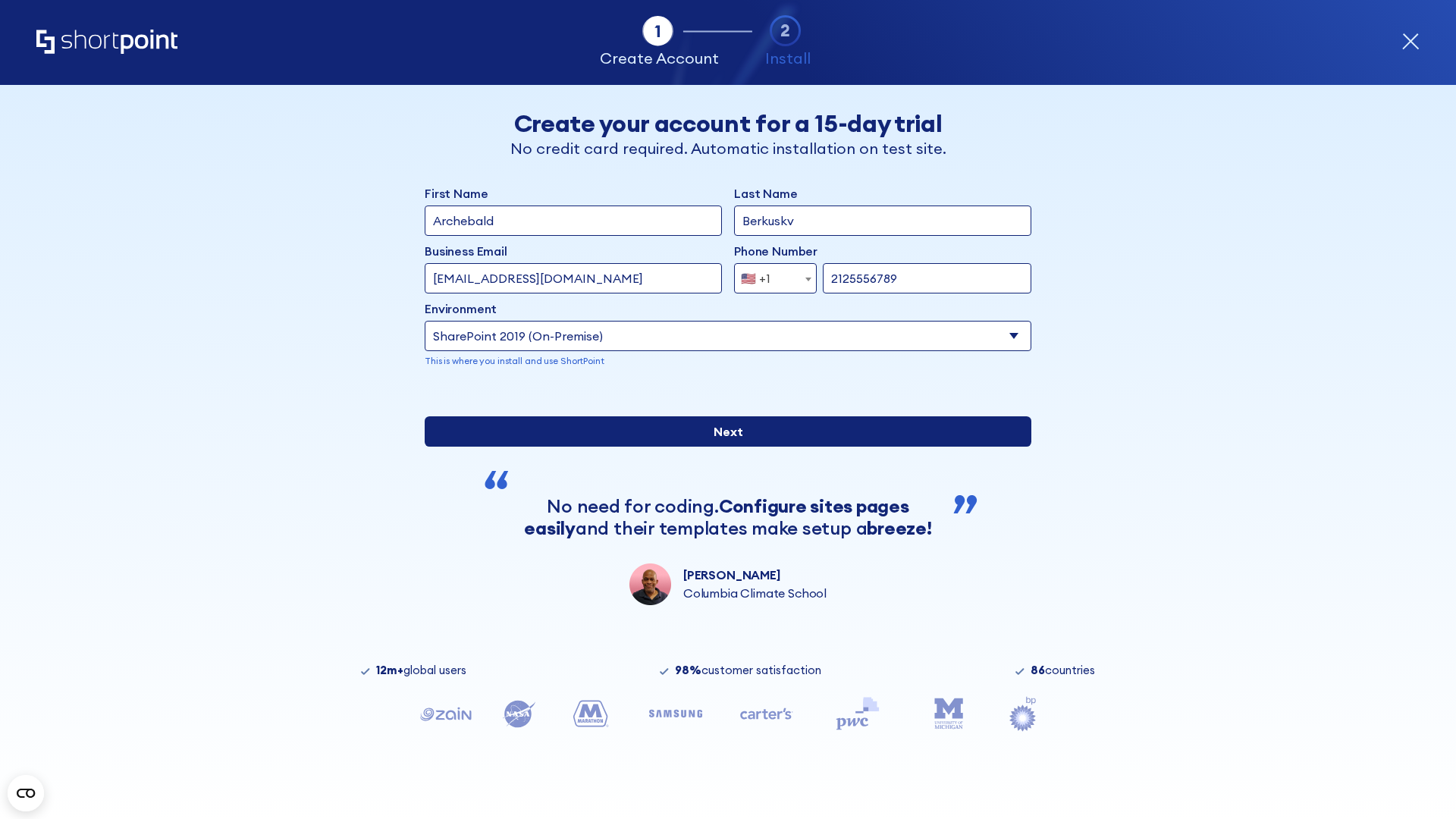
type input "https://project.sharepoint.cn"
click at [722, 507] on div "First Name Archebald Last Name Berkuskv Business Email Invalid Email Address te…" at bounding box center [728, 395] width 607 height 421
click at [722, 447] on input "Next" at bounding box center [728, 430] width 607 height 30
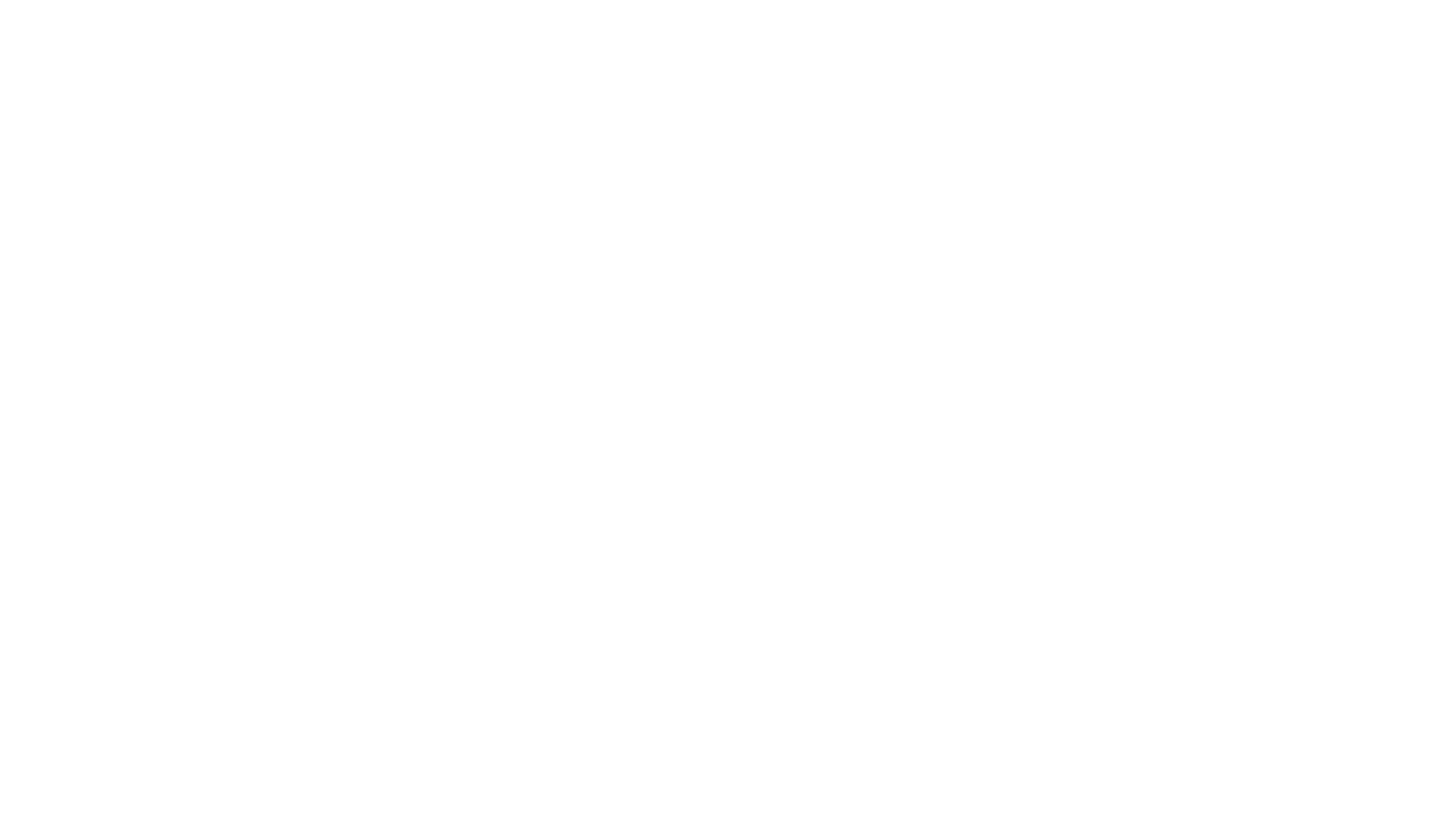
type input "Archebald"
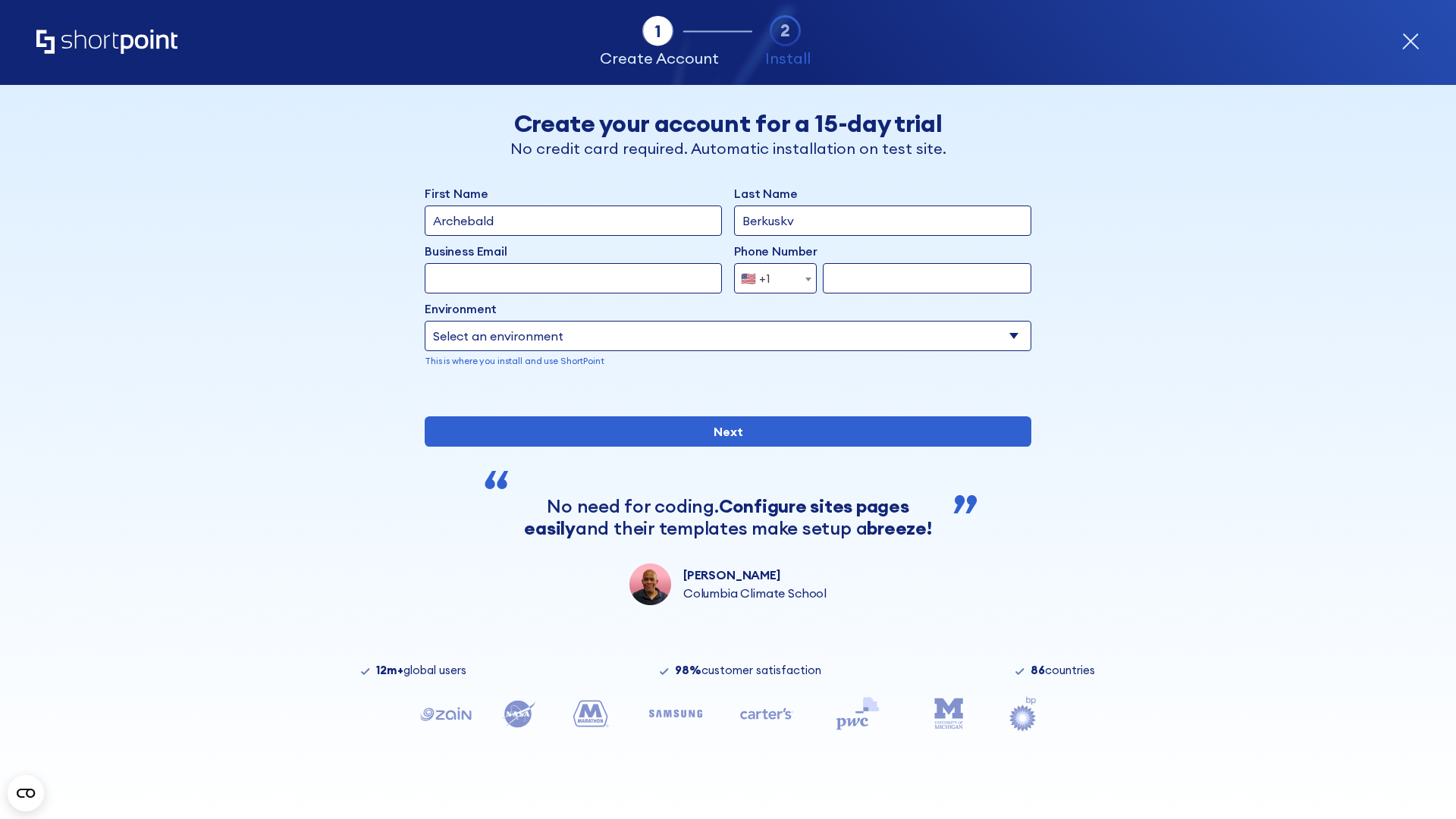
type input "Berkuskv"
type input "[EMAIL_ADDRESS][DOMAIN_NAME]"
type input "2125556789"
select select "SharePoint 2019 (On-Premise)"
type input "2125556789"
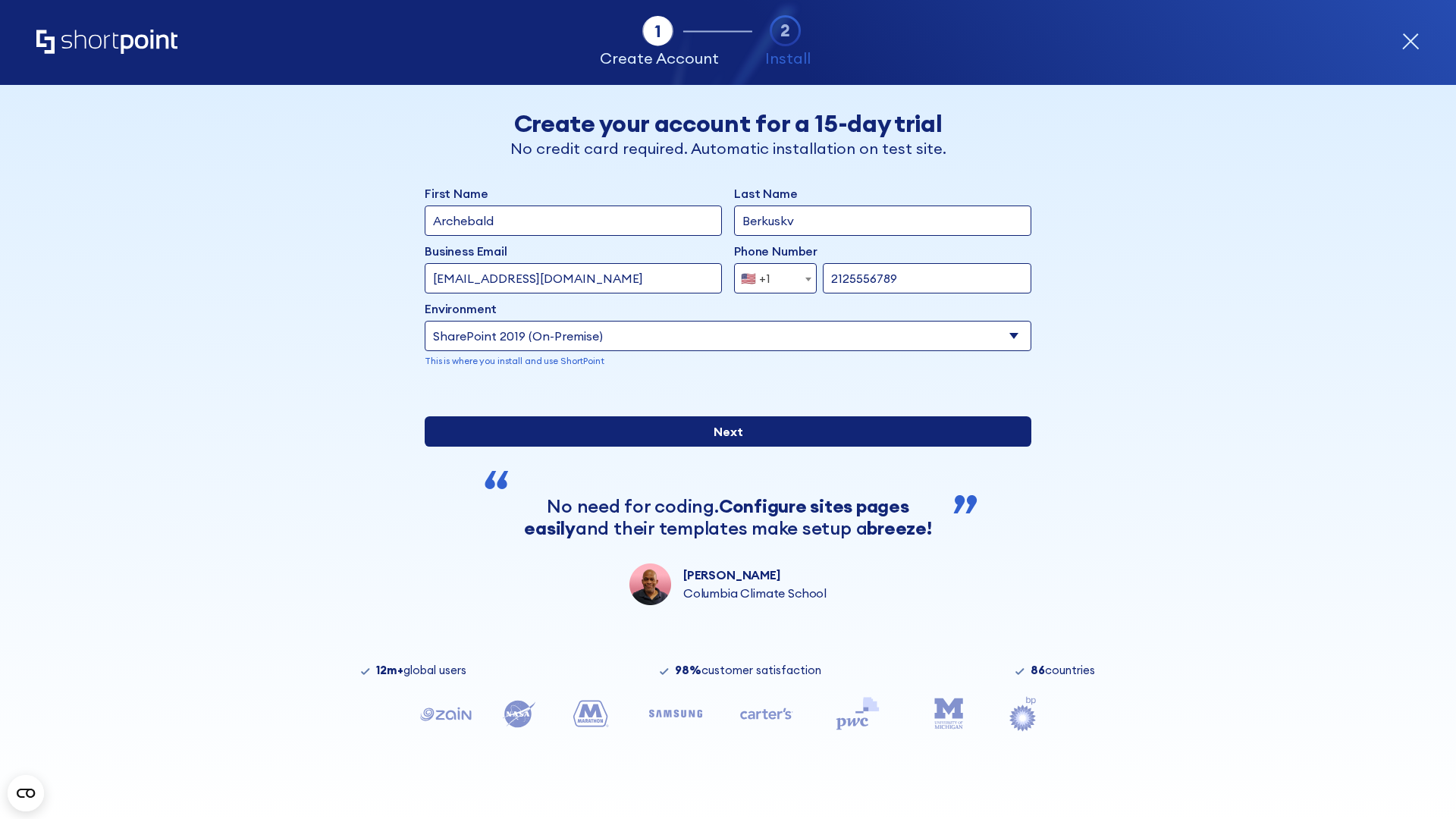
type input "[URL][DOMAIN_NAME]"
click at [722, 515] on div "First Name Archebald Last Name Berkuskv Business Email Invalid Email Address te…" at bounding box center [728, 395] width 607 height 421
click at [722, 447] on input "Next" at bounding box center [728, 430] width 607 height 30
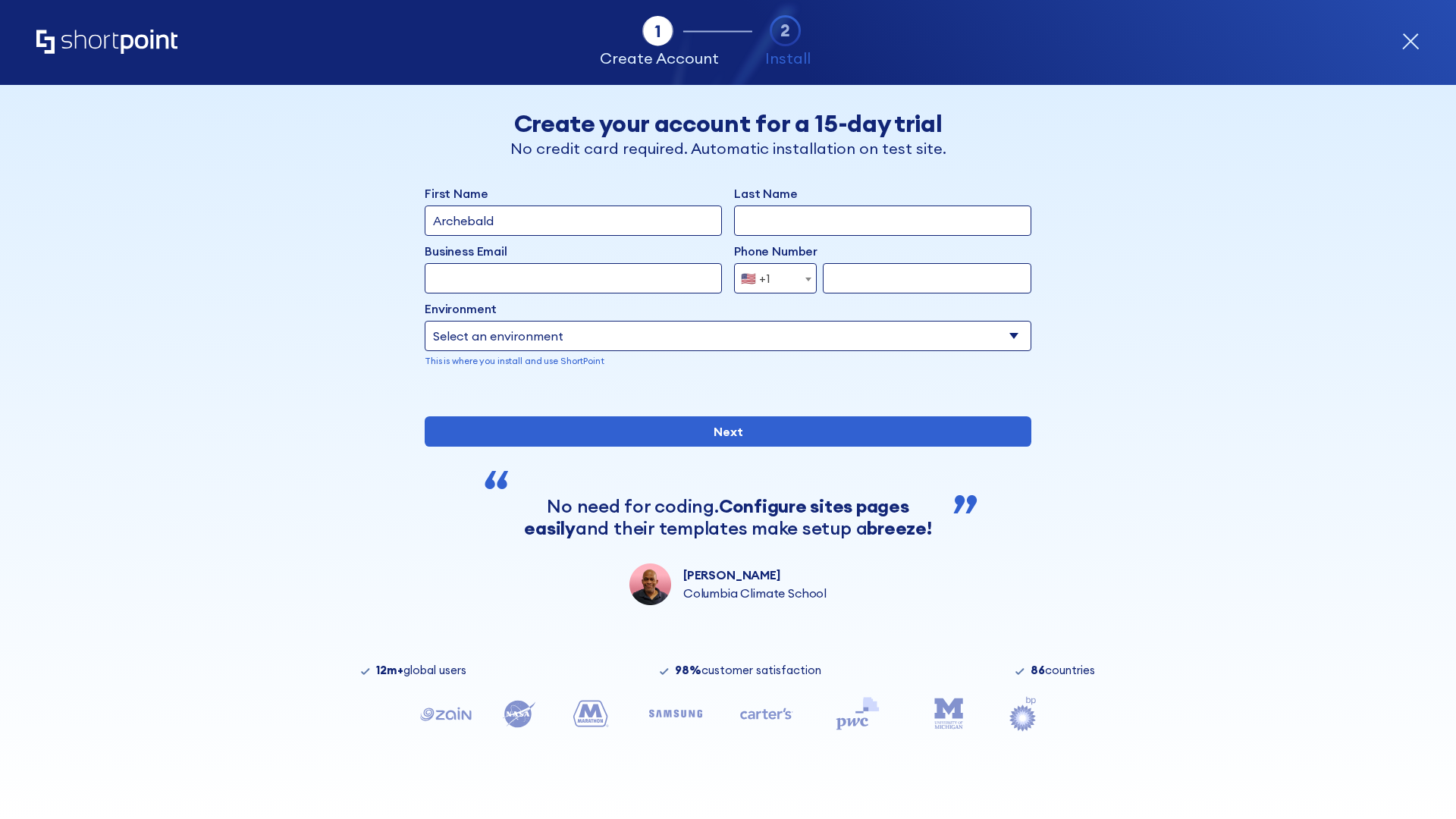
type input "Archebald"
type input "Berkuskv"
type input "[EMAIL_ADDRESS][DOMAIN_NAME]"
type input "2125556789"
select select "SharePoint 2019 (On-Premise)"
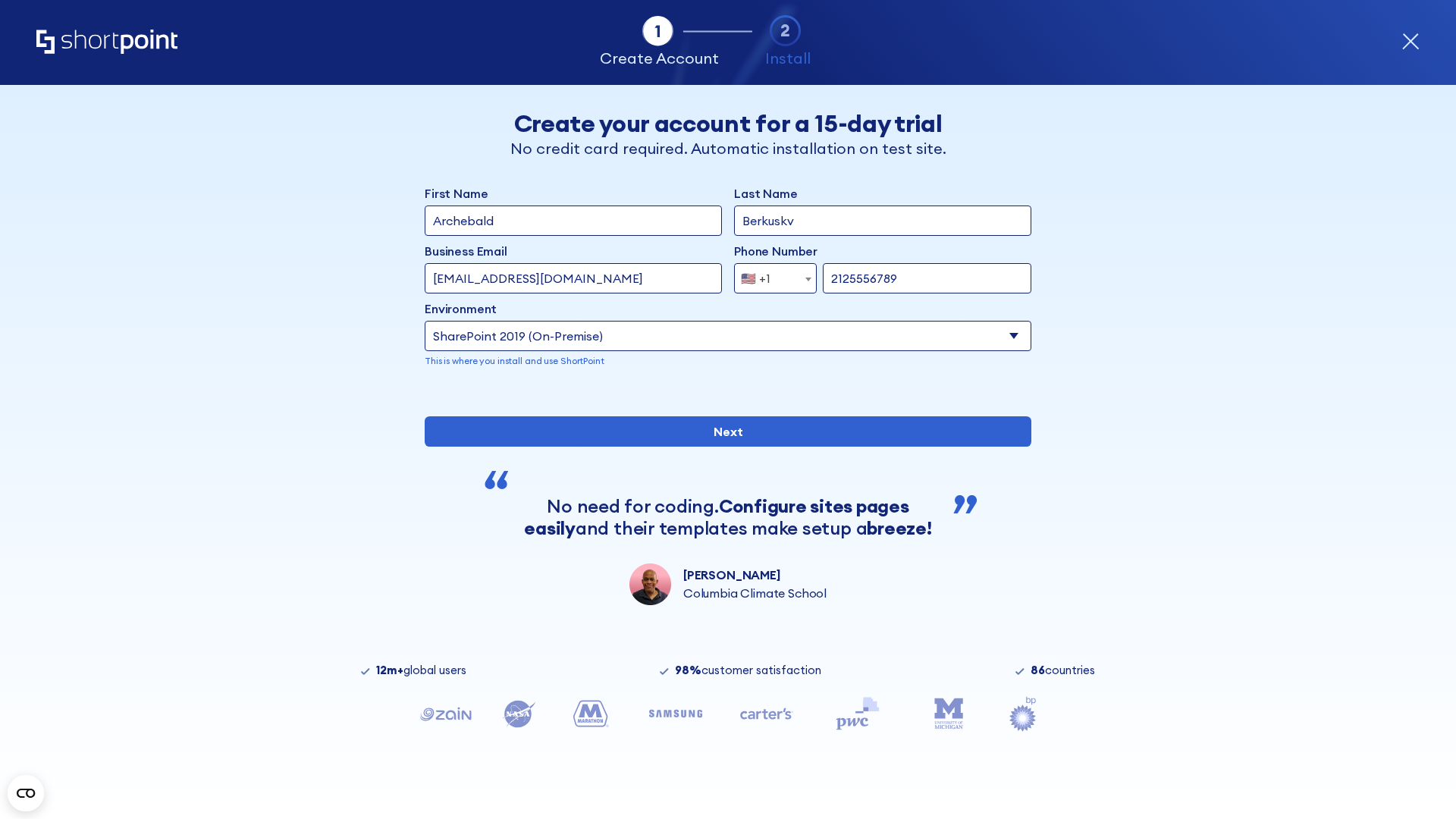
type input "2125556789"
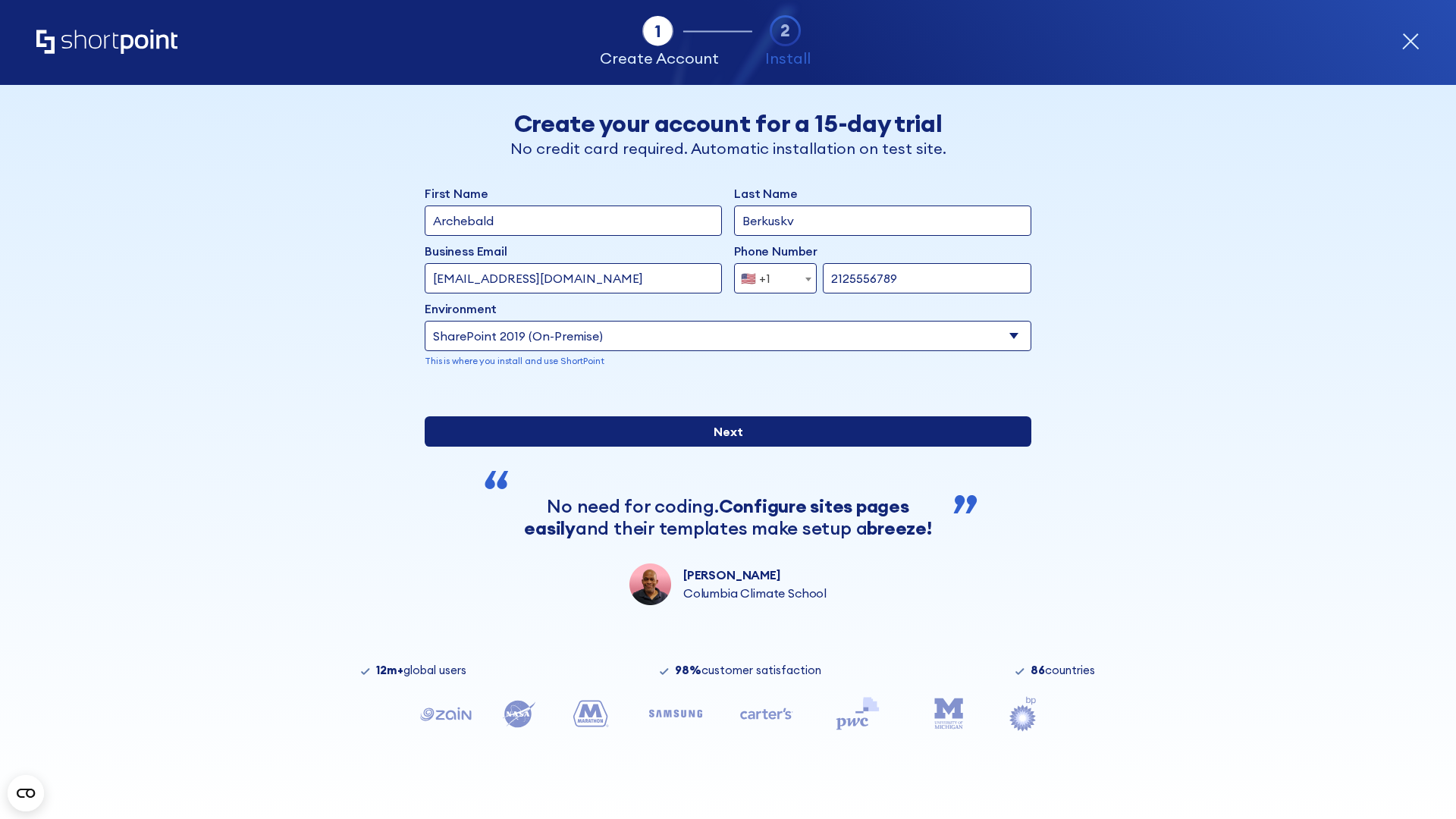
type input "[URL][DOMAIN_NAME]"
click at [722, 521] on div "First Name Archebald Last Name Berkuskv Business Email Invalid Email Address te…" at bounding box center [728, 395] width 607 height 421
click at [722, 447] on input "Next" at bounding box center [728, 430] width 607 height 30
